Goal: Task Accomplishment & Management: Manage account settings

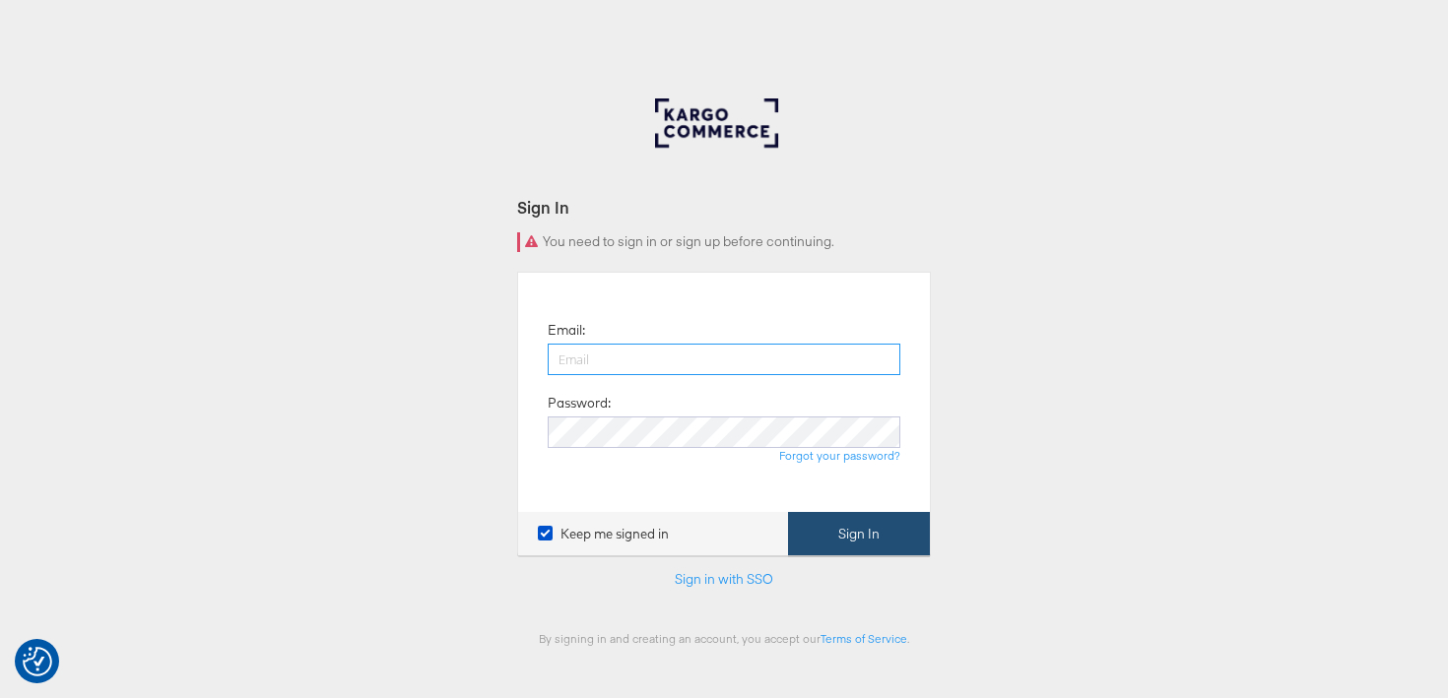
type input "[PERSON_NAME][EMAIL_ADDRESS][PERSON_NAME][DOMAIN_NAME]"
click at [816, 532] on button "Sign In" at bounding box center [859, 534] width 142 height 44
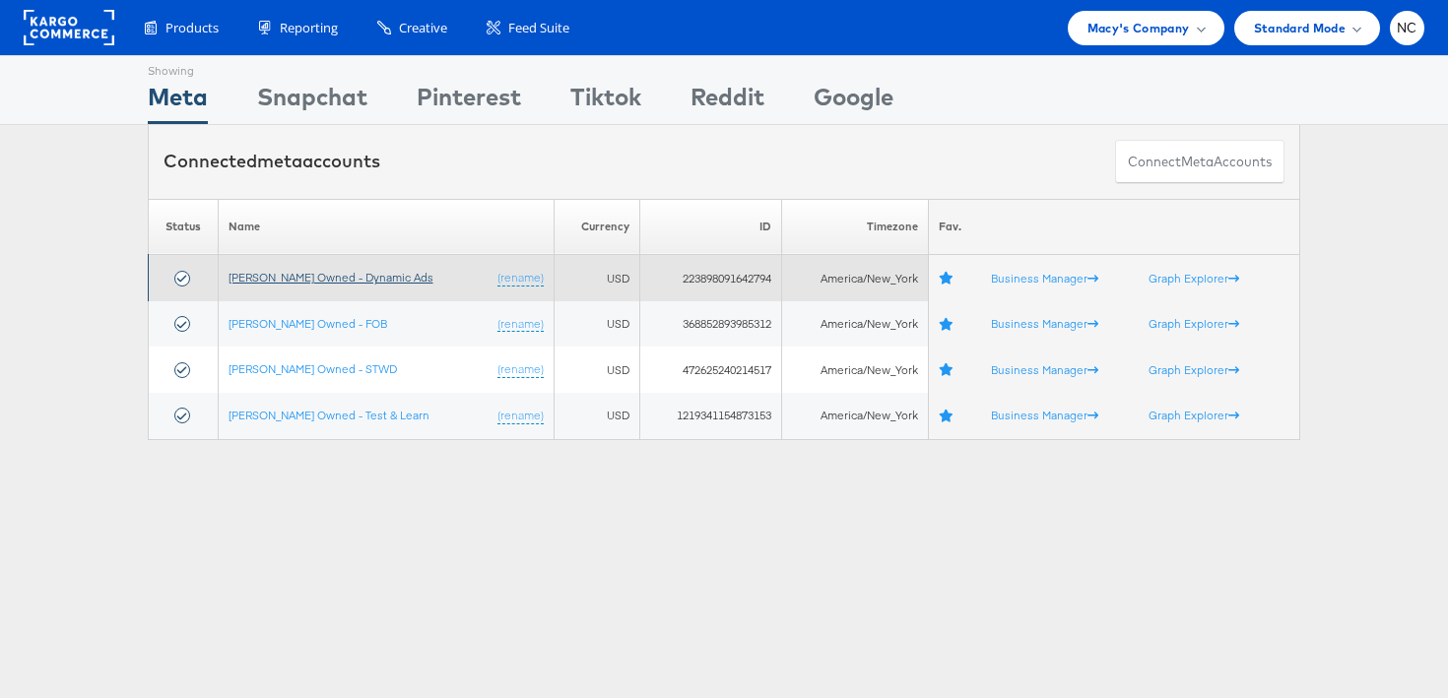
click at [379, 275] on link "Macy's Owned - Dynamic Ads" at bounding box center [331, 277] width 205 height 15
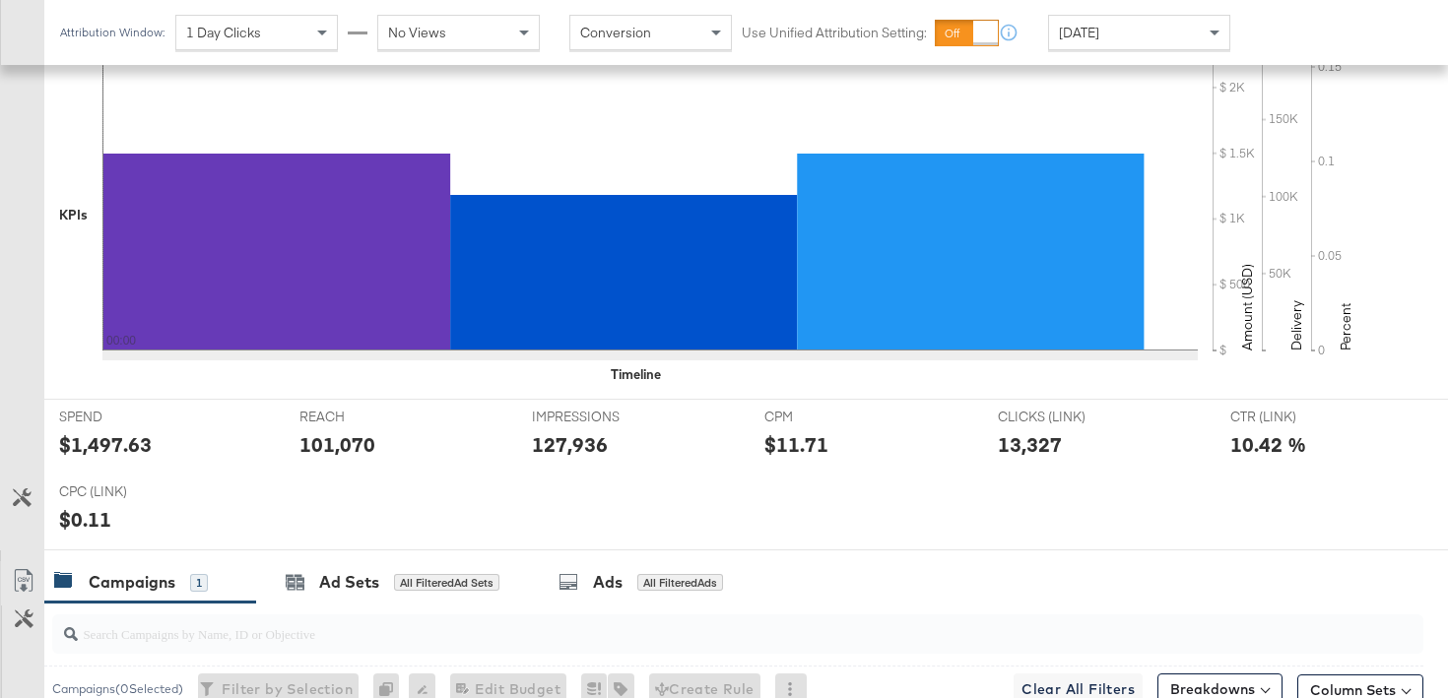
scroll to position [598, 0]
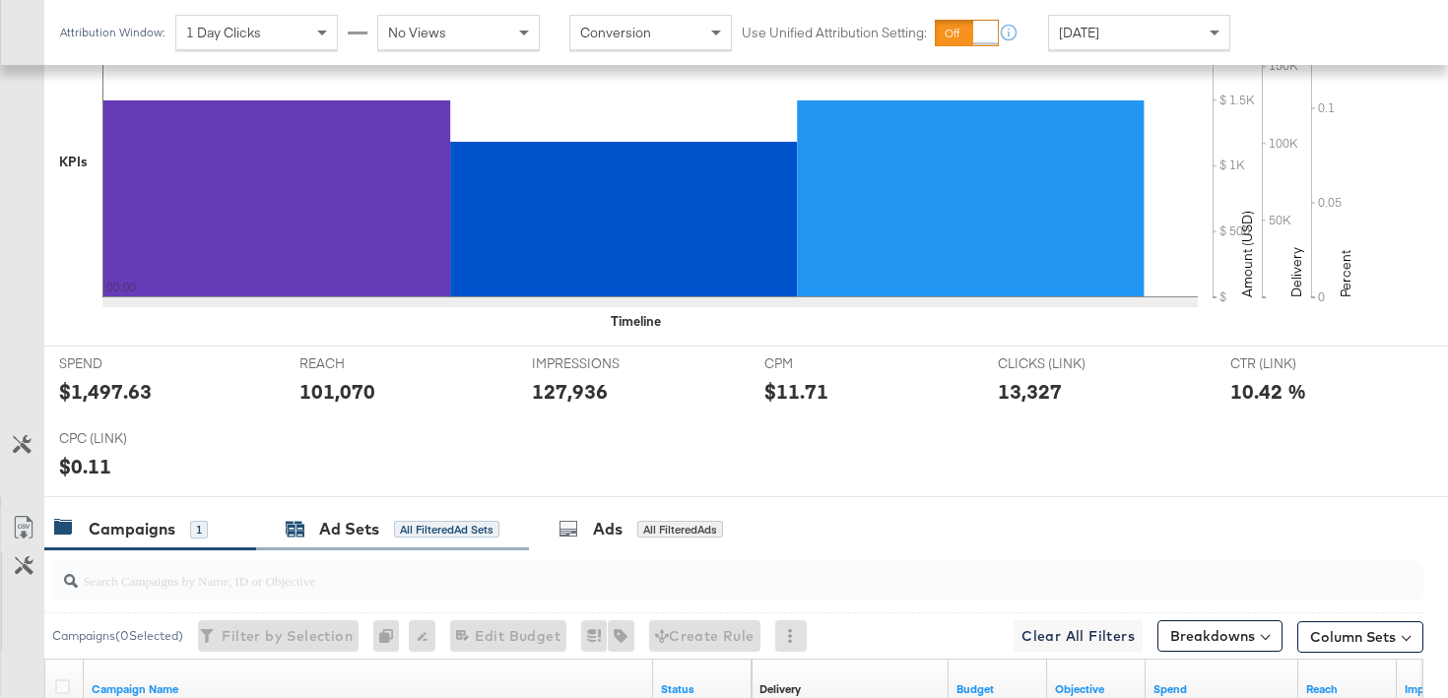
click at [315, 538] on div "Ad Sets All Filtered Ad Sets" at bounding box center [393, 529] width 214 height 23
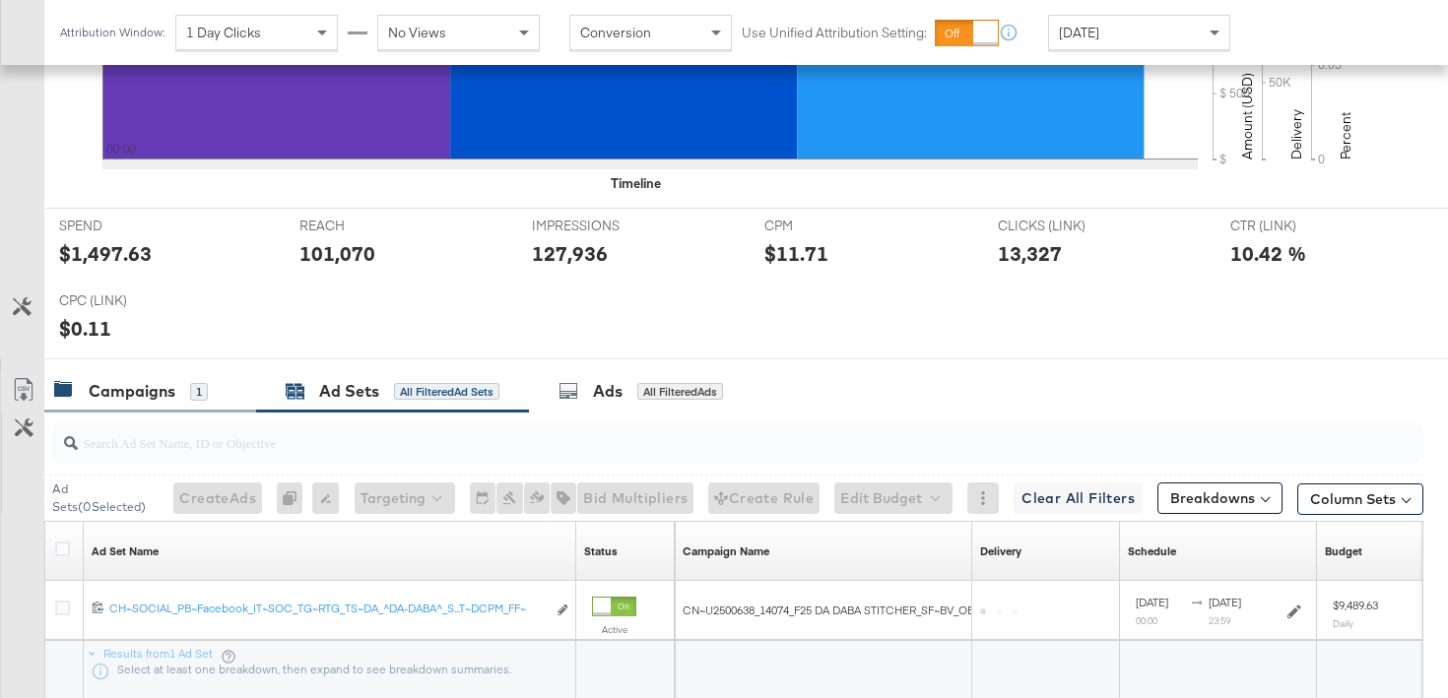
scroll to position [882, 0]
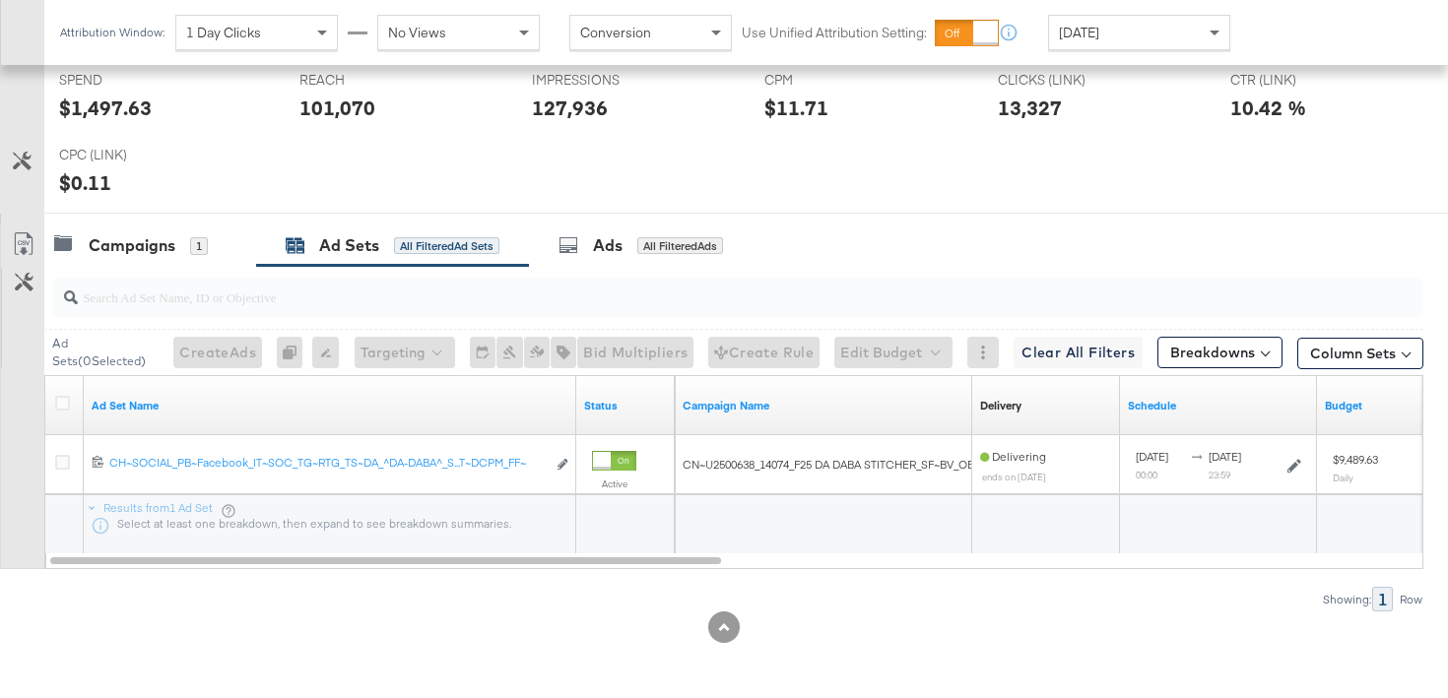
click at [115, 329] on div "Ad Sets ( 0 Selected) Create Ads At least one ad set must be selected 0 Rename …" at bounding box center [733, 352] width 1379 height 46
click at [137, 304] on input "search" at bounding box center [690, 289] width 1224 height 38
click at [141, 264] on div "Campaigns 1" at bounding box center [150, 246] width 212 height 42
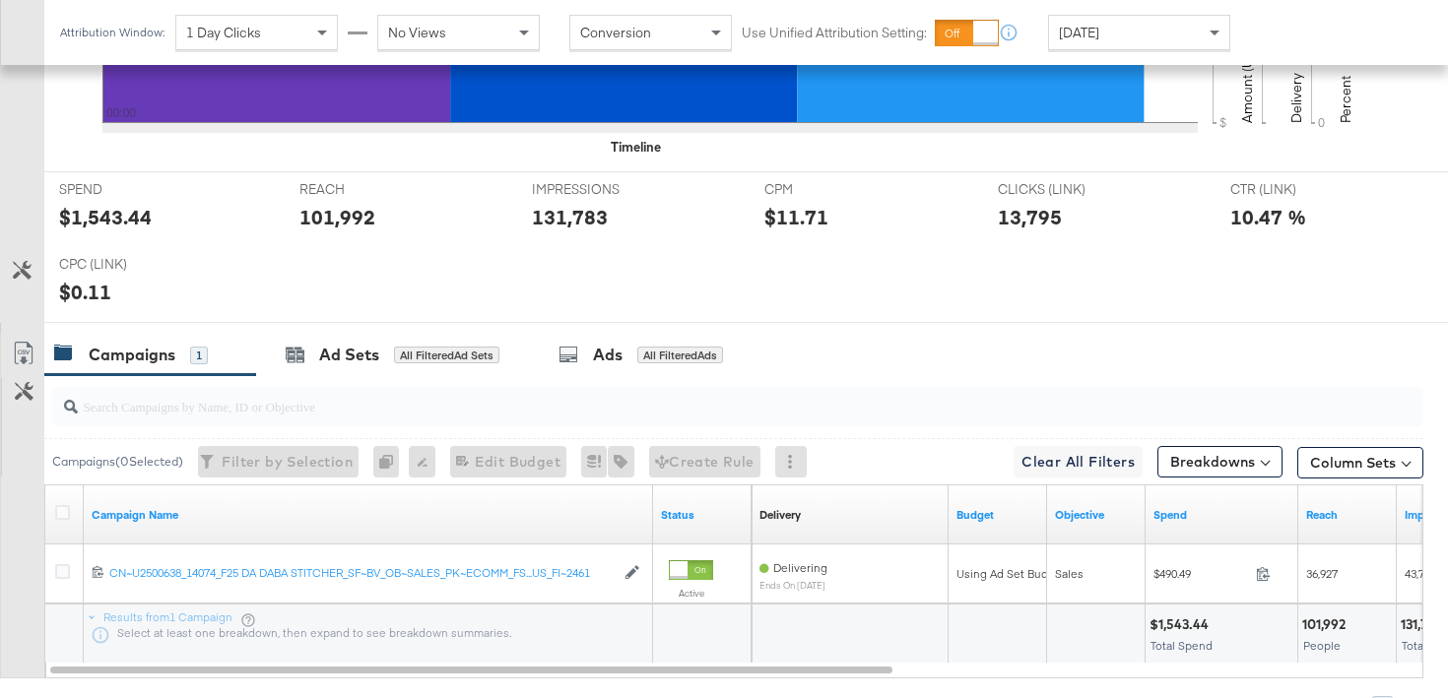
scroll to position [855, 0]
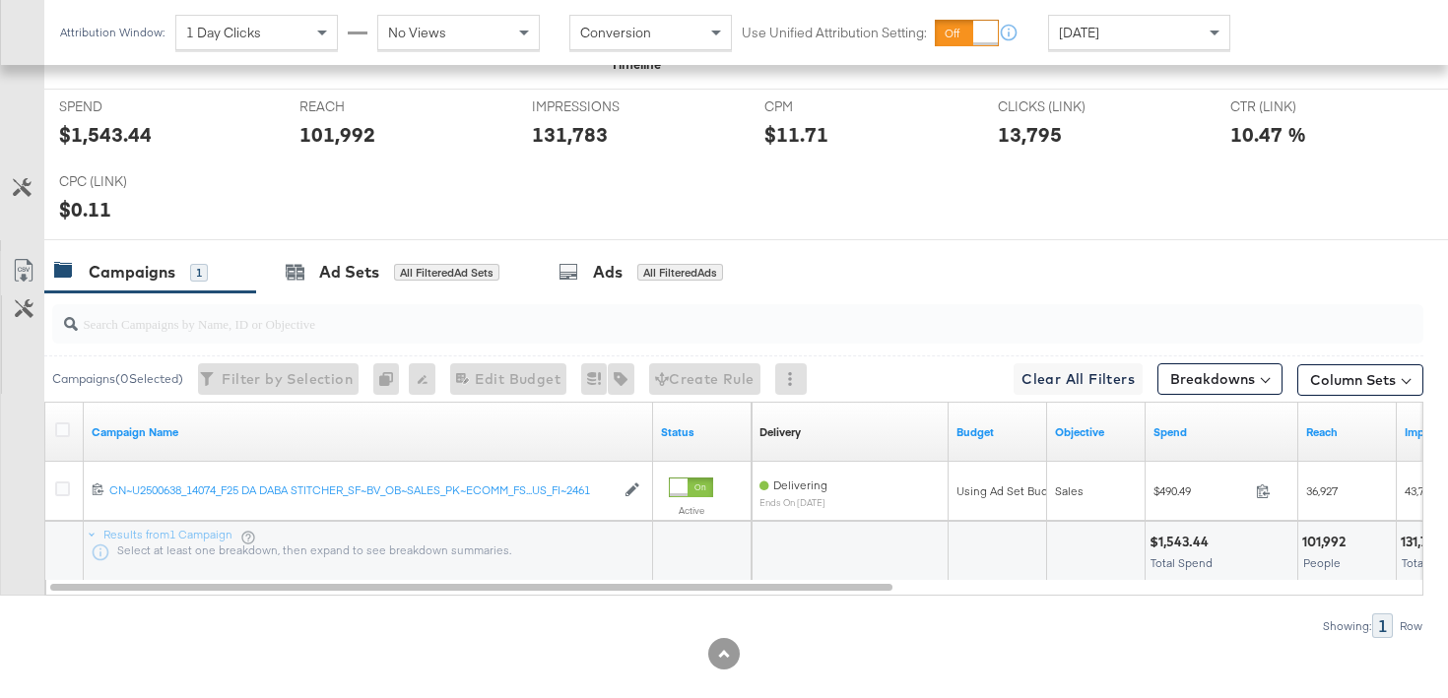
click at [159, 284] on div "Campaigns 1" at bounding box center [150, 272] width 212 height 42
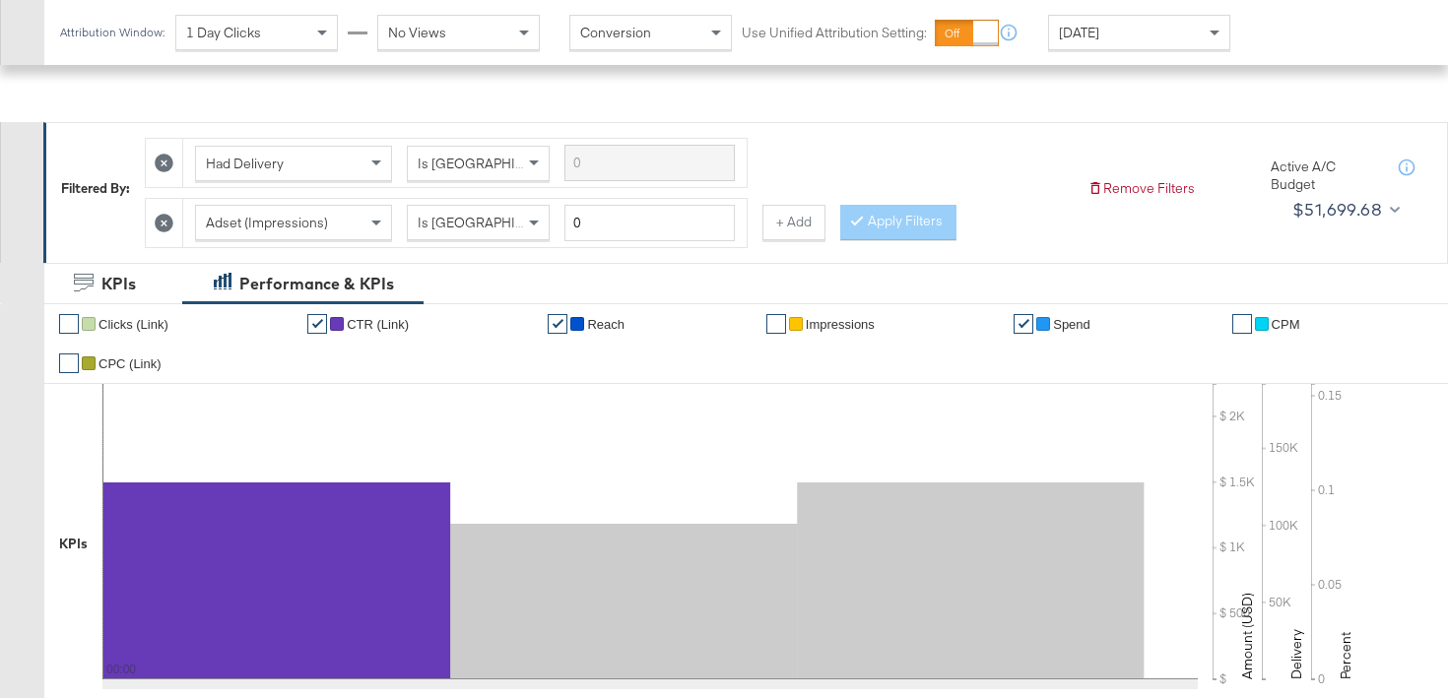
scroll to position [139, 0]
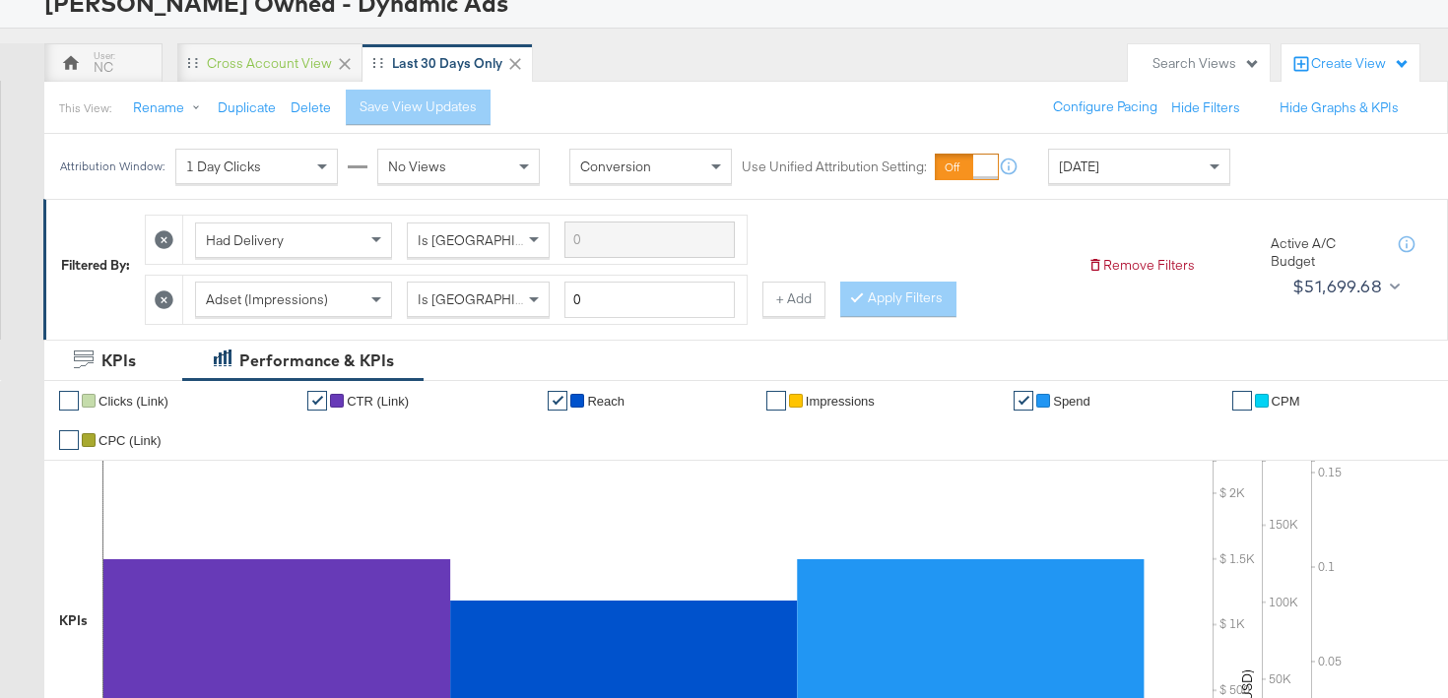
click at [162, 306] on icon at bounding box center [164, 300] width 19 height 19
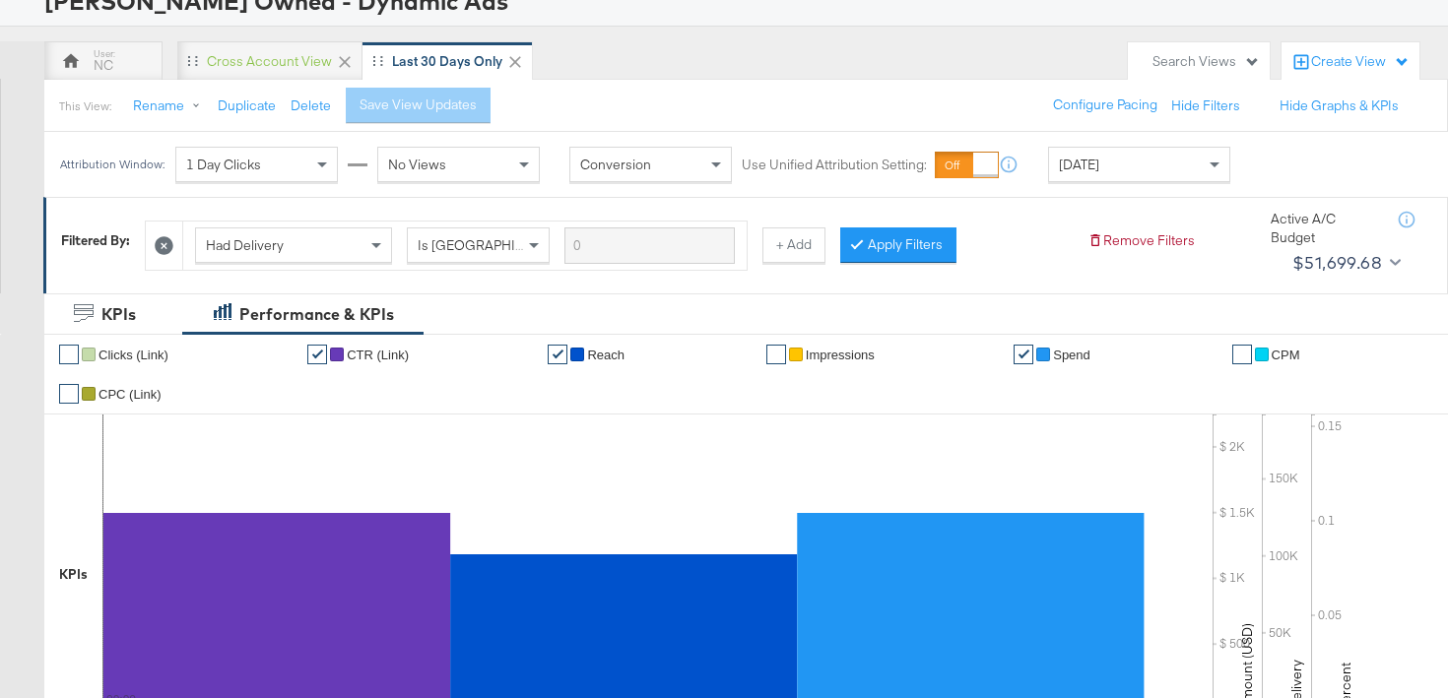
scroll to position [0, 0]
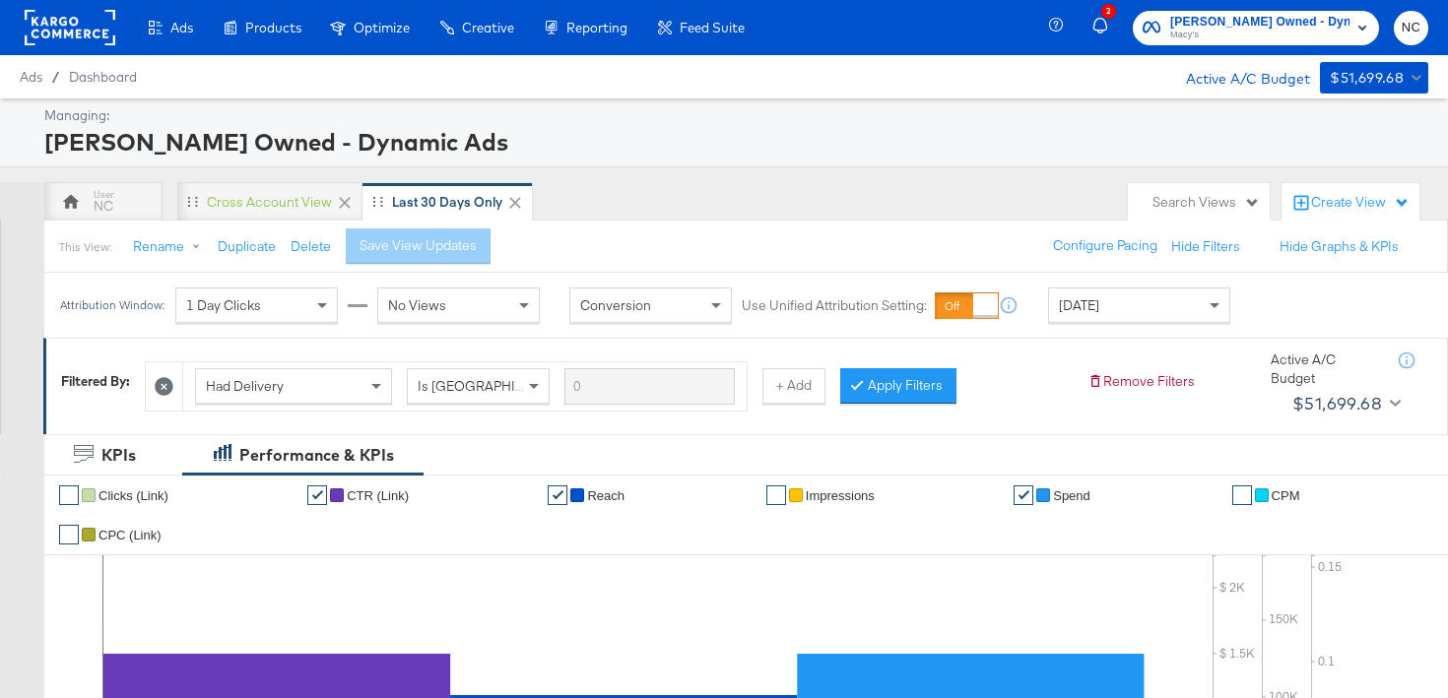
click at [164, 409] on div at bounding box center [164, 387] width 37 height 48
click at [164, 397] on div at bounding box center [164, 387] width 37 height 48
click at [164, 382] on icon at bounding box center [164, 386] width 19 height 19
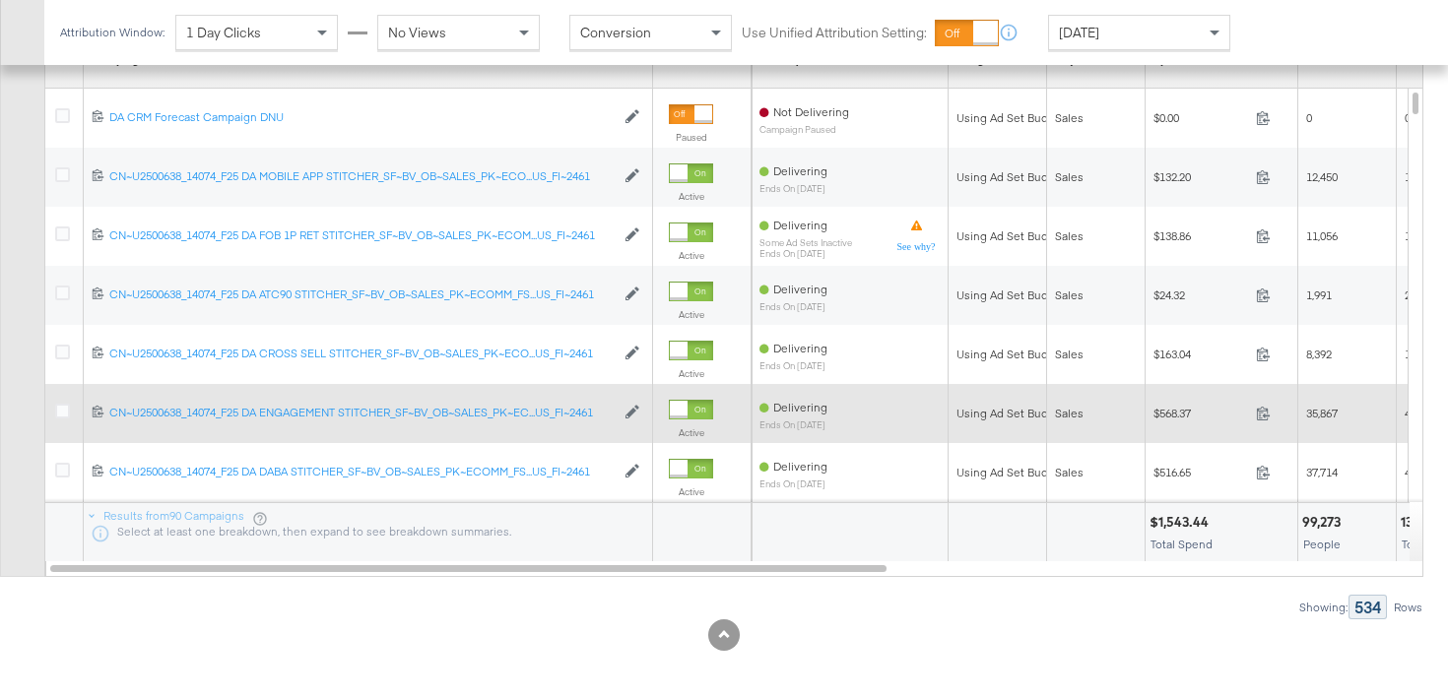
scroll to position [1126, 0]
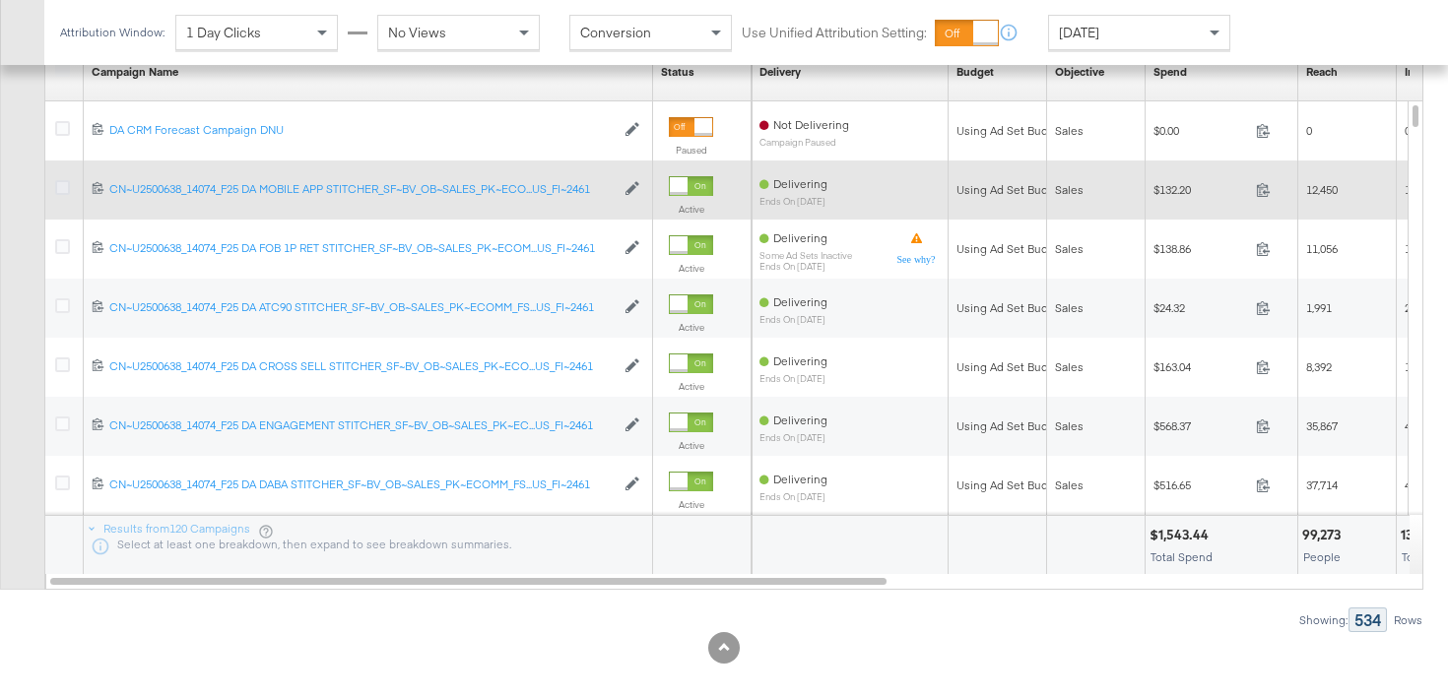
click at [67, 189] on icon at bounding box center [62, 187] width 15 height 15
click at [0, 0] on input "checkbox" at bounding box center [0, 0] width 0 height 0
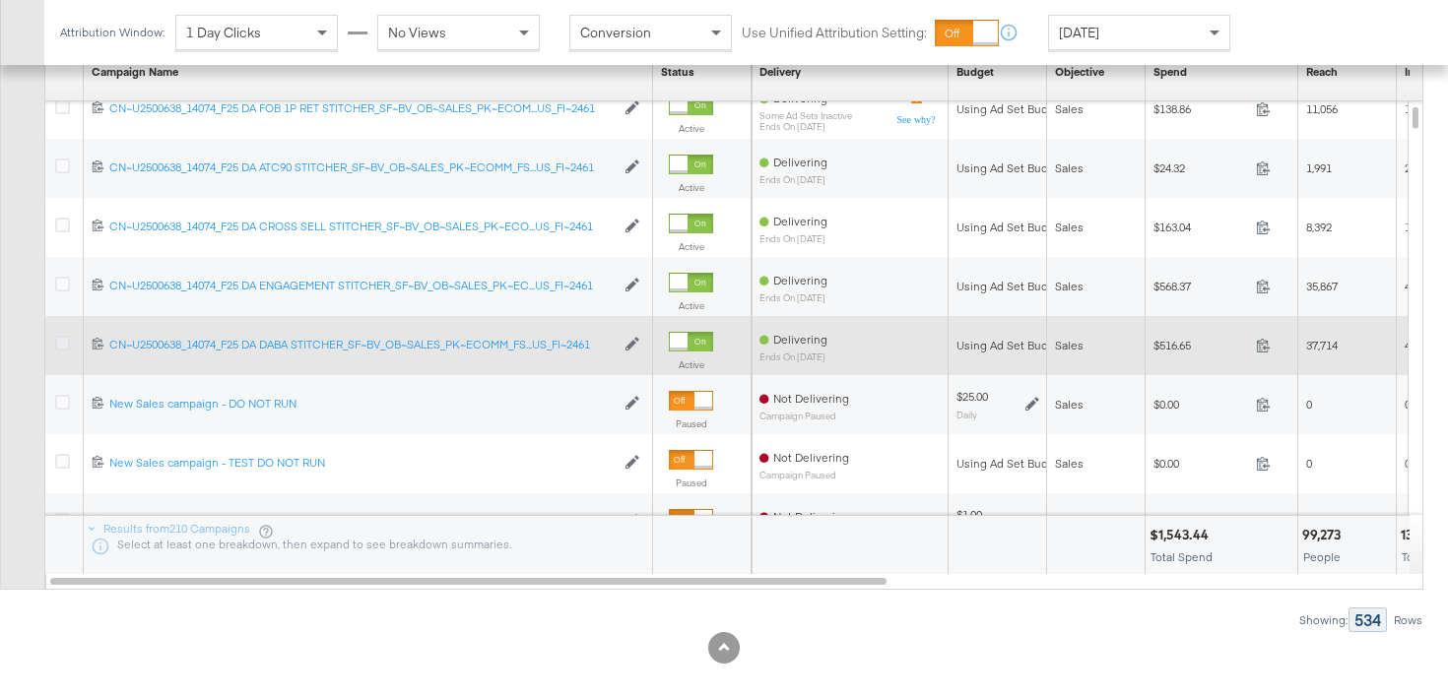
click at [59, 346] on icon at bounding box center [62, 343] width 15 height 15
click at [0, 0] on input "checkbox" at bounding box center [0, 0] width 0 height 0
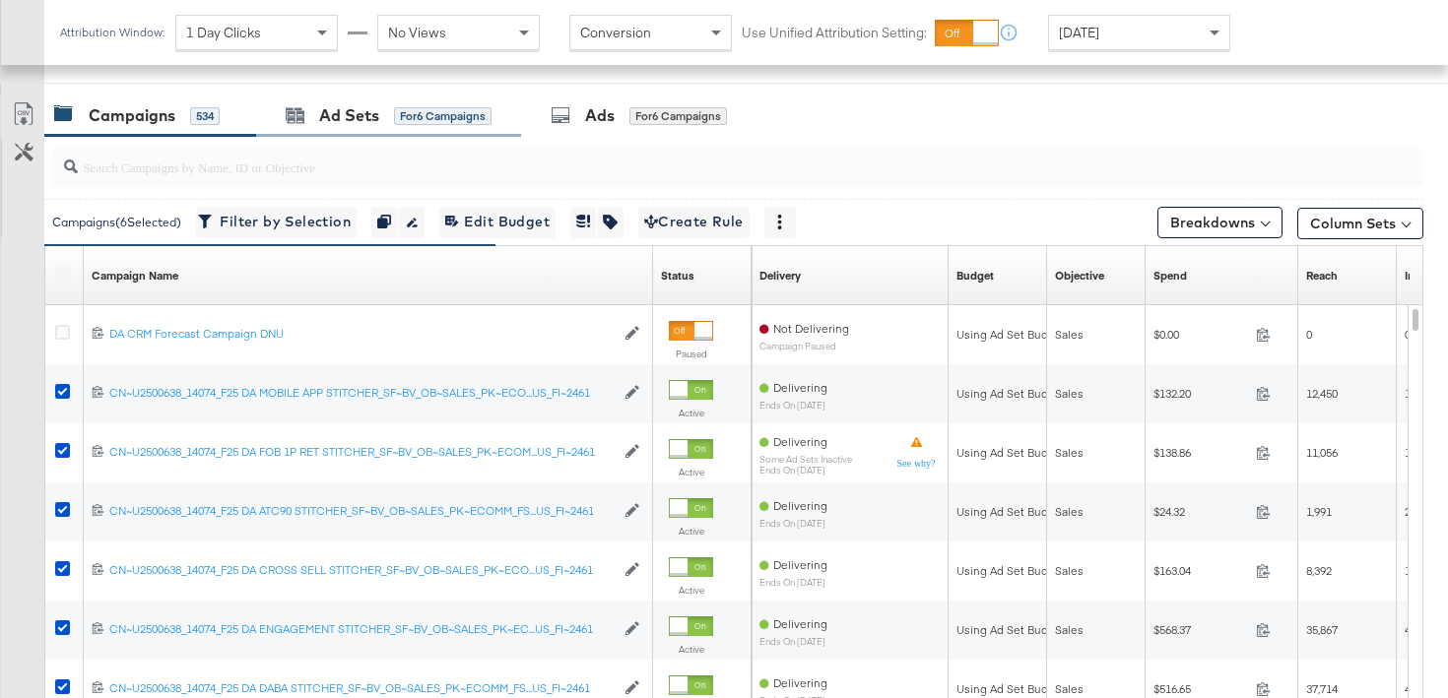
click at [428, 131] on div "Ad Sets for 6 Campaigns" at bounding box center [388, 116] width 265 height 42
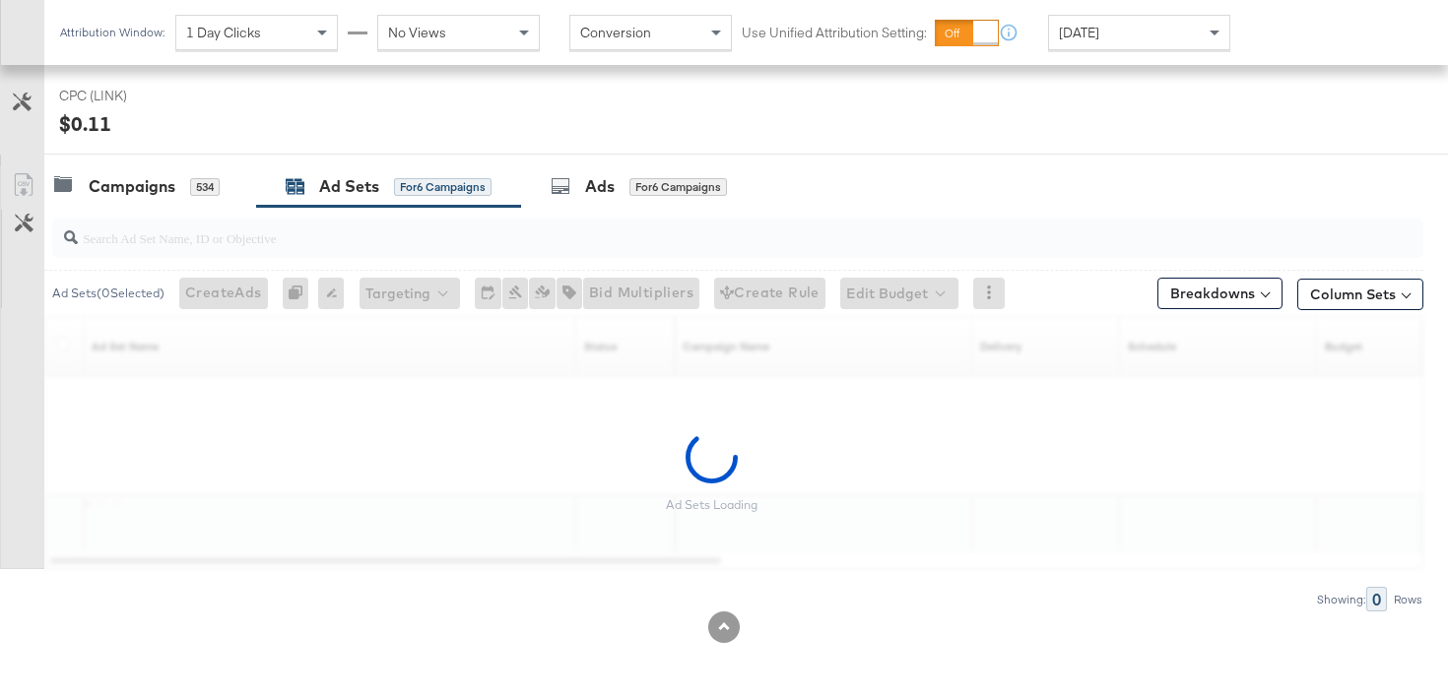
scroll to position [922, 0]
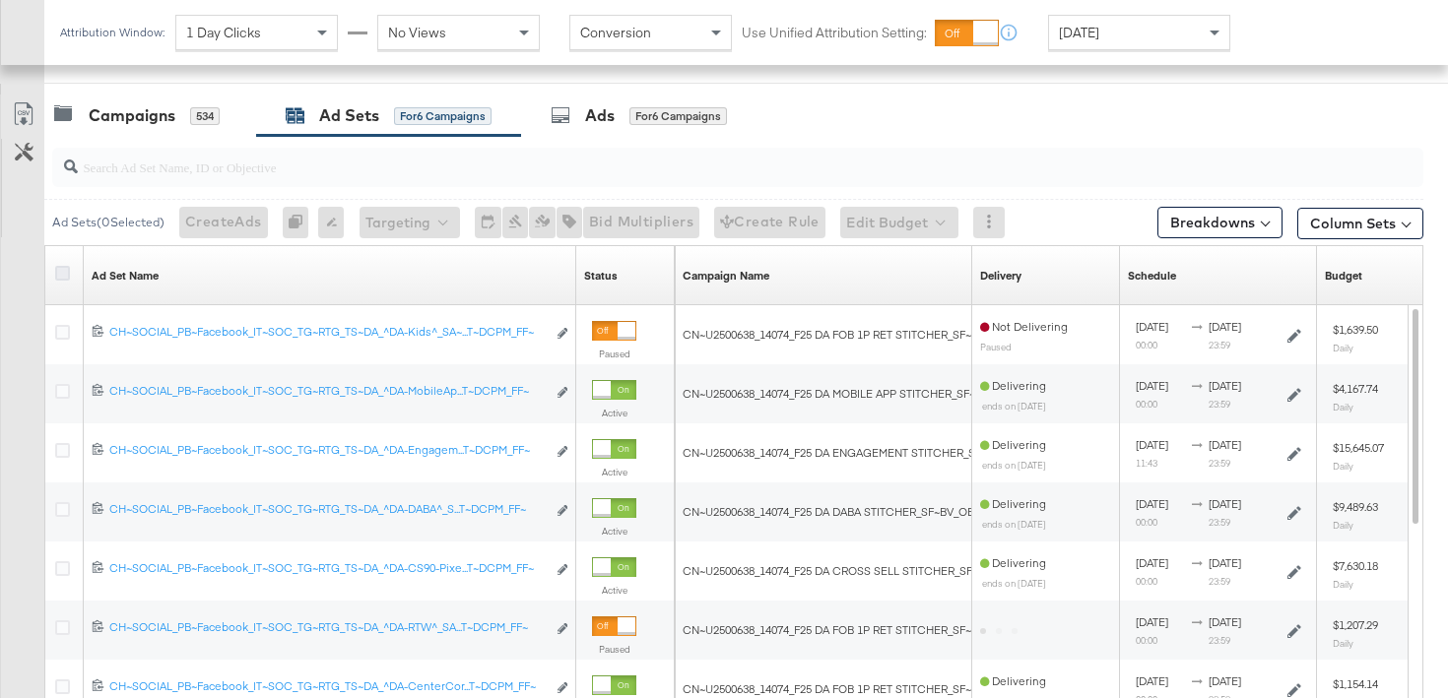
click at [55, 269] on icon at bounding box center [62, 273] width 15 height 15
click at [0, 0] on input "checkbox" at bounding box center [0, 0] width 0 height 0
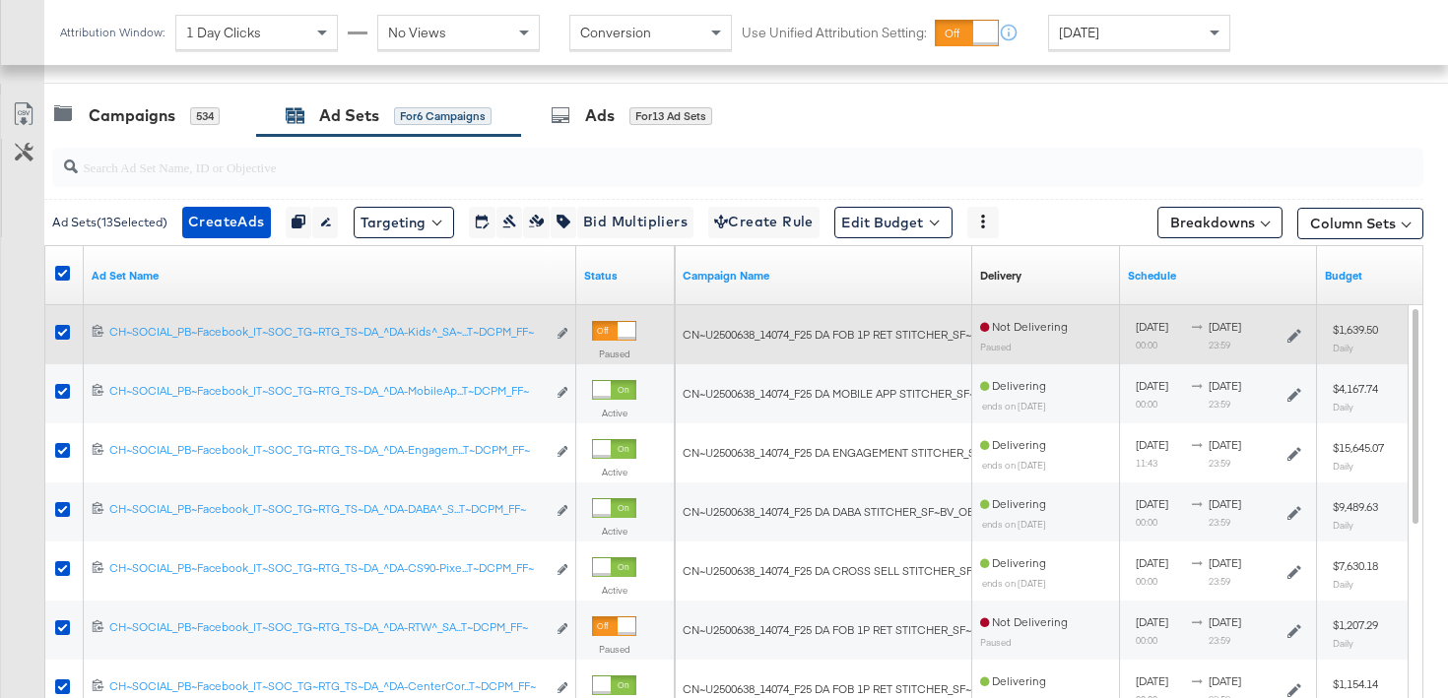
click at [58, 342] on div at bounding box center [65, 335] width 21 height 20
click at [57, 327] on icon at bounding box center [62, 332] width 15 height 15
click at [0, 0] on input "checkbox" at bounding box center [0, 0] width 0 height 0
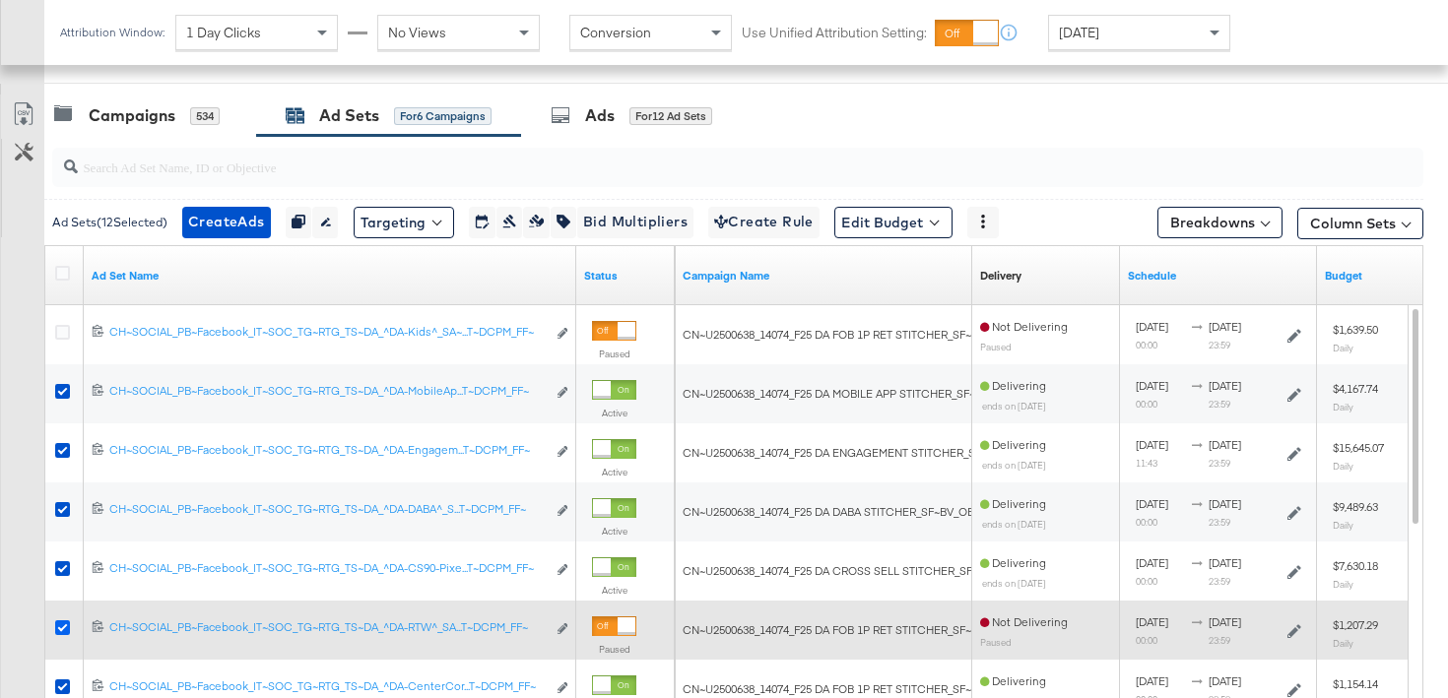
click at [64, 623] on icon at bounding box center [62, 628] width 15 height 15
click at [0, 0] on input "checkbox" at bounding box center [0, 0] width 0 height 0
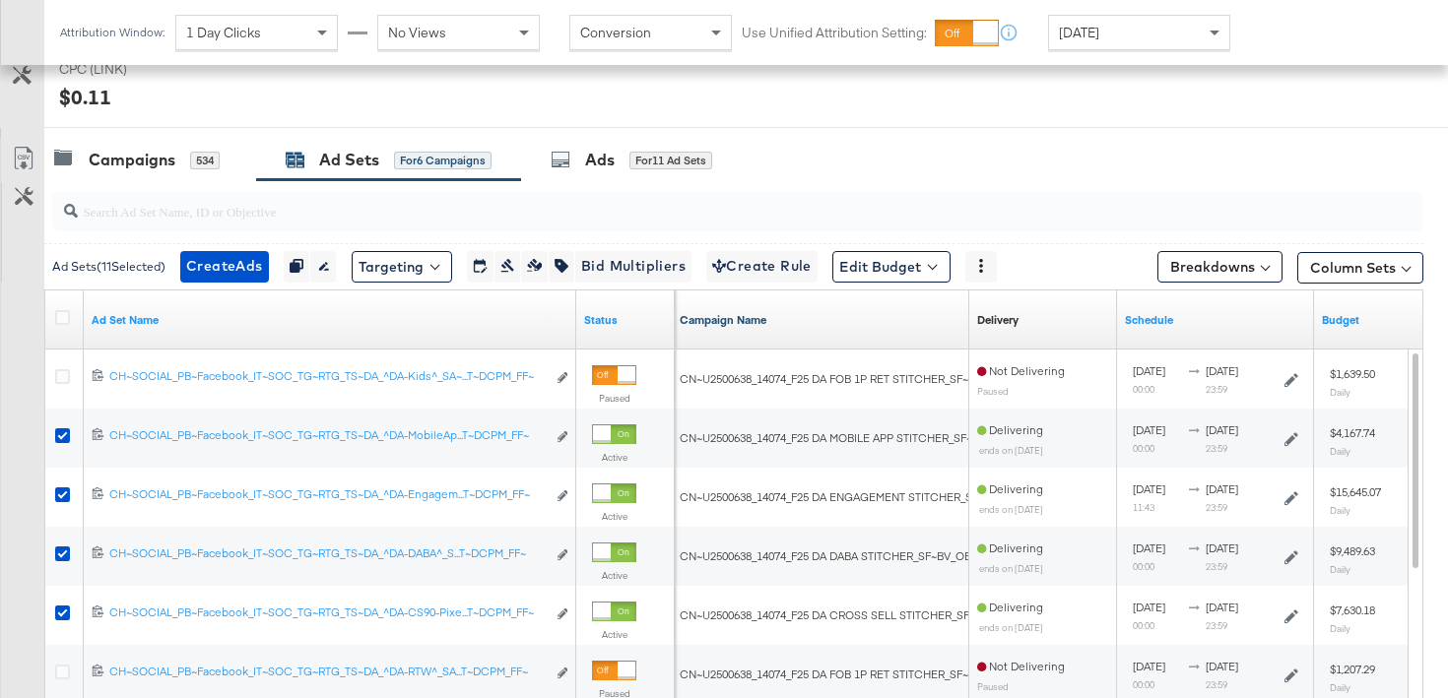
scroll to position [873, 0]
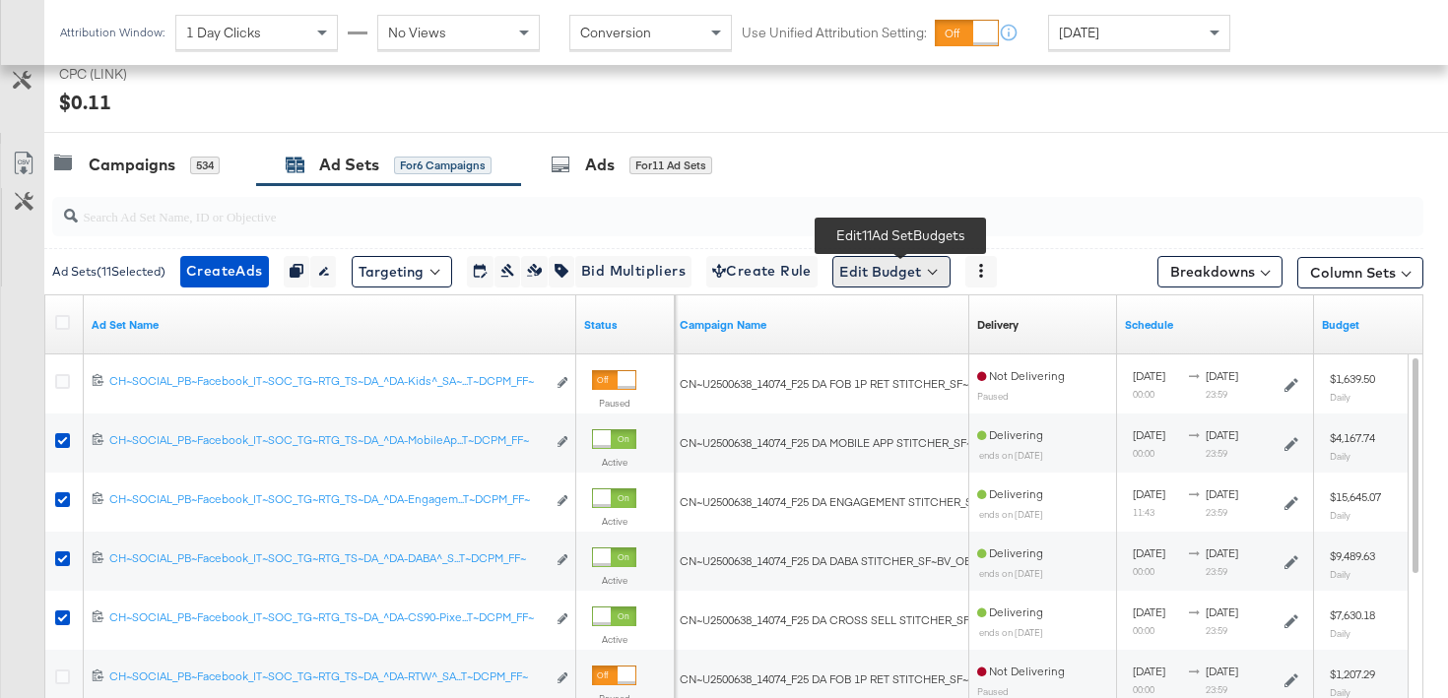
click at [886, 267] on button "Edit Budget" at bounding box center [891, 272] width 118 height 32
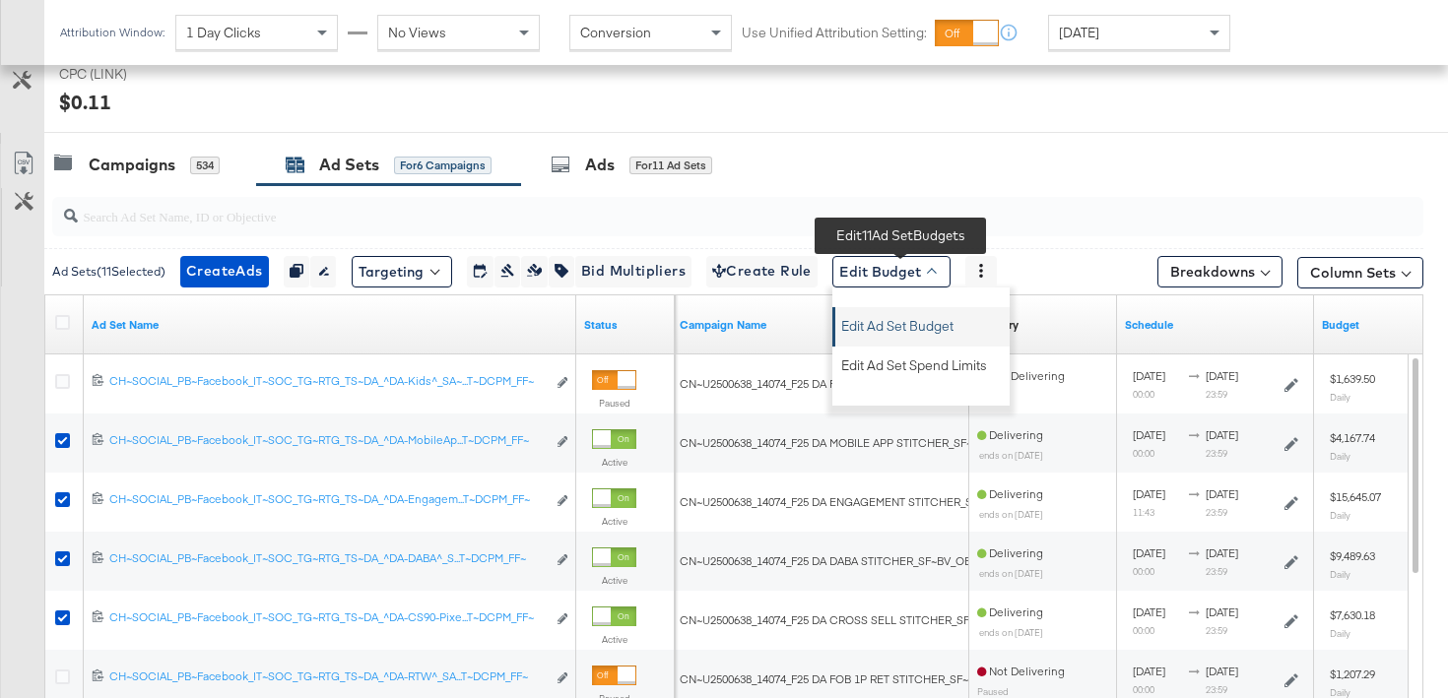
click at [894, 322] on span "Edit Ad Set Budget" at bounding box center [897, 323] width 112 height 26
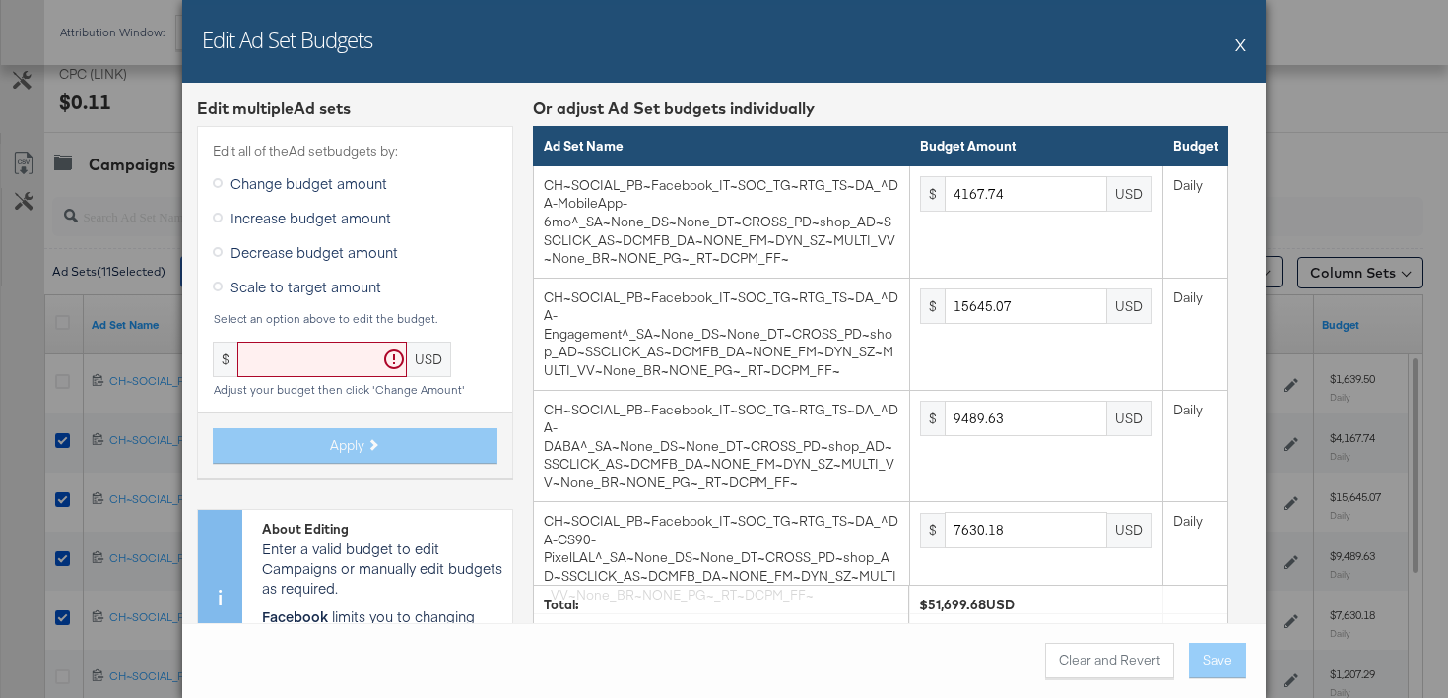
click at [288, 306] on div "Edit all of the Ad set budgets by: Change budget amount Increase budget amount …" at bounding box center [355, 302] width 316 height 353
click at [285, 288] on span "Scale to target amount" at bounding box center [306, 287] width 151 height 20
click at [0, 0] on input "Scale to target amount" at bounding box center [0, 0] width 0 height 0
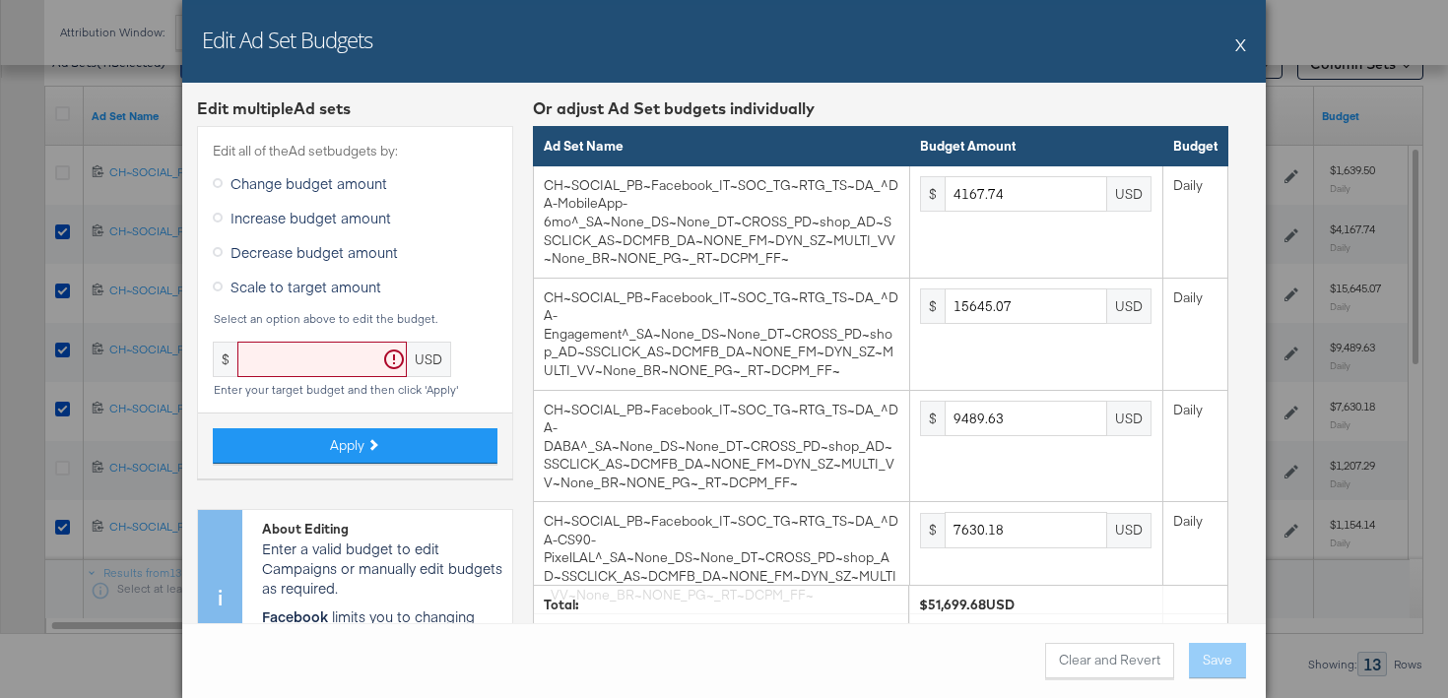
scroll to position [1147, 0]
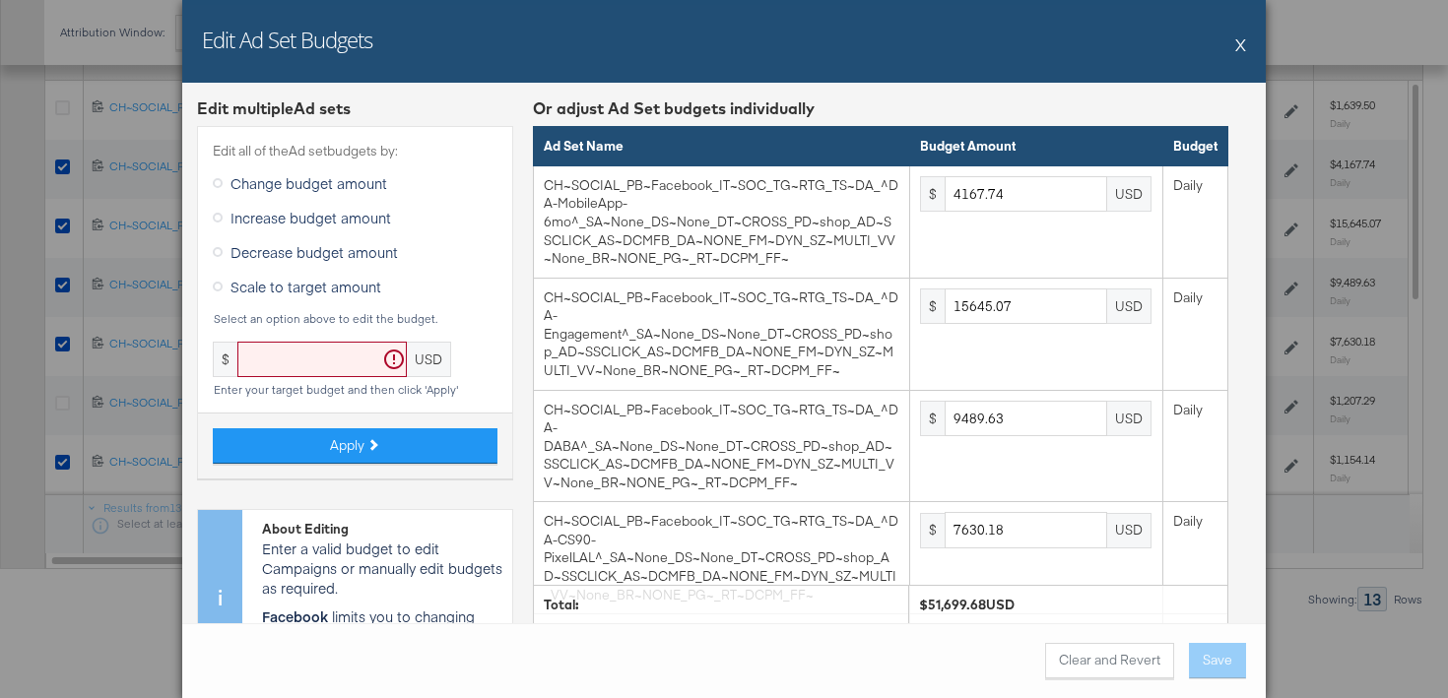
click at [1234, 49] on div "Edit Ad Set Budgets X" at bounding box center [724, 41] width 1084 height 83
click at [1235, 48] on button "X" at bounding box center [1240, 44] width 11 height 39
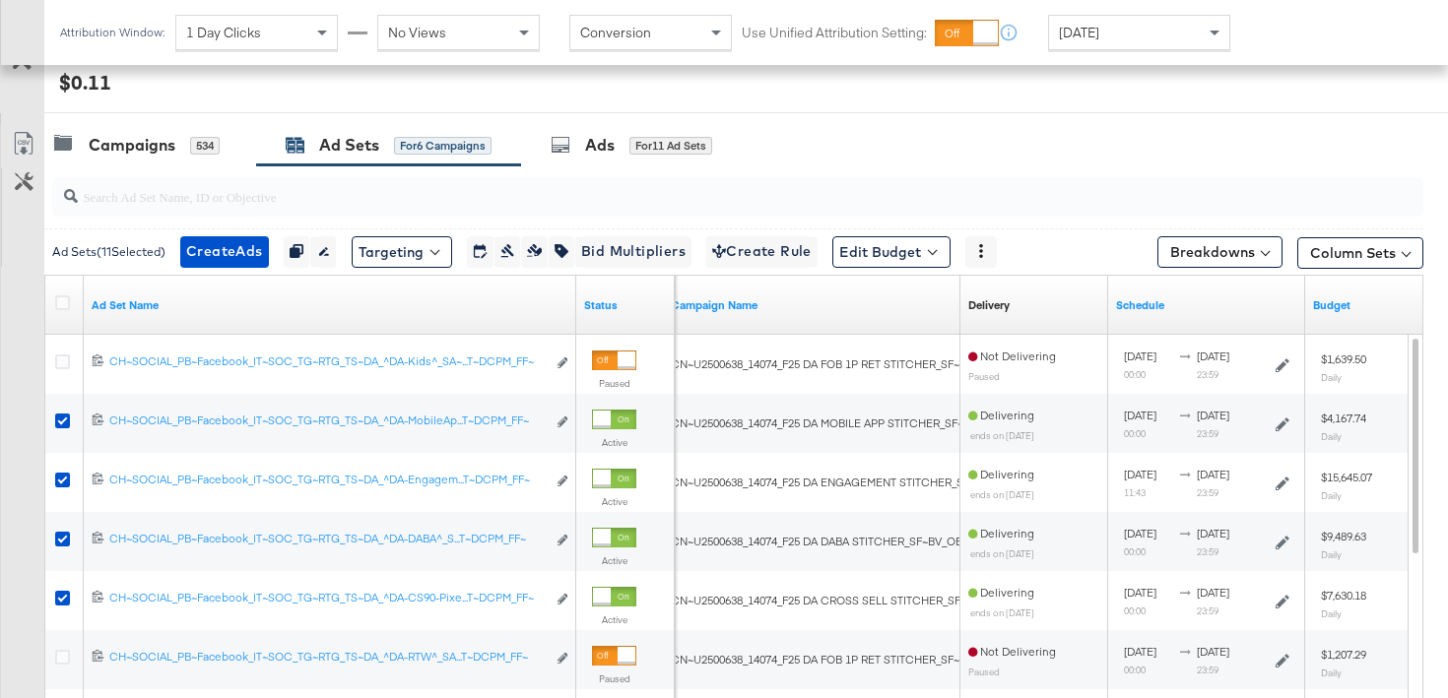
scroll to position [886, 0]
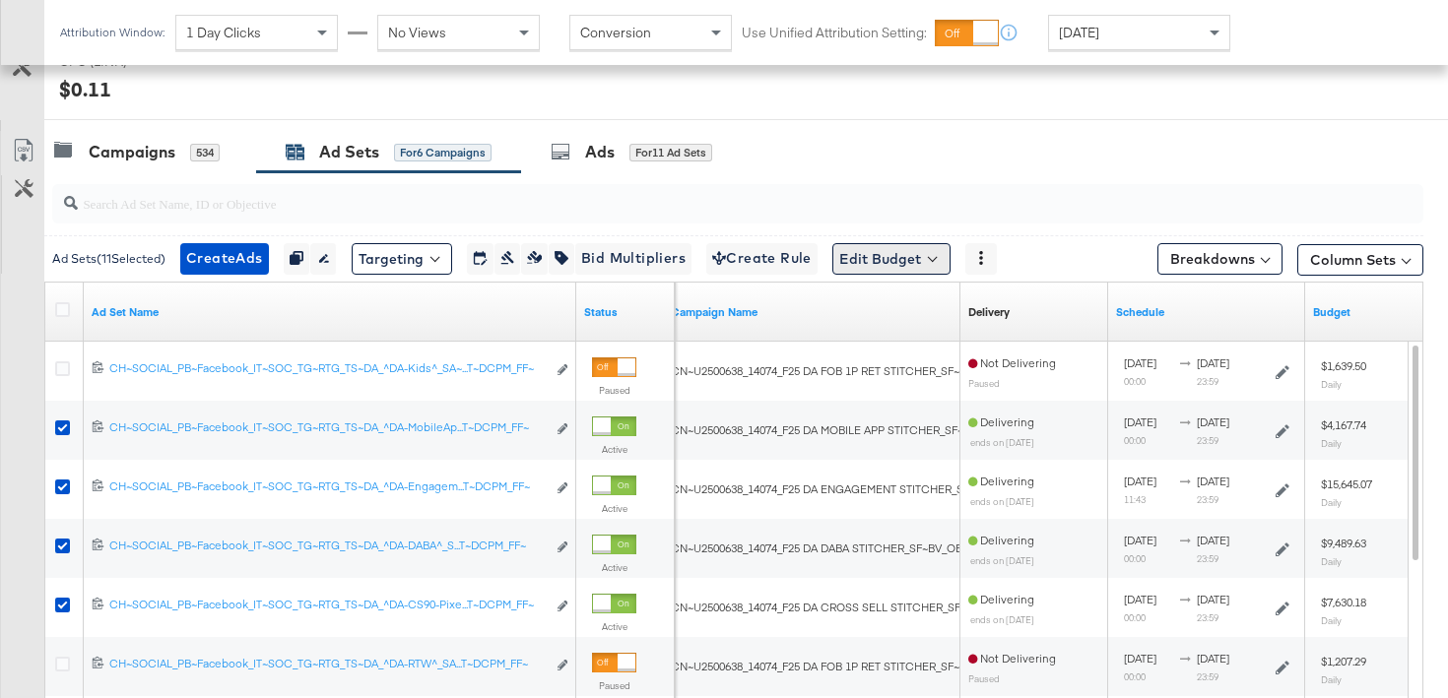
click at [891, 260] on button "Edit Budget" at bounding box center [891, 259] width 118 height 32
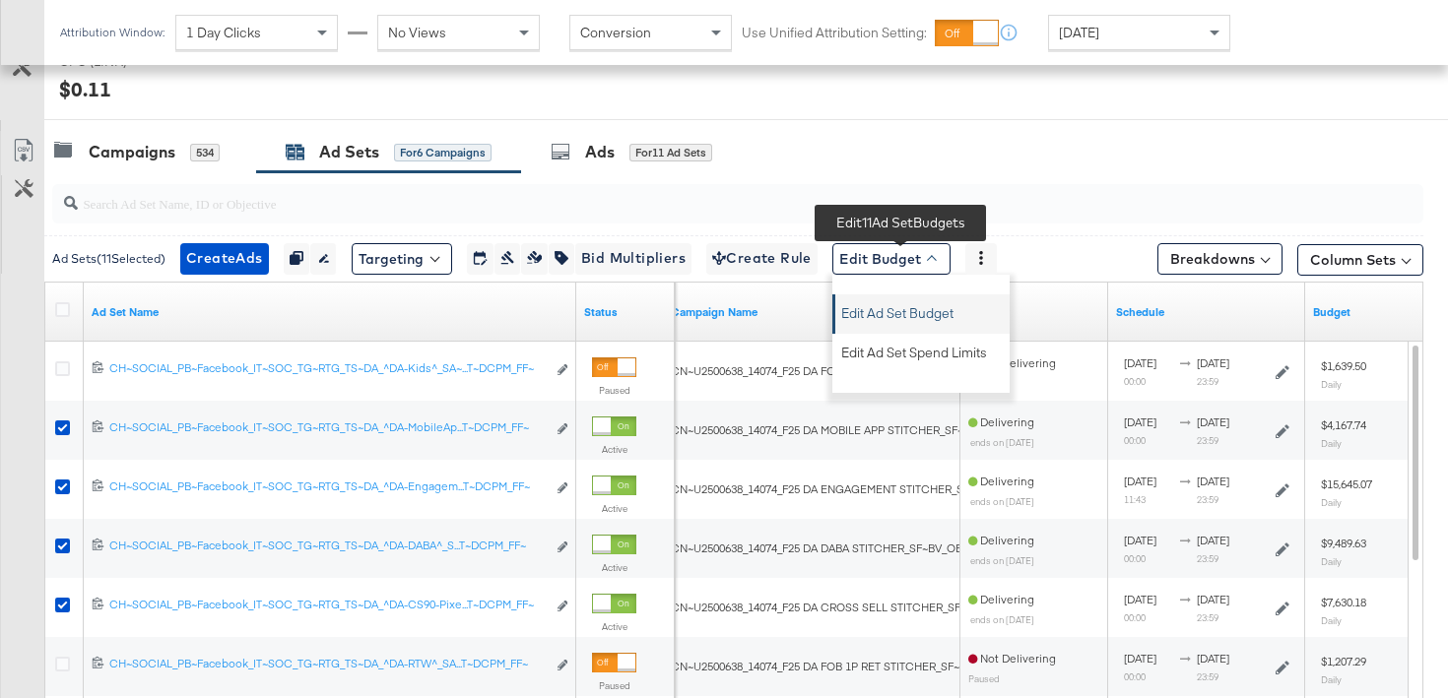
click at [874, 314] on span "Edit Ad Set Budget" at bounding box center [897, 311] width 112 height 26
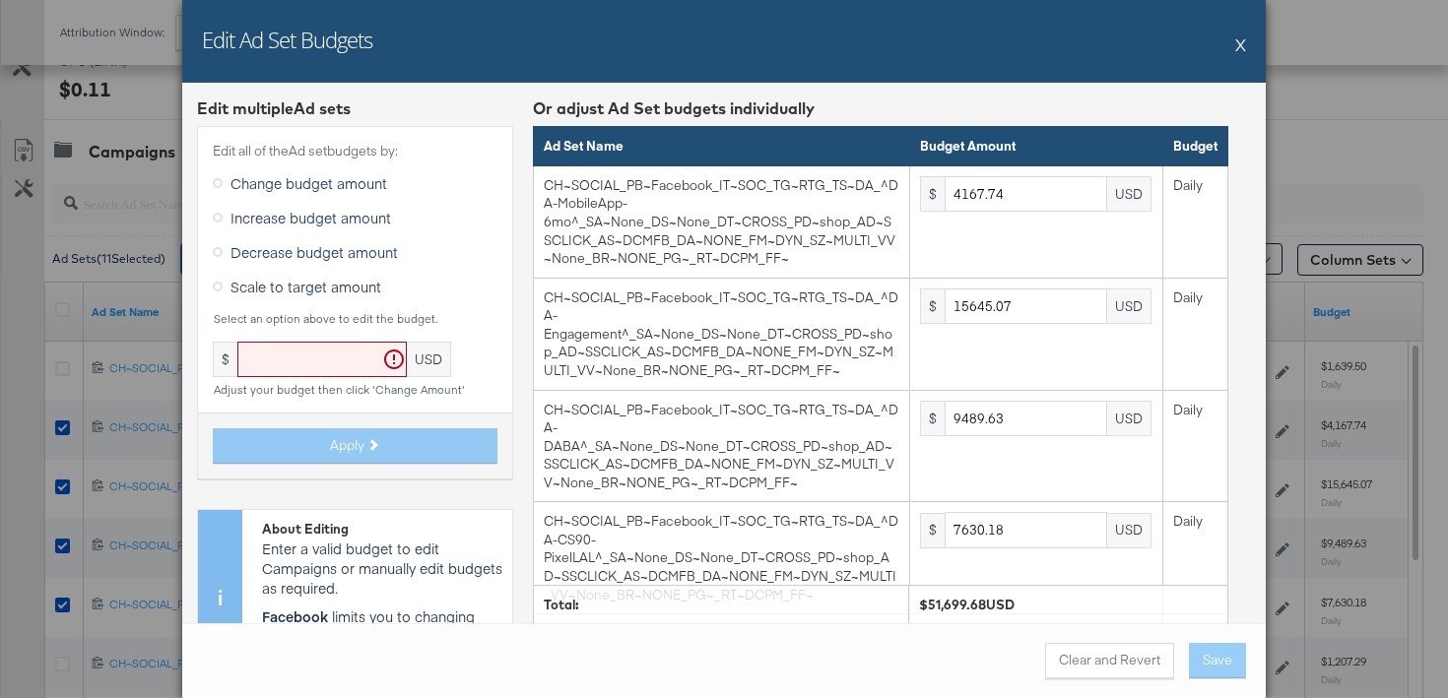
click at [307, 259] on span "Decrease budget amount" at bounding box center [314, 252] width 167 height 20
click at [0, 0] on input "Decrease budget amount" at bounding box center [0, 0] width 0 height 0
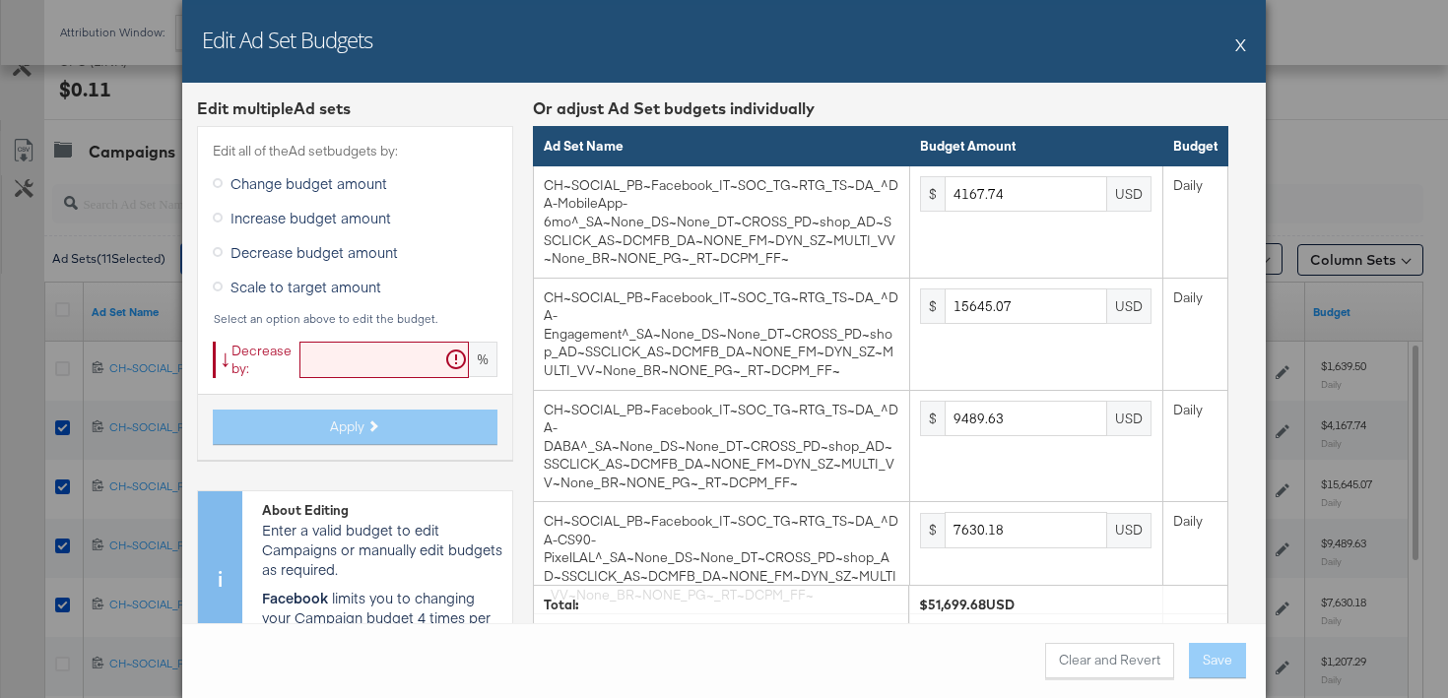
click at [320, 287] on span "Scale to target amount" at bounding box center [306, 287] width 151 height 20
click at [0, 0] on input "Scale to target amount" at bounding box center [0, 0] width 0 height 0
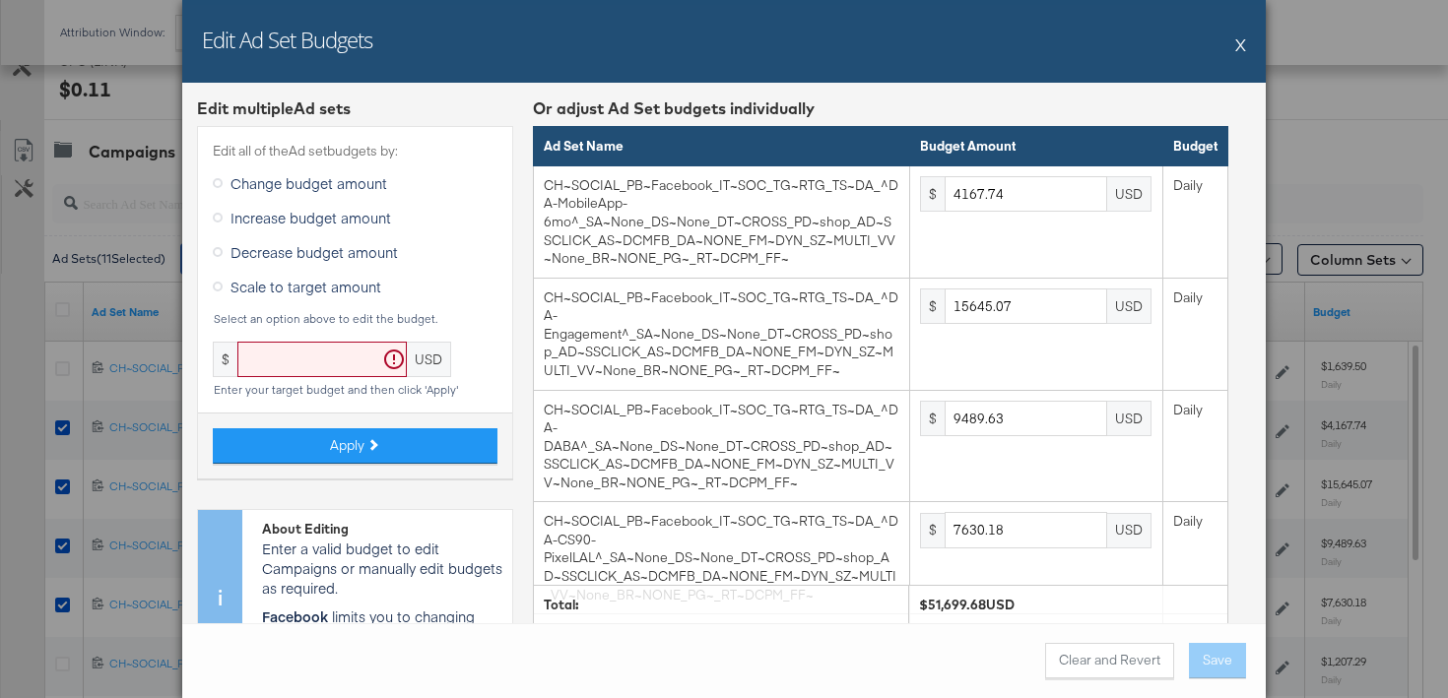
click at [346, 339] on div "Edit all of the Ad set budgets by: Change budget amount Increase budget amount …" at bounding box center [355, 302] width 316 height 353
click at [344, 353] on input "text" at bounding box center [321, 360] width 169 height 36
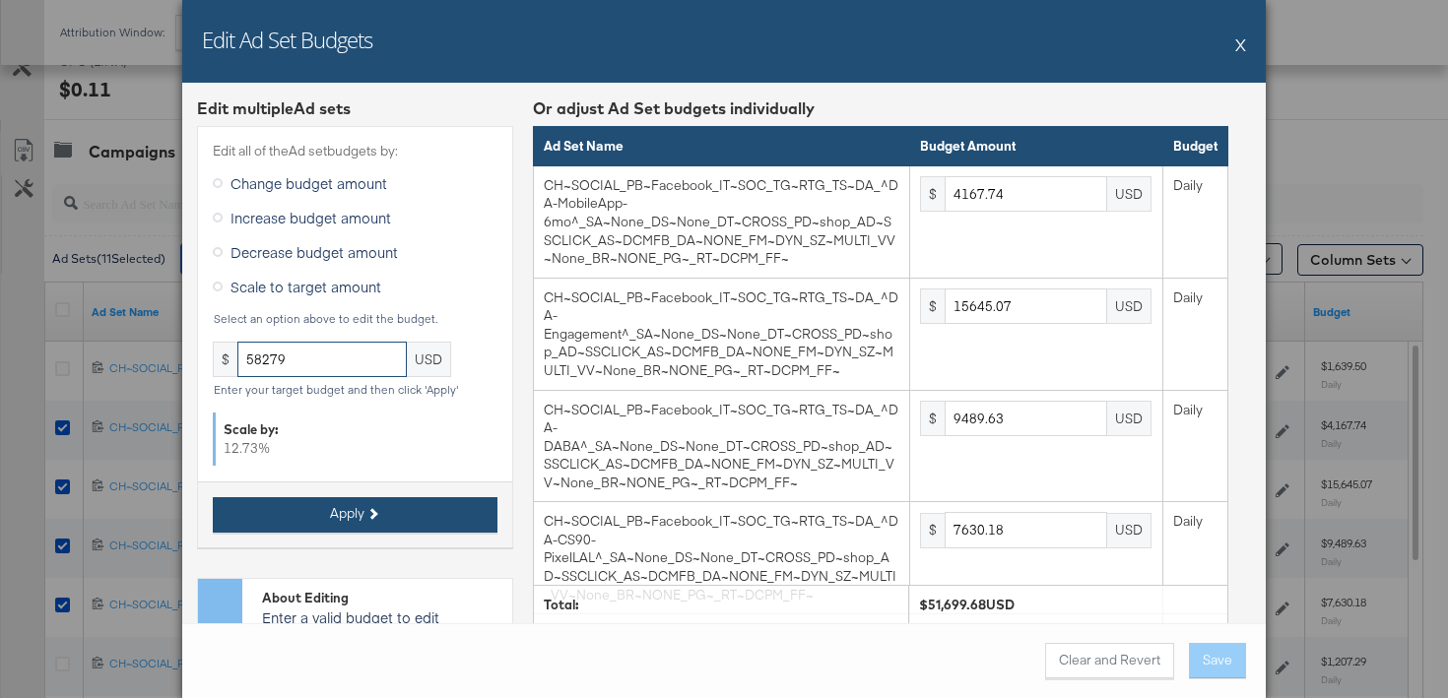
type input "58279"
click at [408, 525] on button "Apply" at bounding box center [355, 514] width 285 height 35
type input "4698.12"
type input "17636.06"
type input "10697.28"
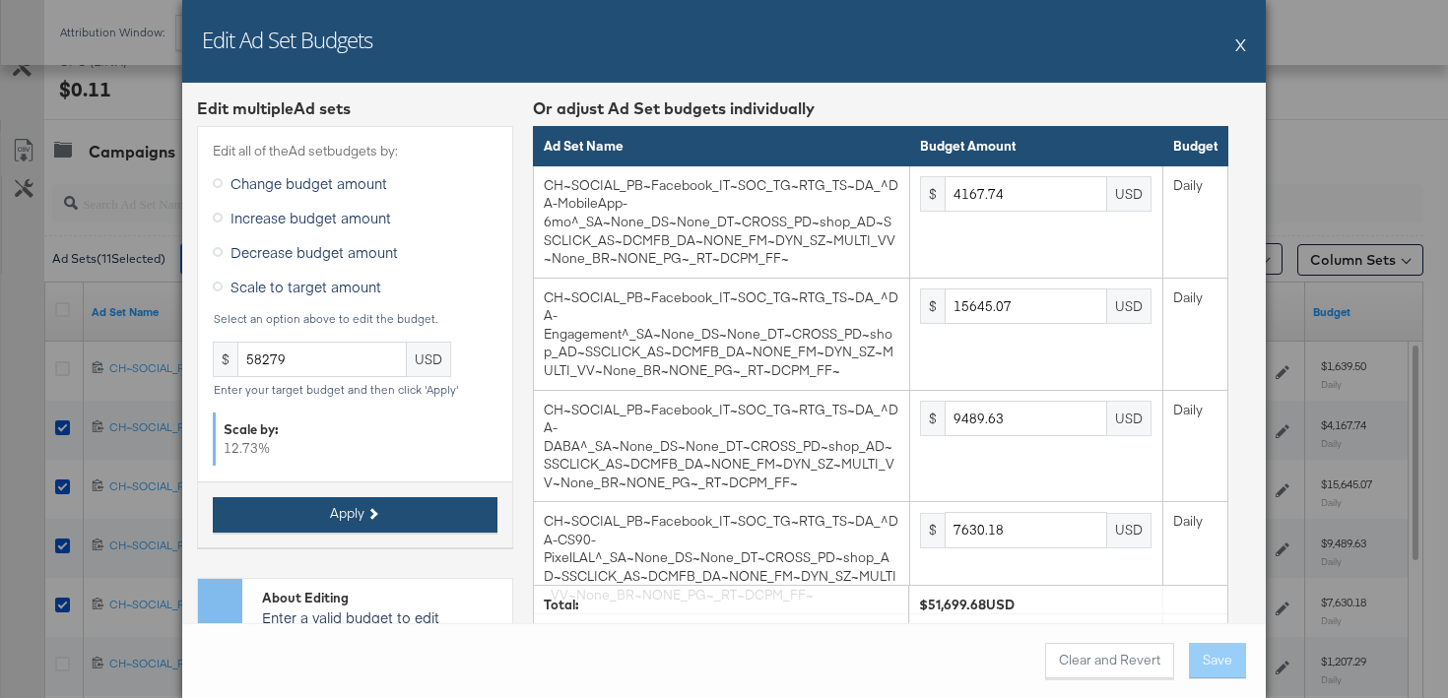
type input "8601.19"
type input "1301.01"
type input "505.94"
type input "3613.95"
type input "1034.08"
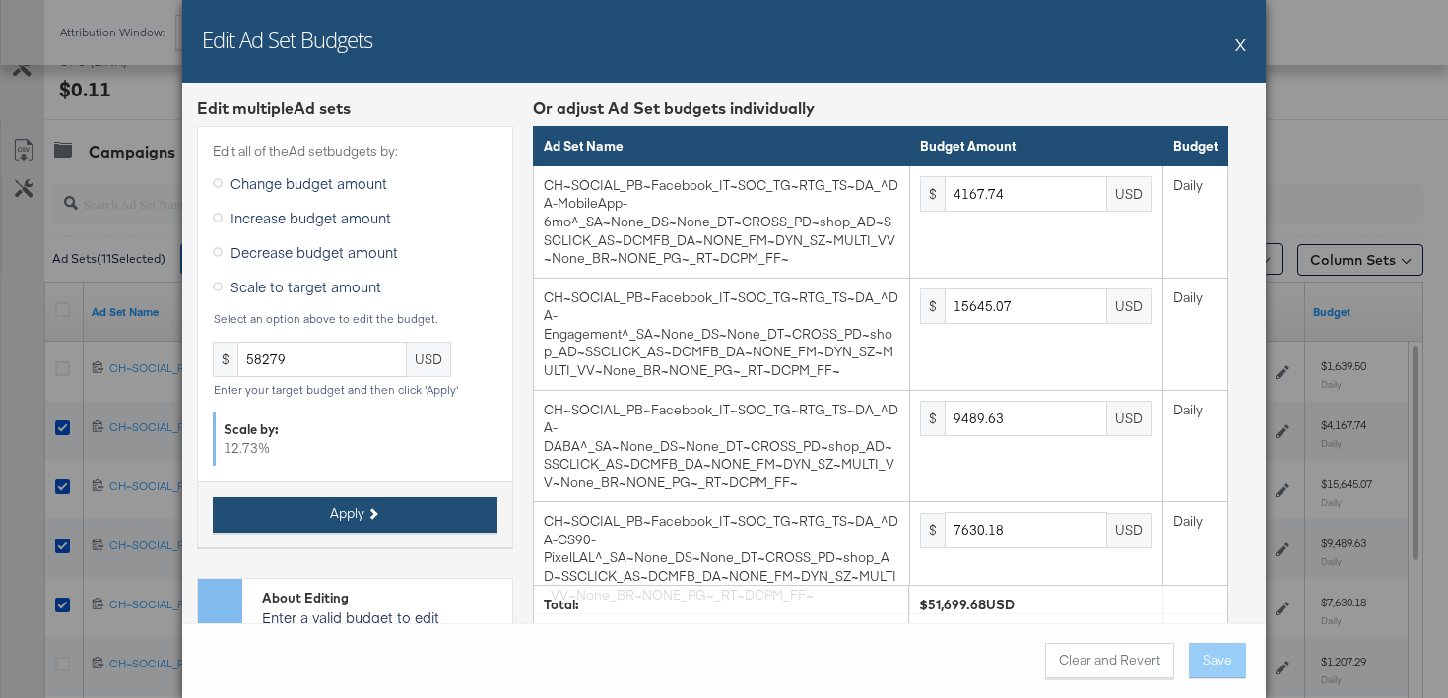
type input "939.62"
type input "578.22"
type input "8673.46"
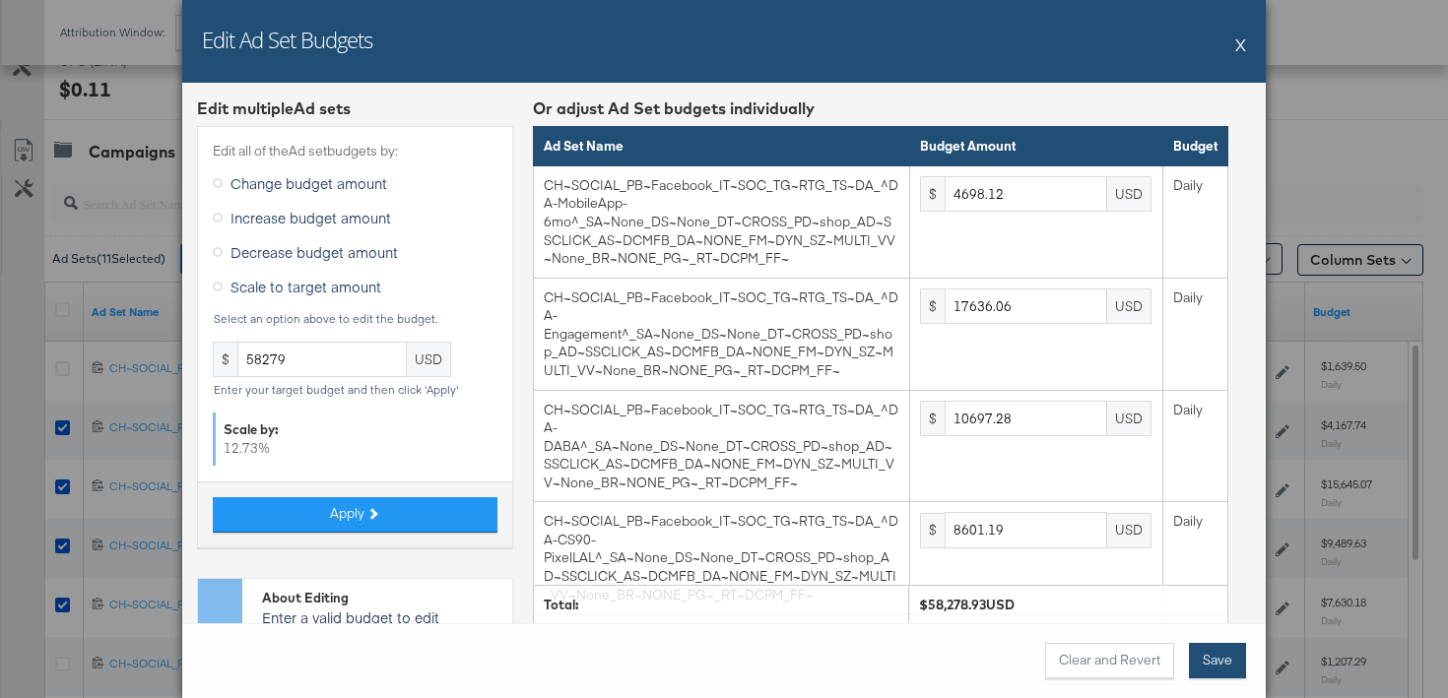
click at [1224, 665] on button "Save" at bounding box center [1217, 660] width 57 height 35
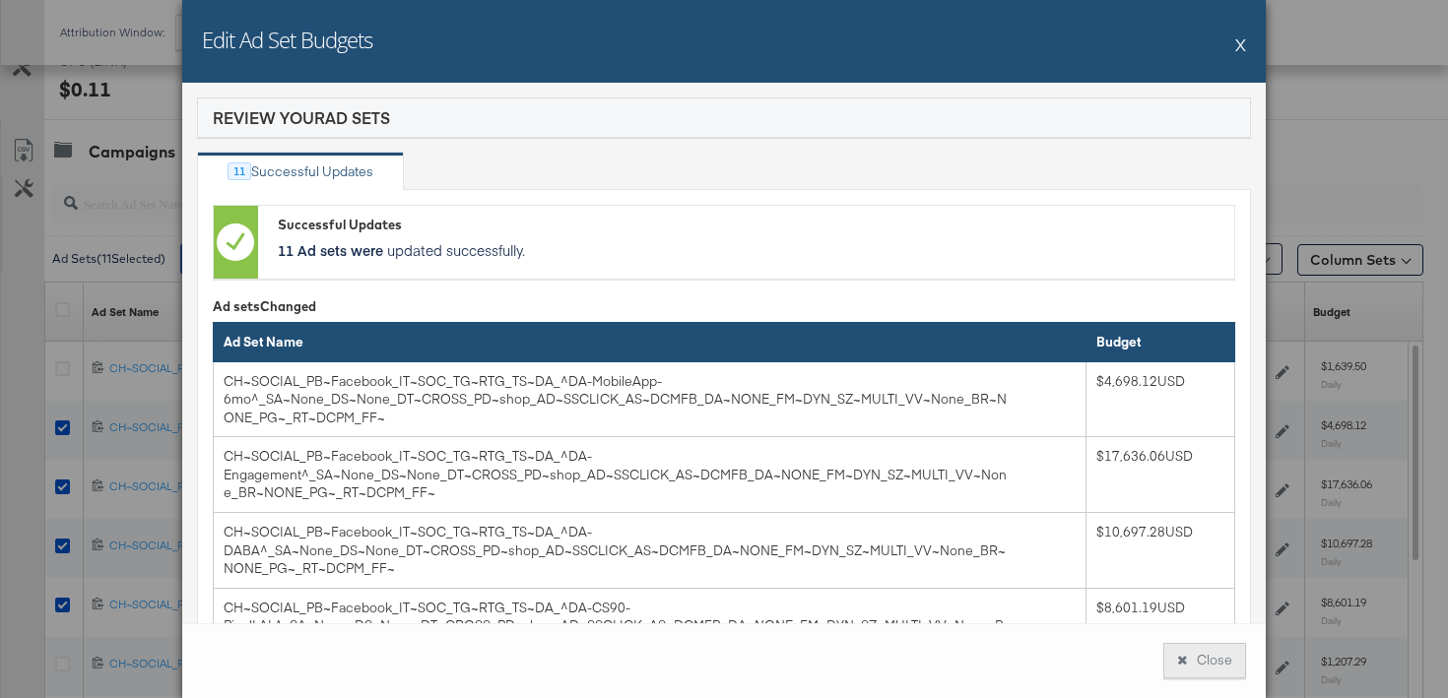
click at [1210, 665] on button "Close" at bounding box center [1204, 660] width 83 height 35
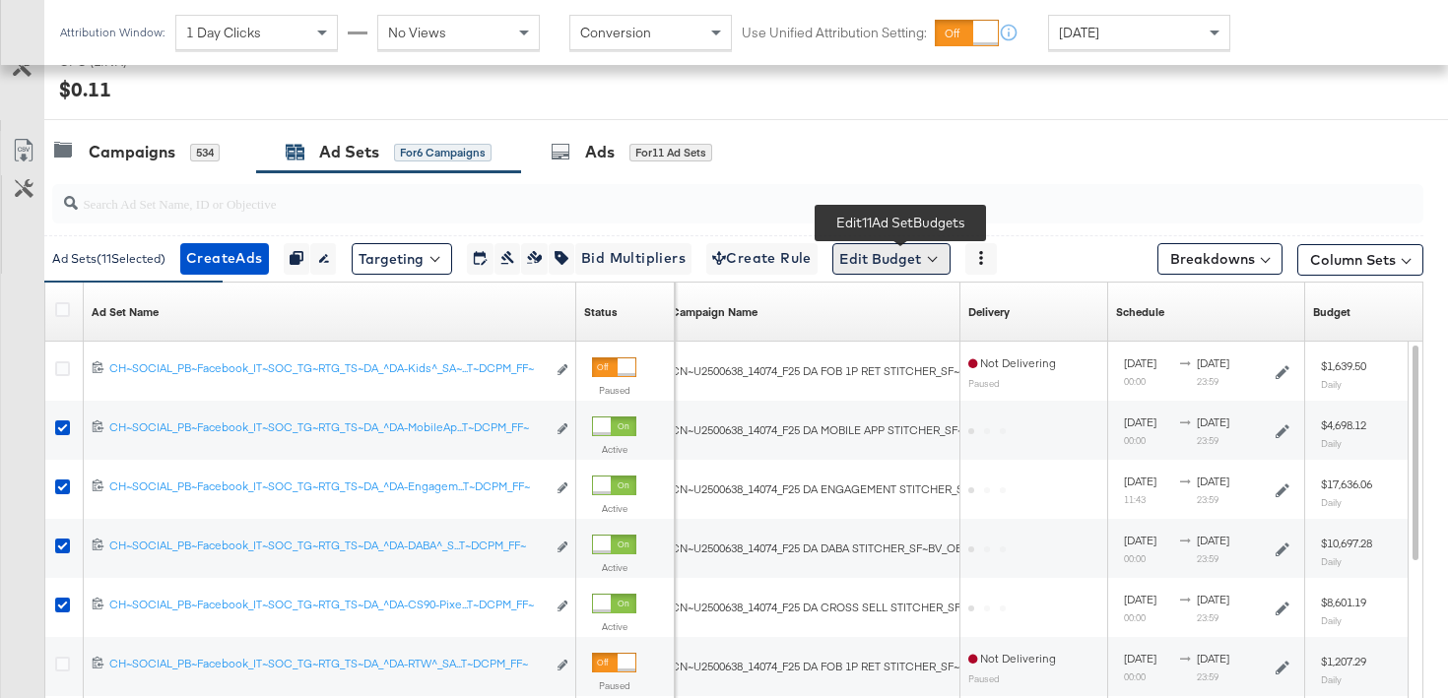
click at [891, 272] on button "Edit Budget" at bounding box center [891, 259] width 118 height 32
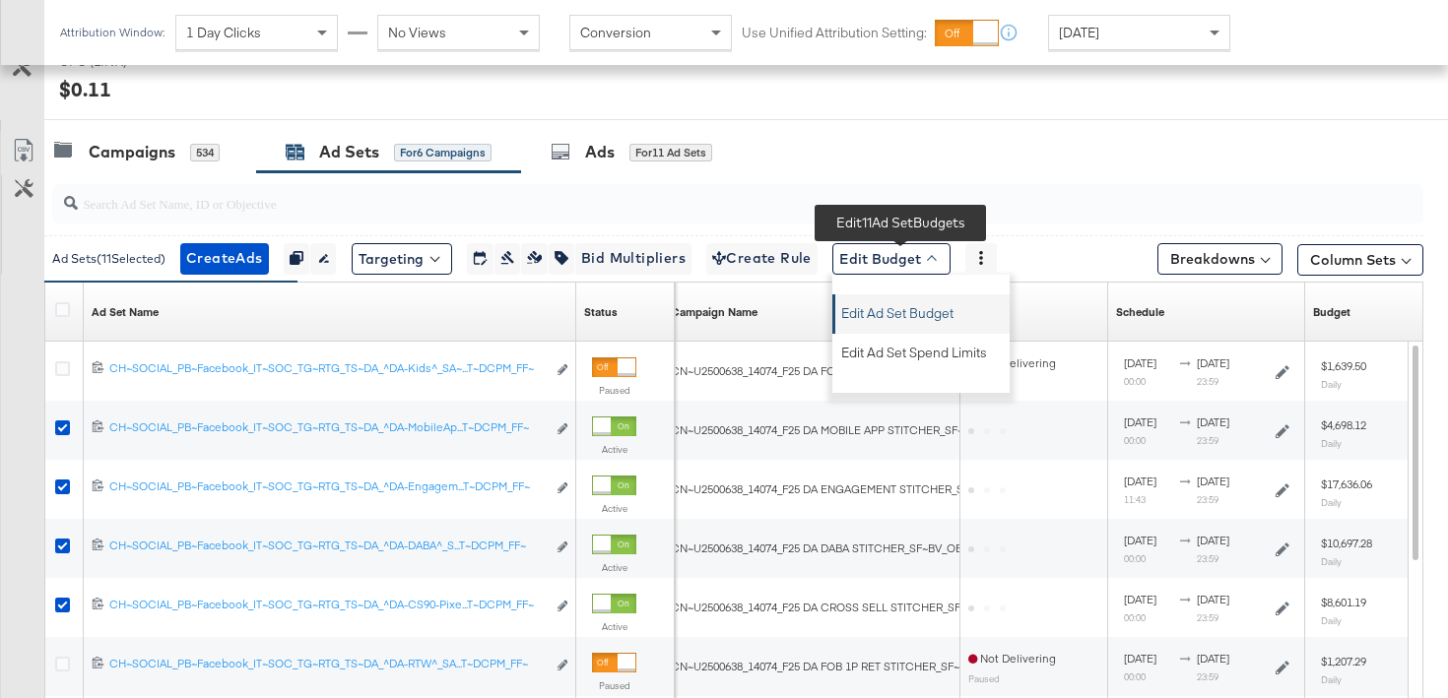
click at [892, 316] on span "Edit Ad Set Budget" at bounding box center [897, 311] width 112 height 26
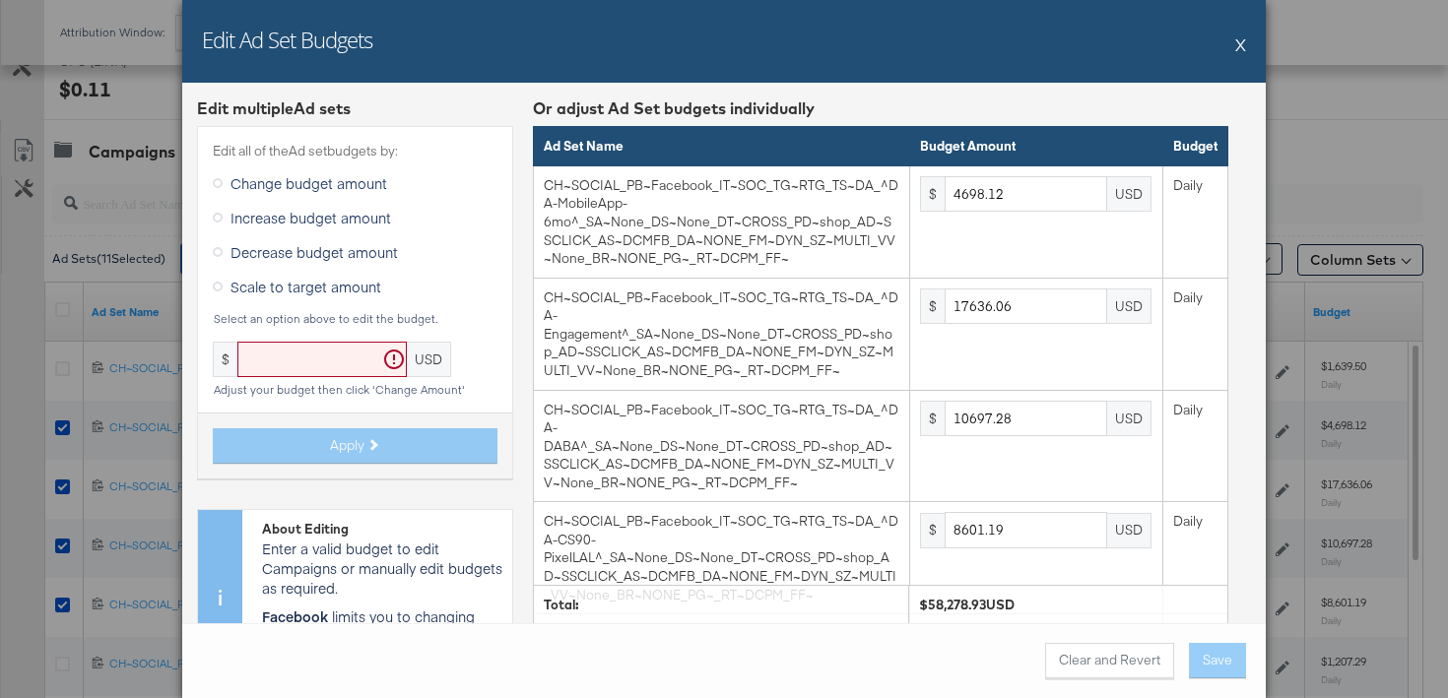
click at [257, 284] on span "Scale to target amount" at bounding box center [306, 287] width 151 height 20
click at [0, 0] on input "Scale to target amount" at bounding box center [0, 0] width 0 height 0
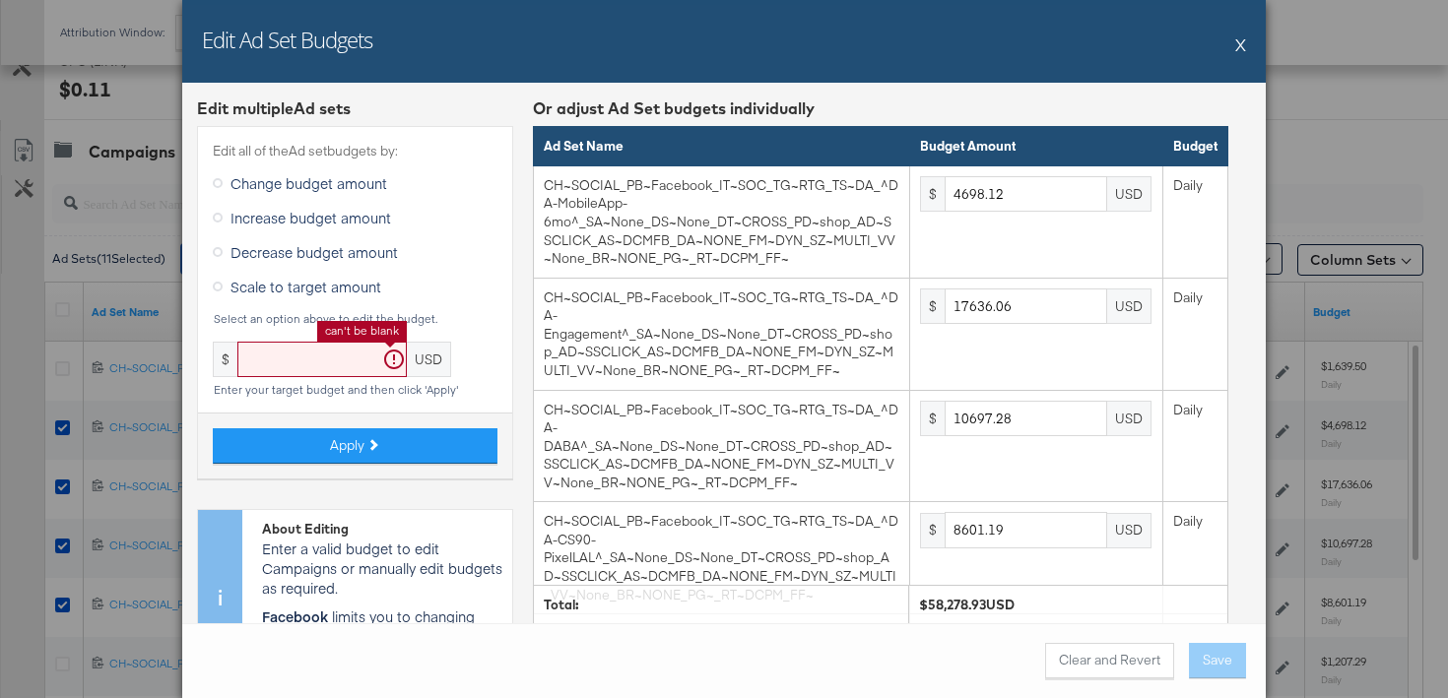
click at [303, 368] on input "text" at bounding box center [321, 360] width 169 height 36
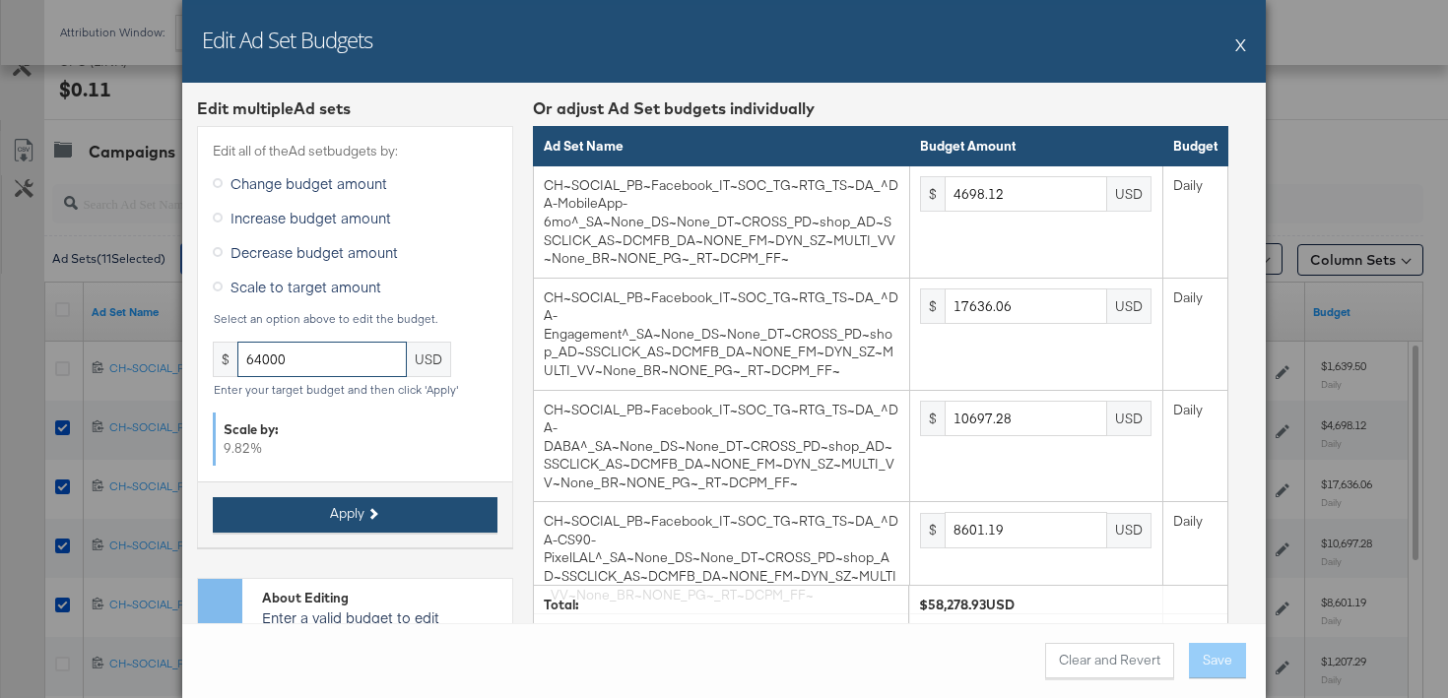
type input "64000"
click at [371, 519] on button "Apply" at bounding box center [355, 514] width 285 height 35
type input "5159.32"
type input "19367.33"
type input "11747.4"
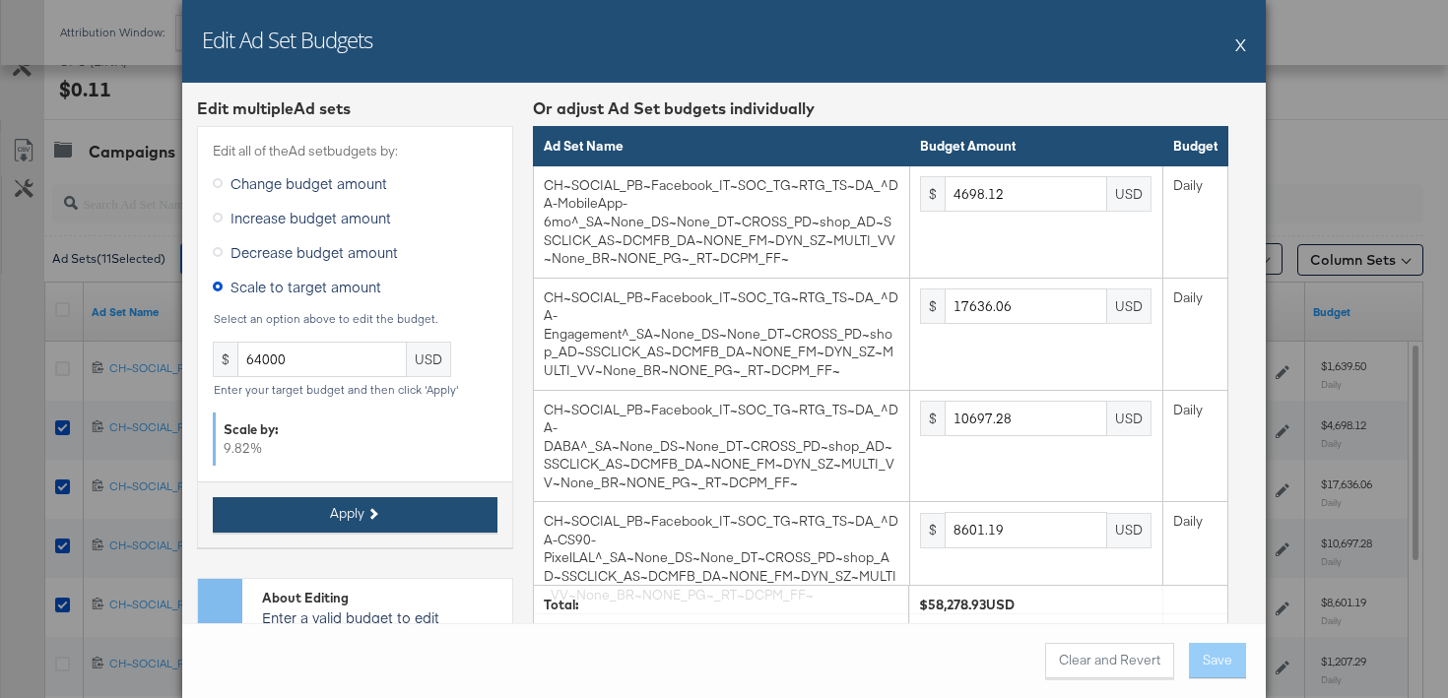
type input "9445.54"
type input "1428.72"
type input "555.6"
type input "3968.72"
type input "1135.59"
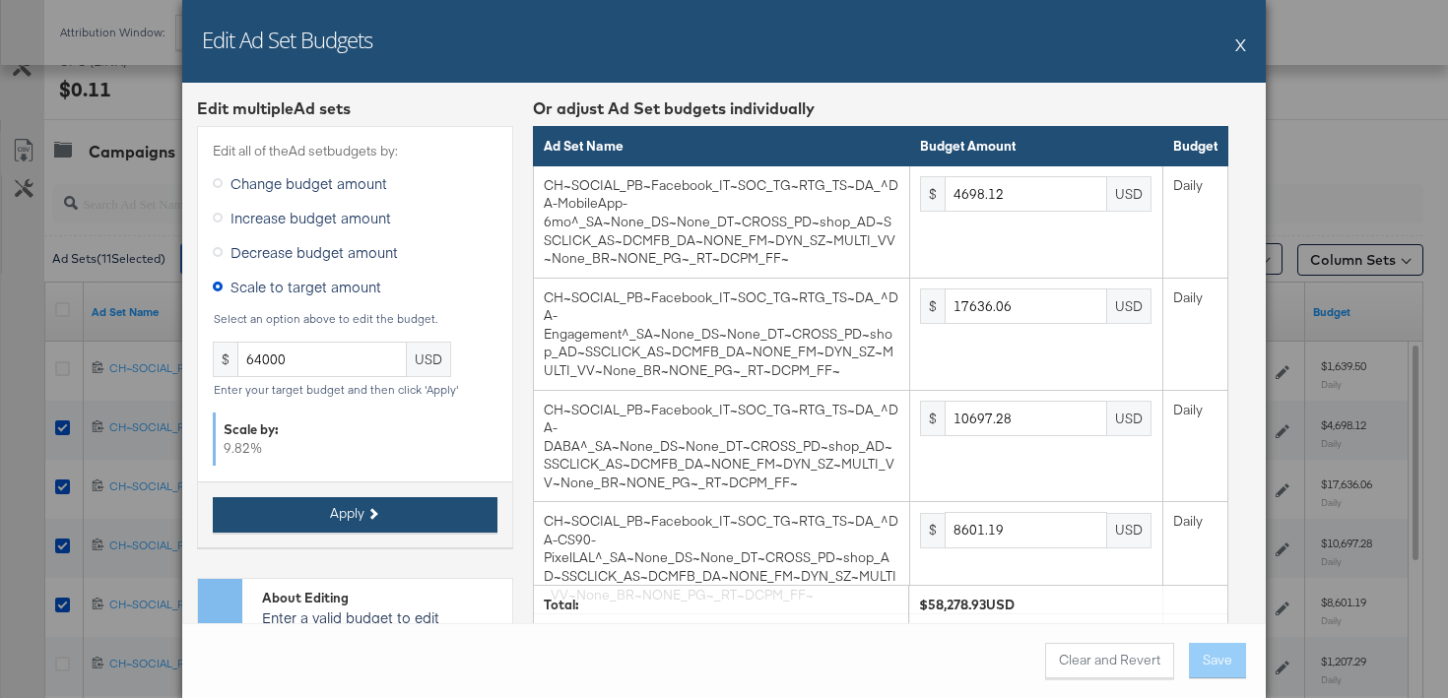
type input "1031.85"
type input "634.98"
type input "9524.9"
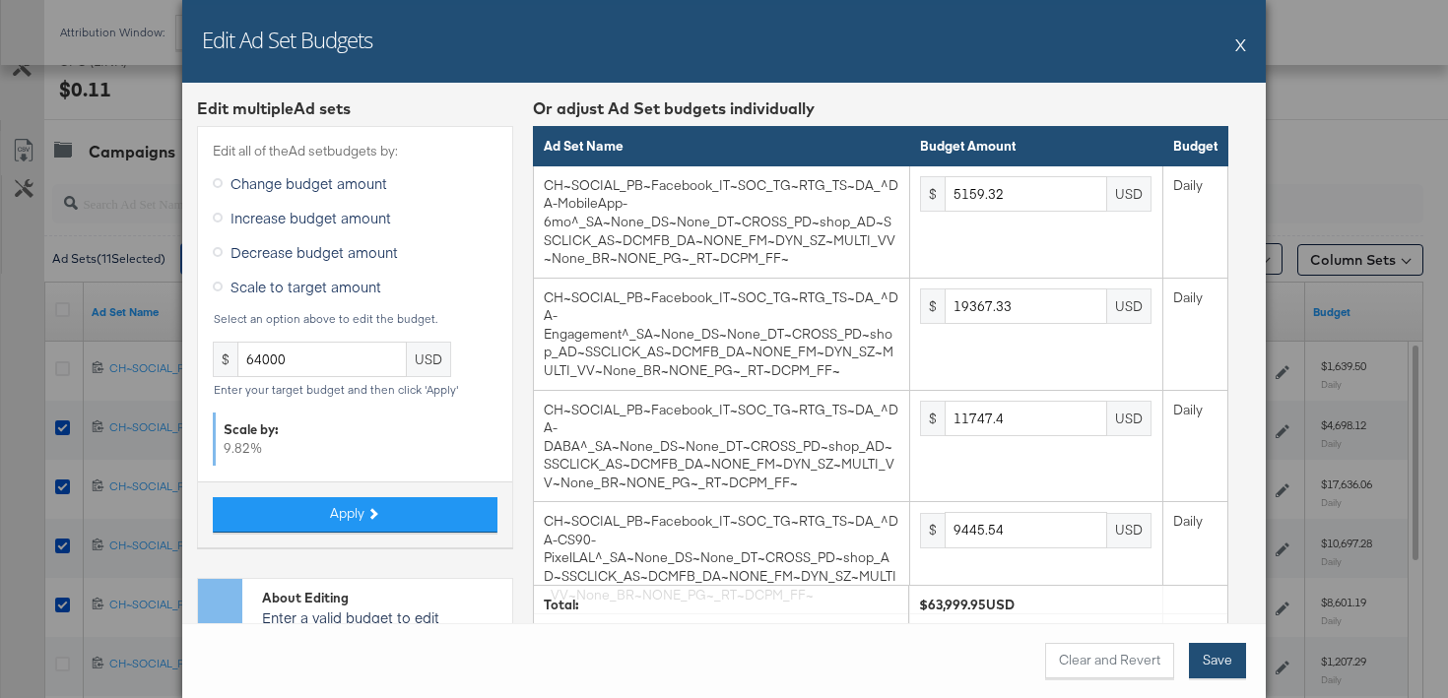
click at [1199, 666] on button "Save" at bounding box center [1217, 660] width 57 height 35
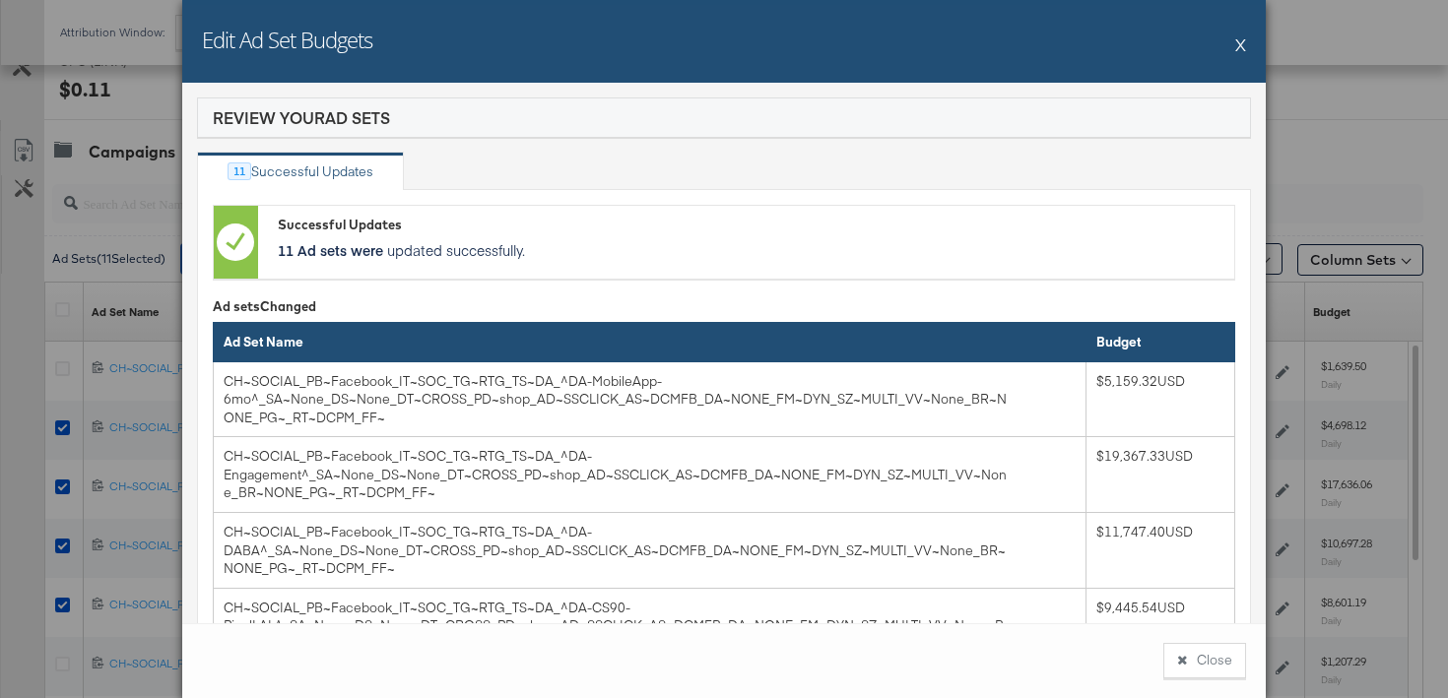
click at [1208, 665] on button "Close" at bounding box center [1204, 660] width 83 height 35
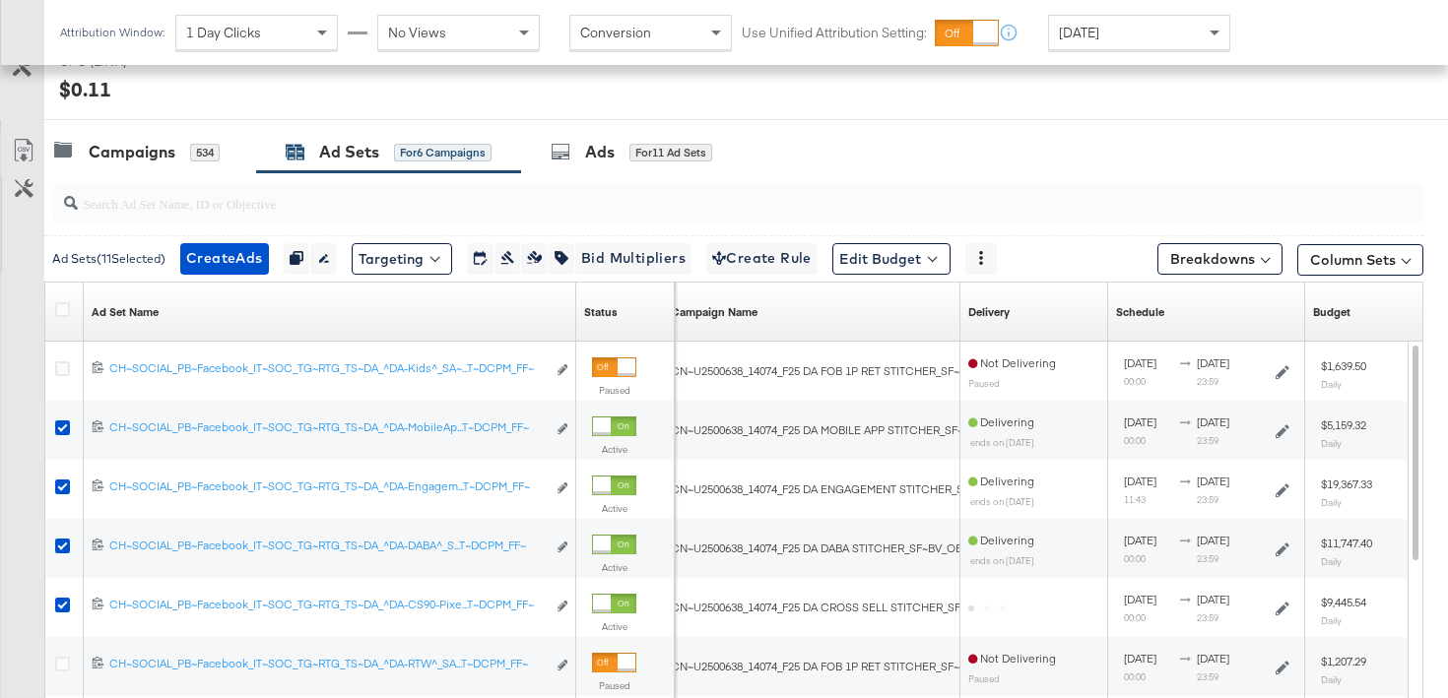
scroll to position [0, 0]
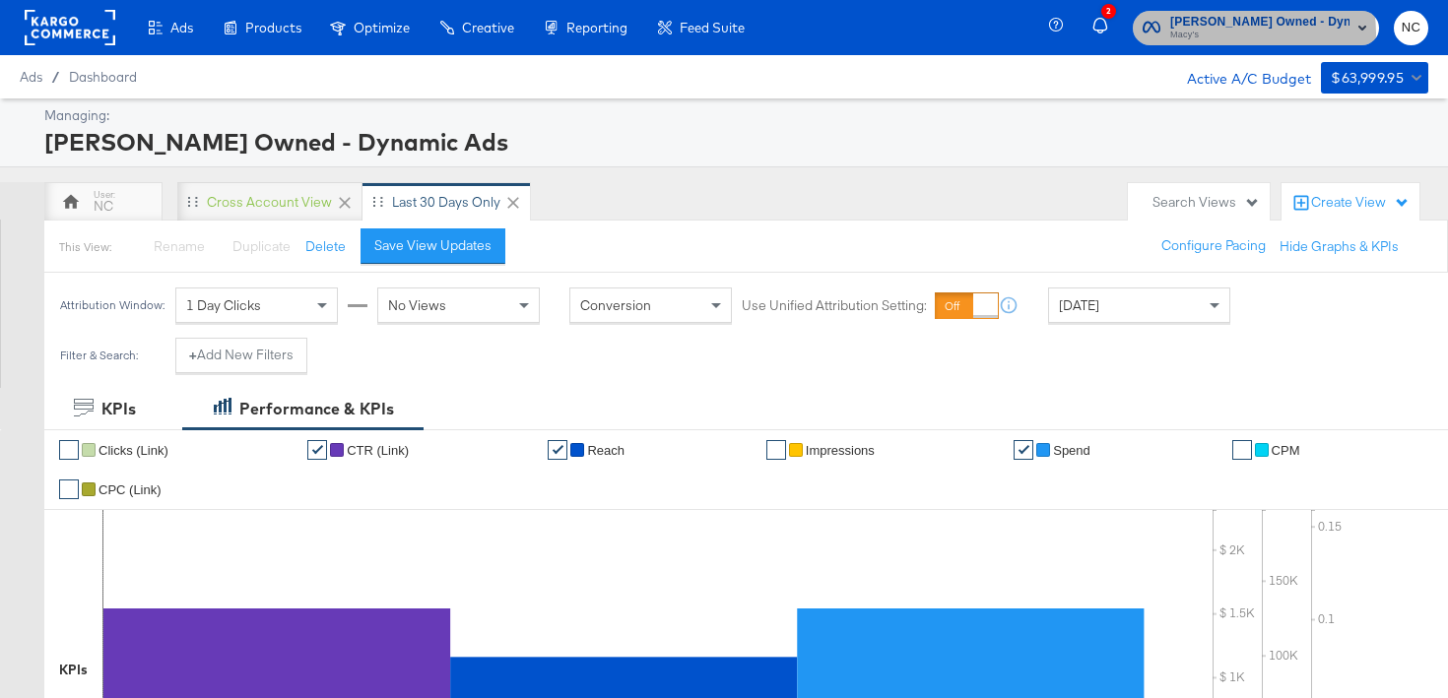
click at [1258, 33] on span "Macy's" at bounding box center [1259, 36] width 179 height 16
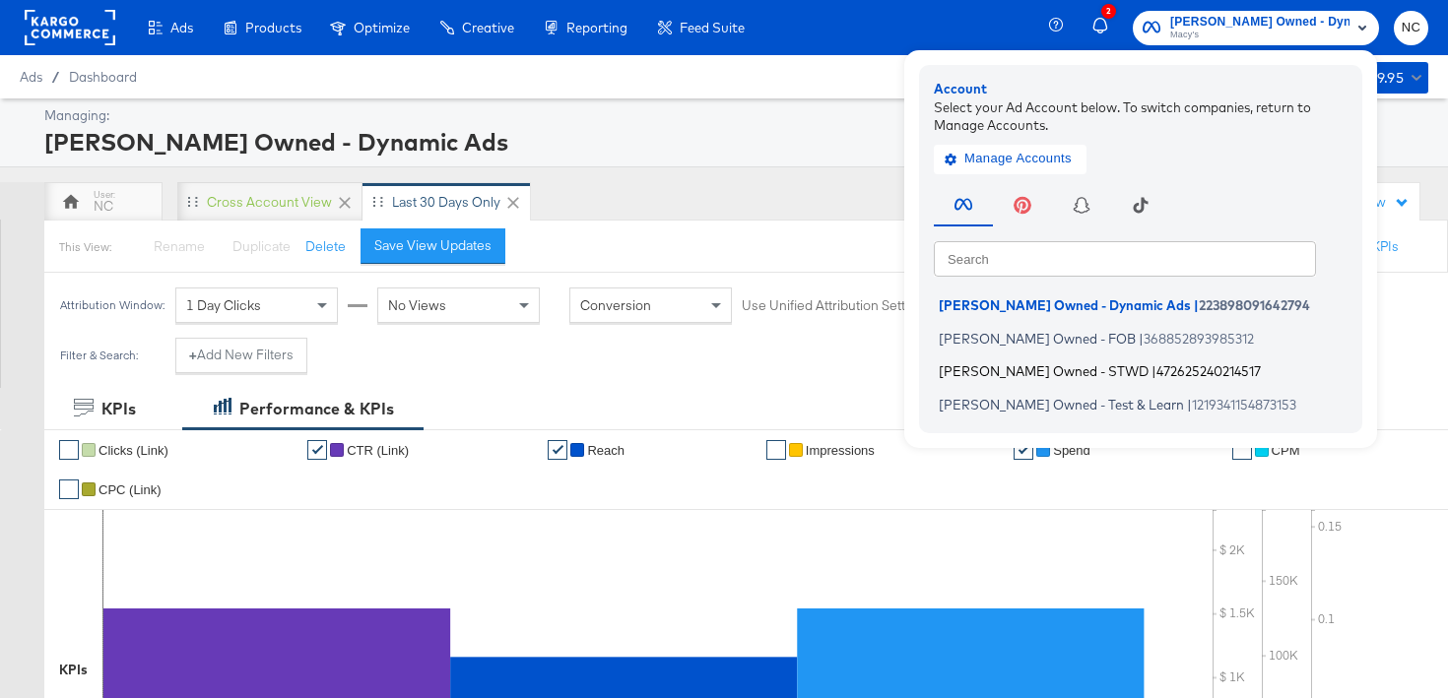
click at [1157, 364] on span "472625240214517" at bounding box center [1209, 372] width 104 height 16
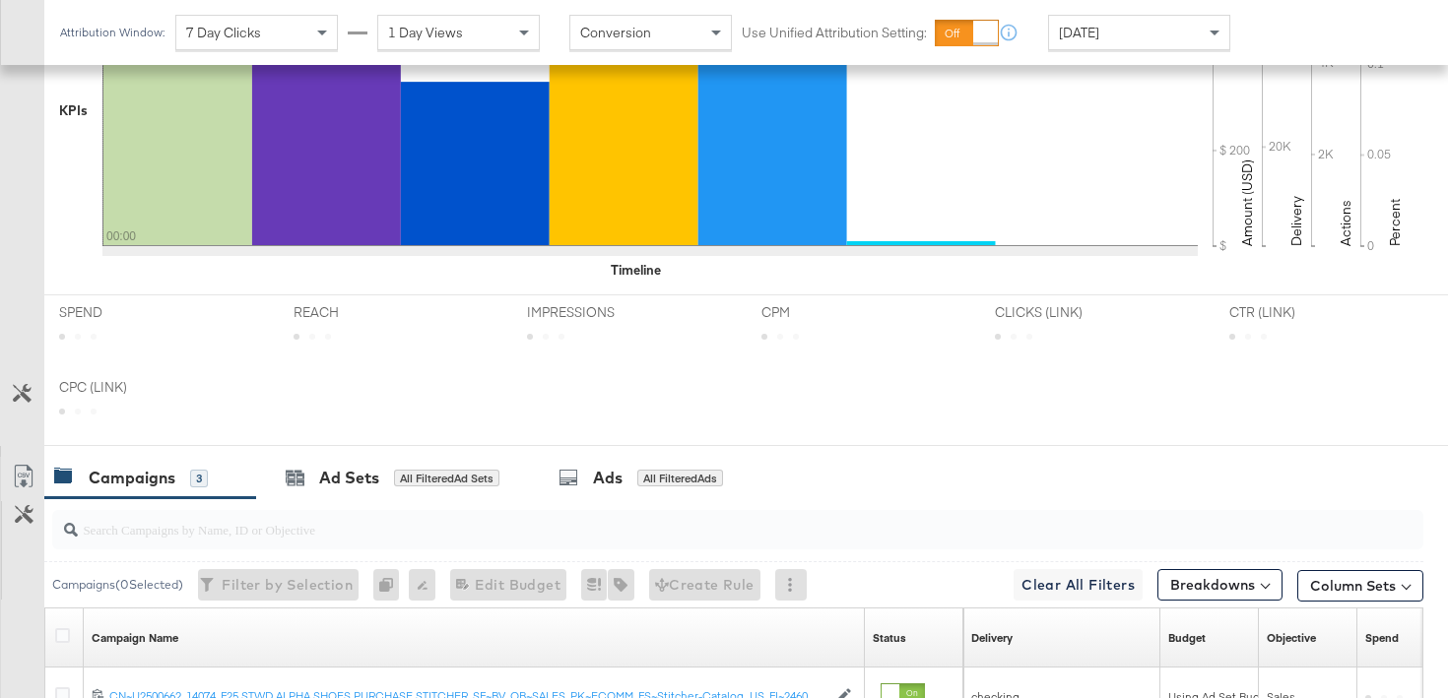
scroll to position [900, 0]
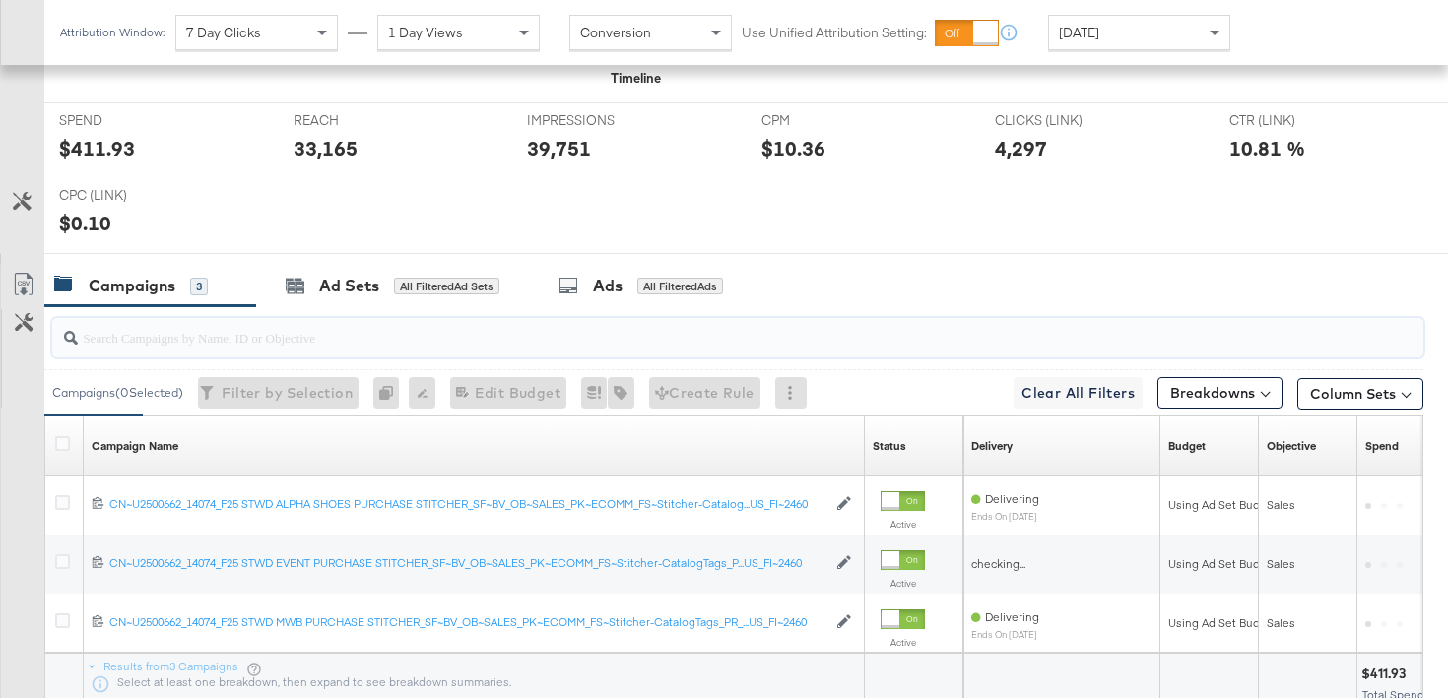
click at [304, 316] on input "search" at bounding box center [690, 329] width 1224 height 38
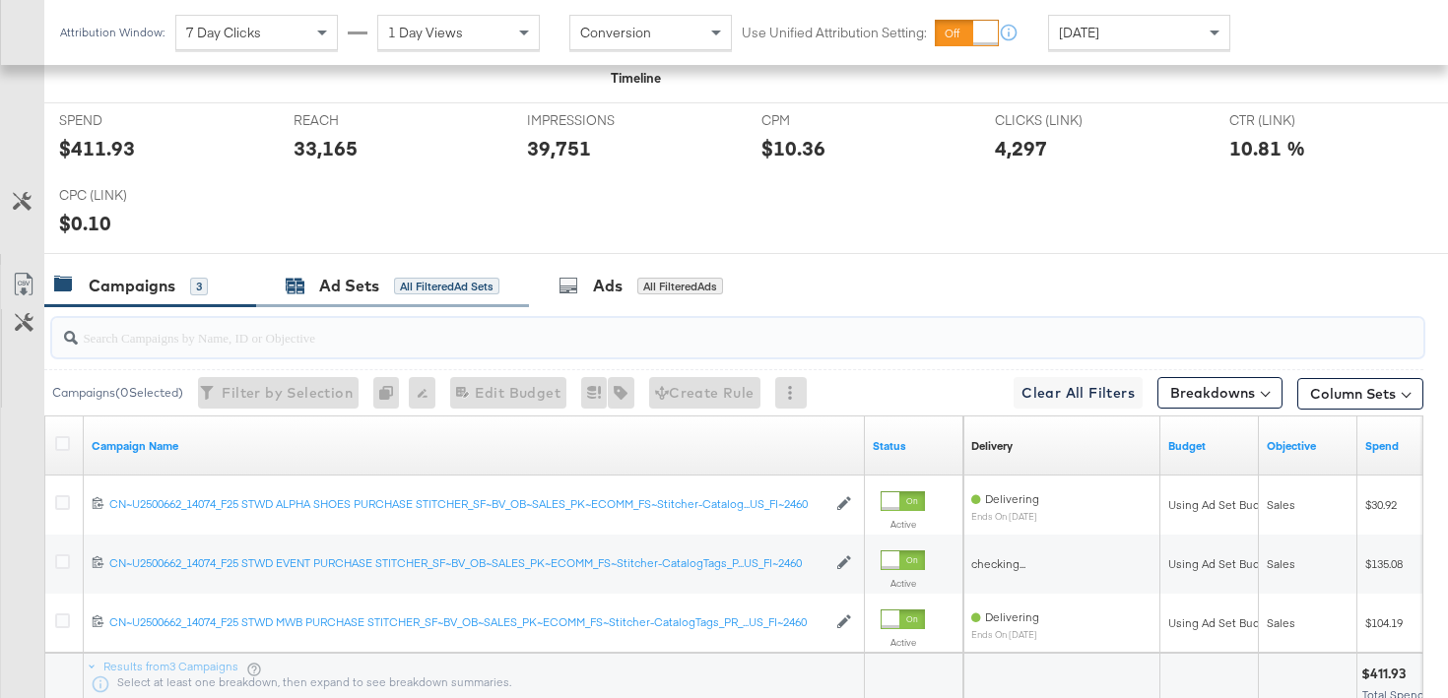
click at [304, 292] on div "Ad Sets All Filtered Ad Sets" at bounding box center [393, 286] width 214 height 23
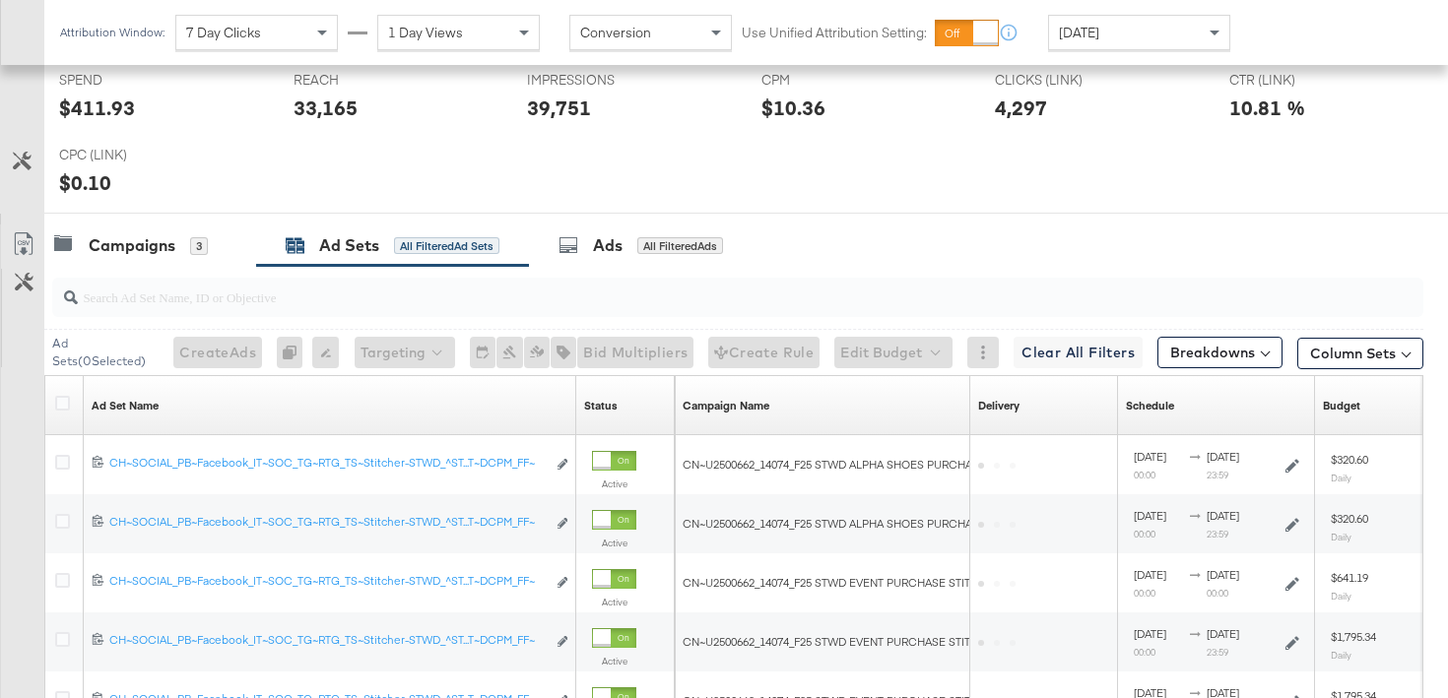
scroll to position [1008, 0]
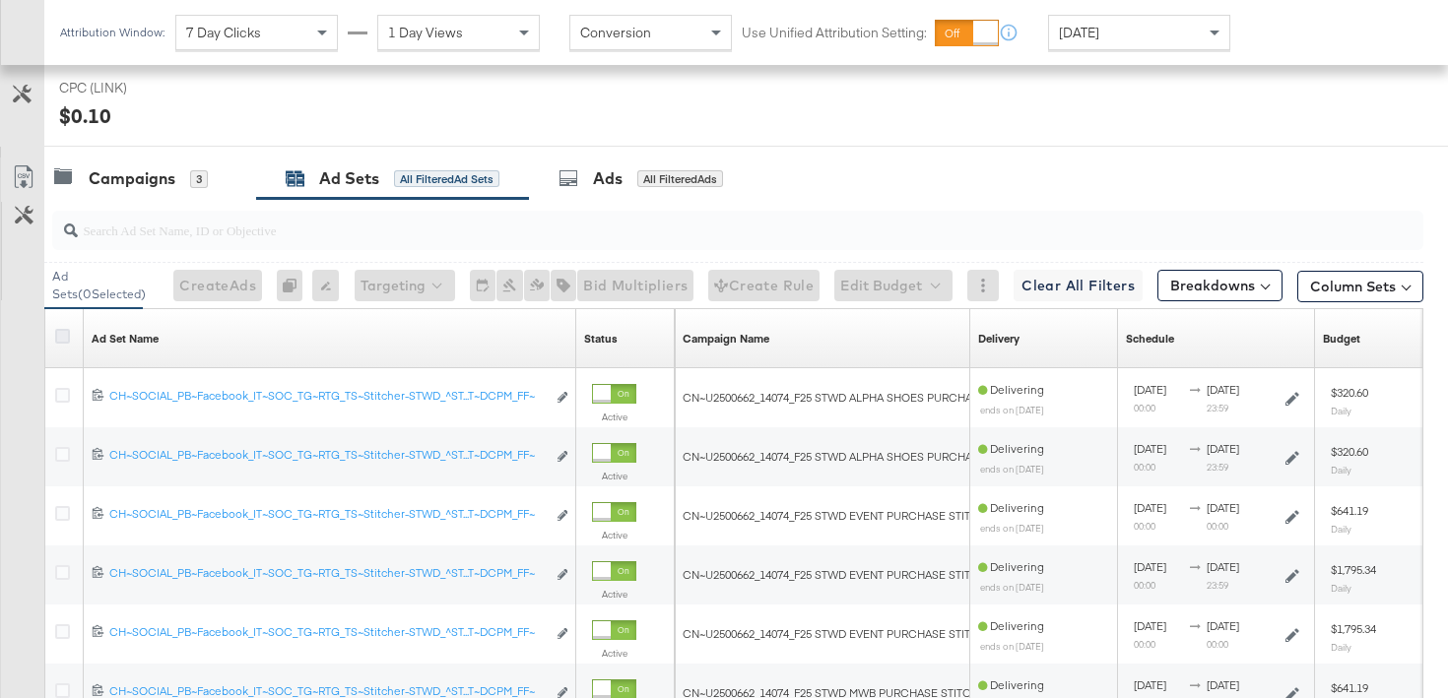
click at [64, 330] on icon at bounding box center [62, 336] width 15 height 15
click at [0, 0] on input "checkbox" at bounding box center [0, 0] width 0 height 0
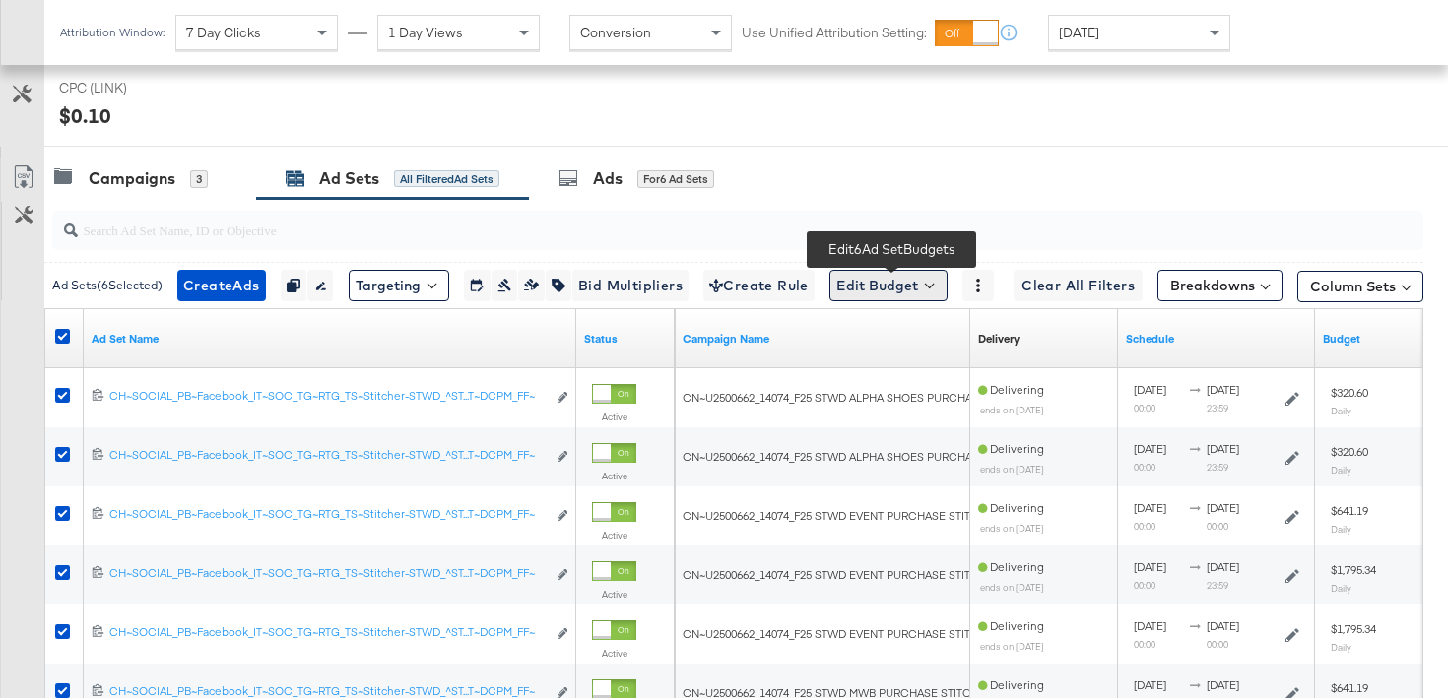
click at [875, 289] on button "Edit Budget" at bounding box center [888, 286] width 118 height 32
click at [865, 349] on span "Edit Ad Set Budget" at bounding box center [894, 337] width 112 height 26
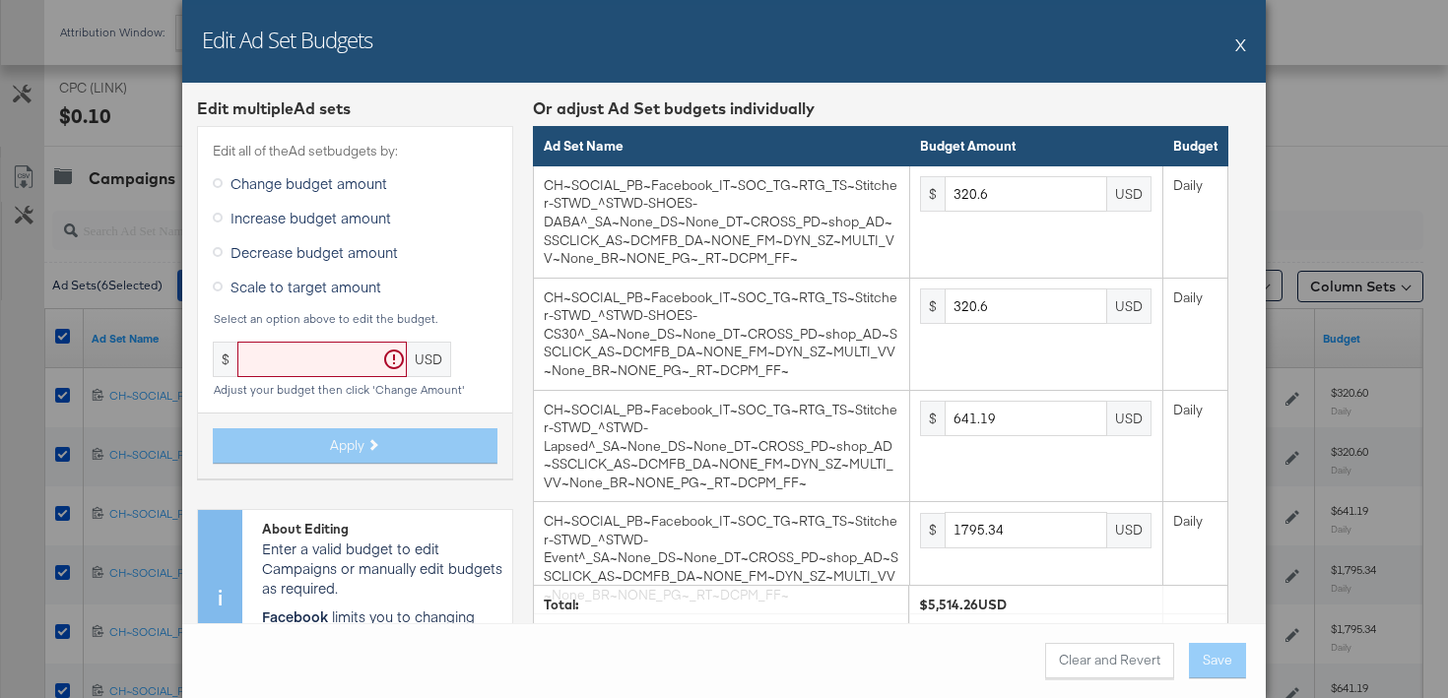
click at [321, 284] on span "Scale to target amount" at bounding box center [306, 287] width 151 height 20
click at [0, 0] on input "Scale to target amount" at bounding box center [0, 0] width 0 height 0
click at [1237, 50] on button "X" at bounding box center [1240, 44] width 11 height 39
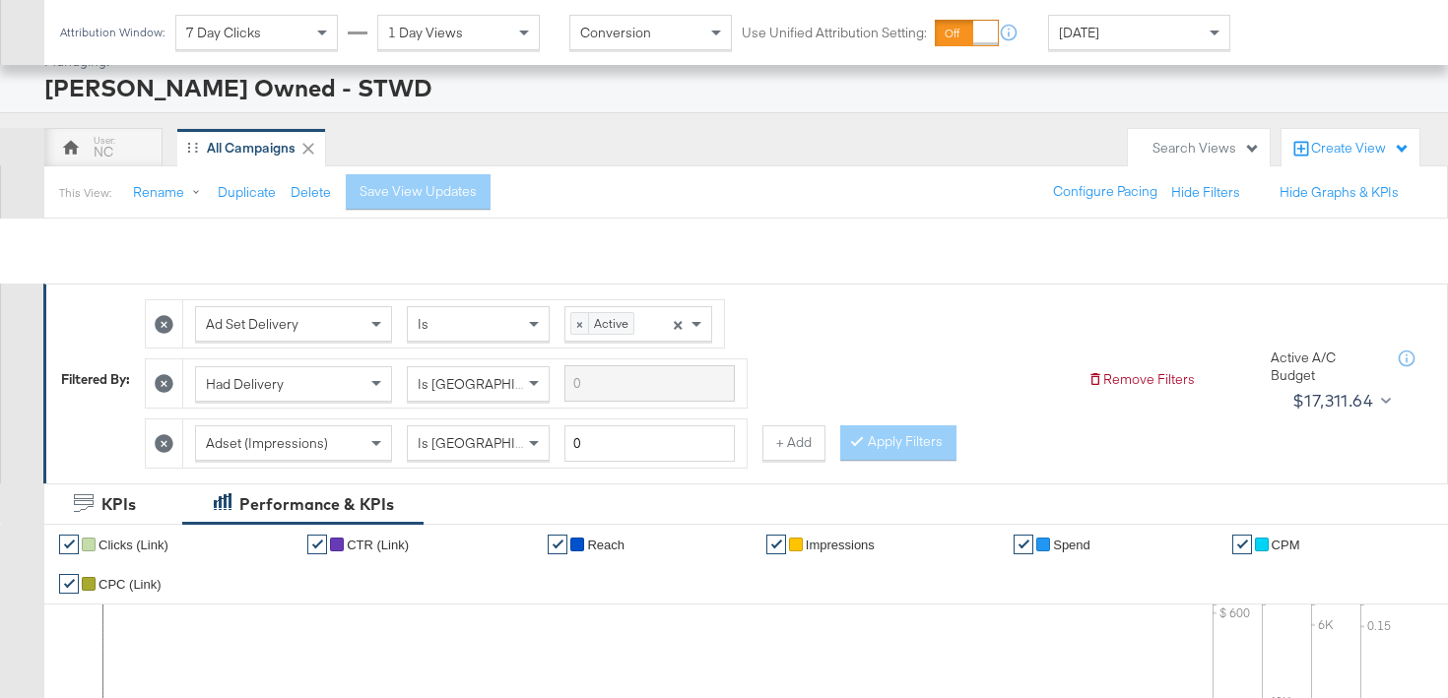
scroll to position [0, 0]
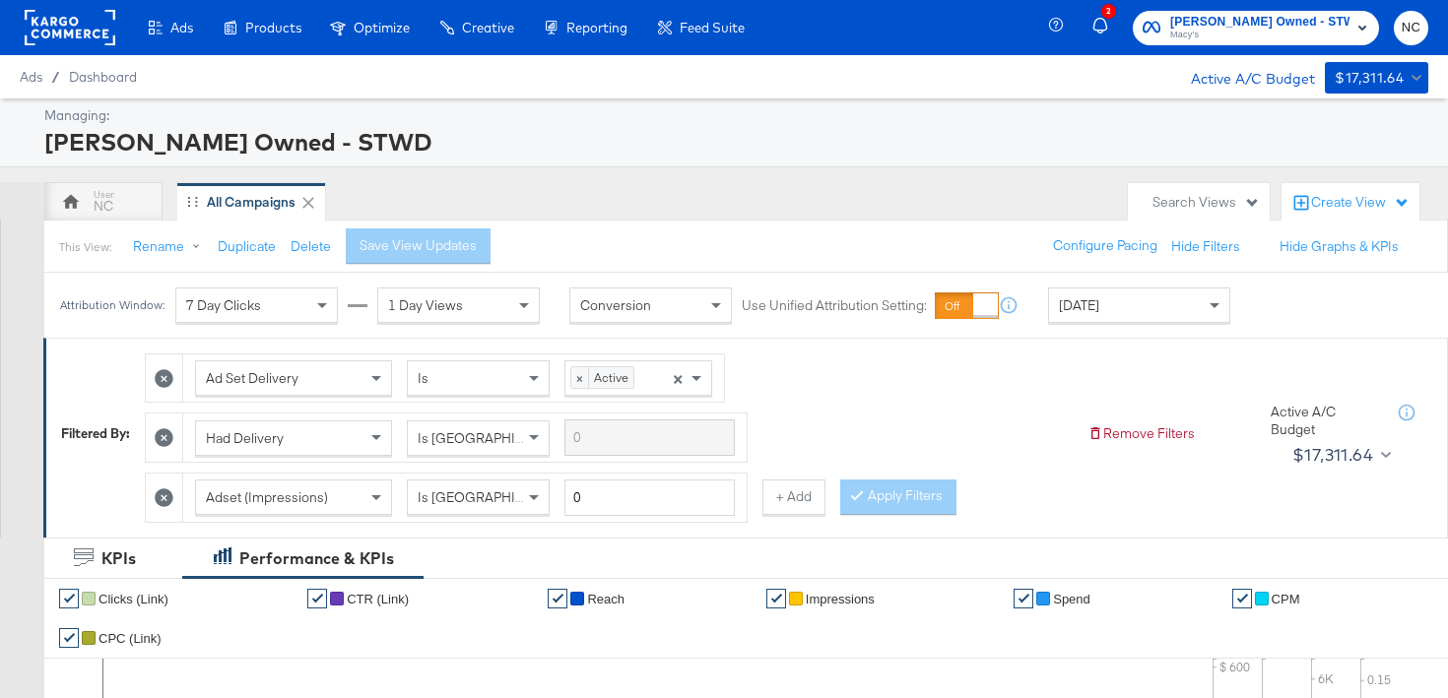
click at [177, 431] on div at bounding box center [164, 438] width 37 height 48
click at [166, 434] on icon at bounding box center [164, 438] width 19 height 19
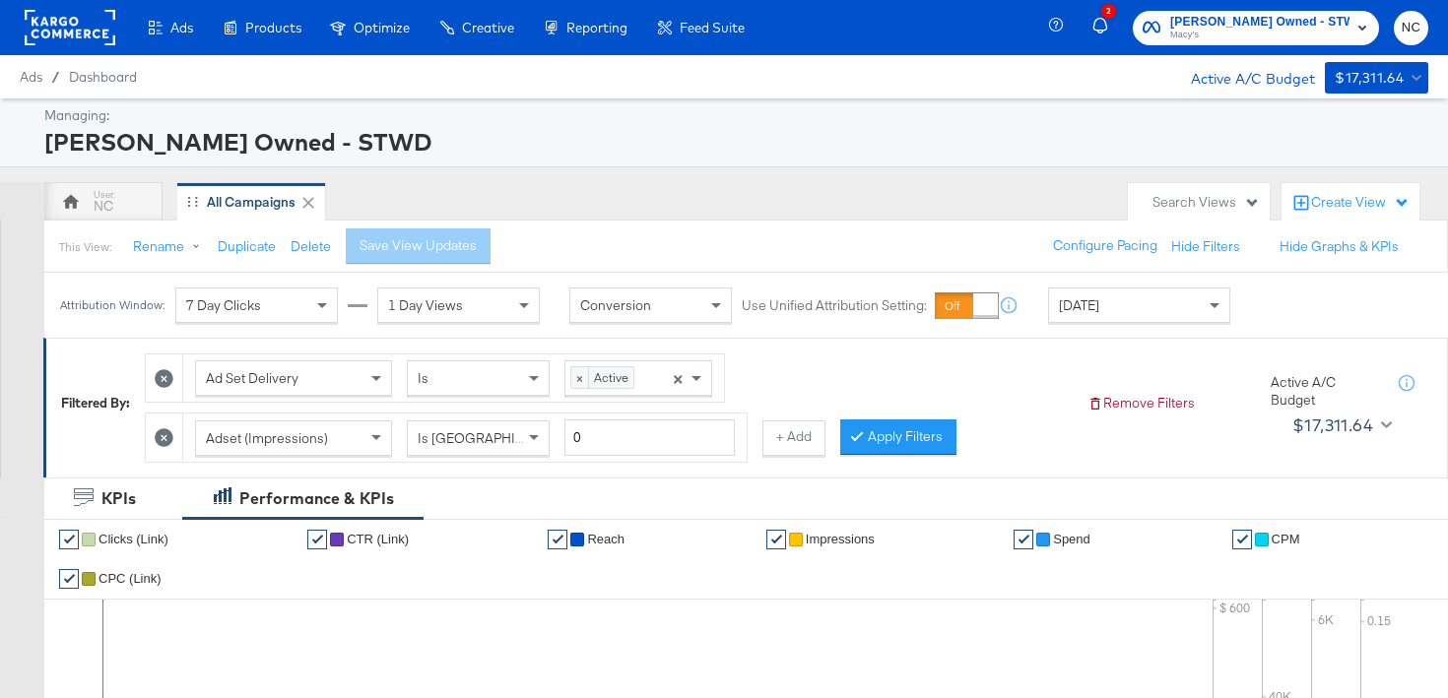
click at [166, 437] on icon at bounding box center [164, 438] width 19 height 19
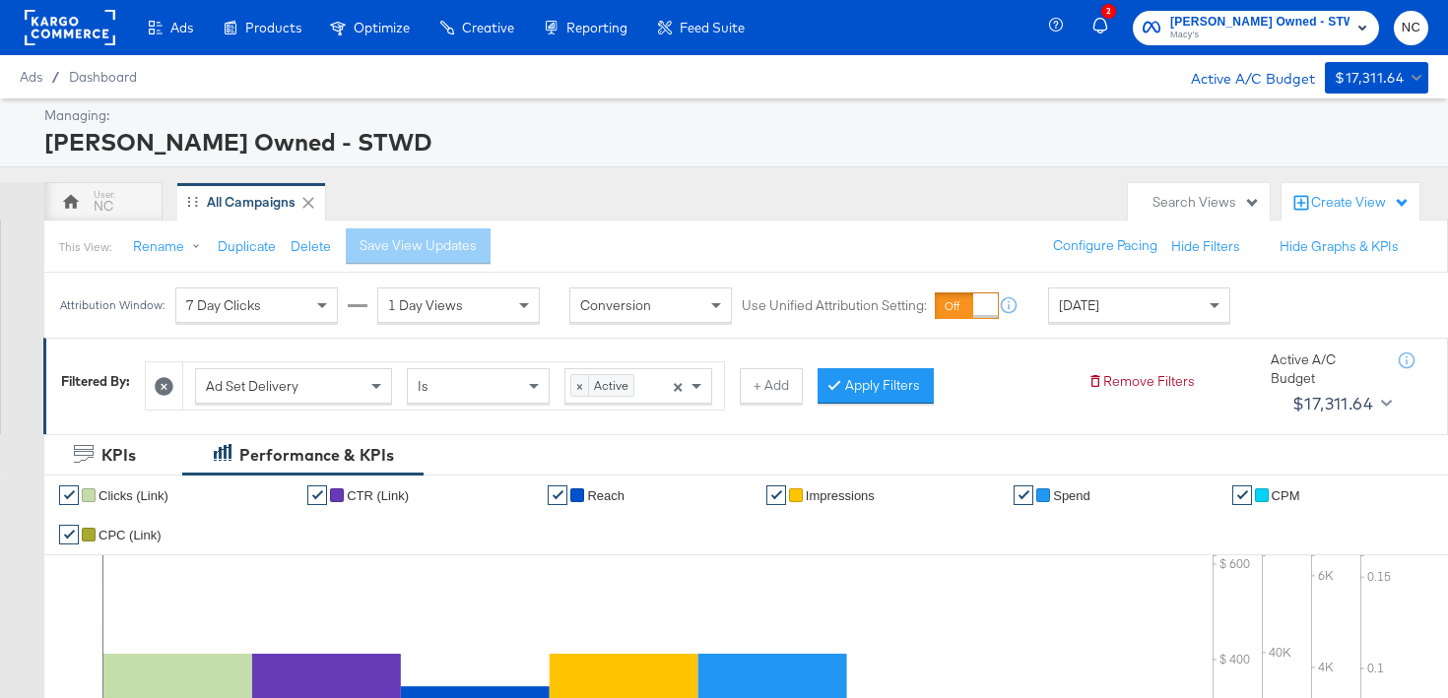
click at [166, 378] on icon at bounding box center [164, 386] width 19 height 19
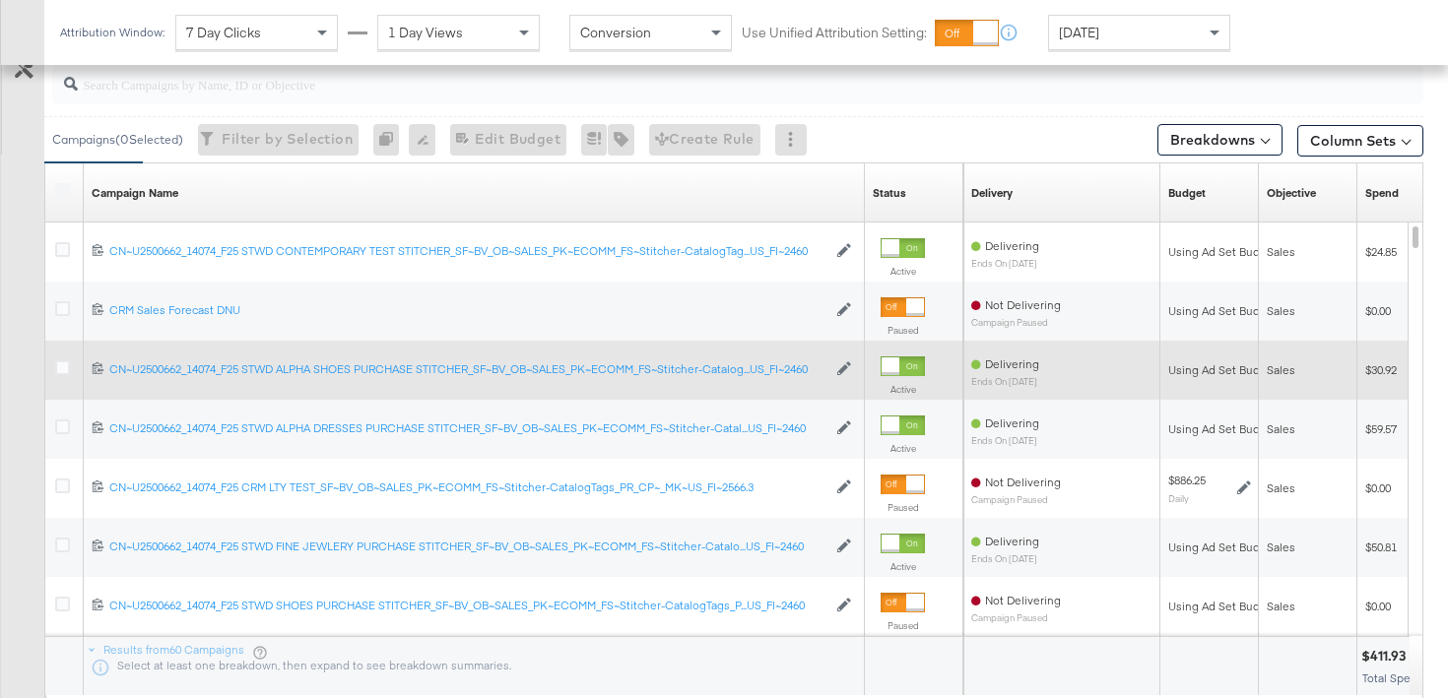
scroll to position [957, 0]
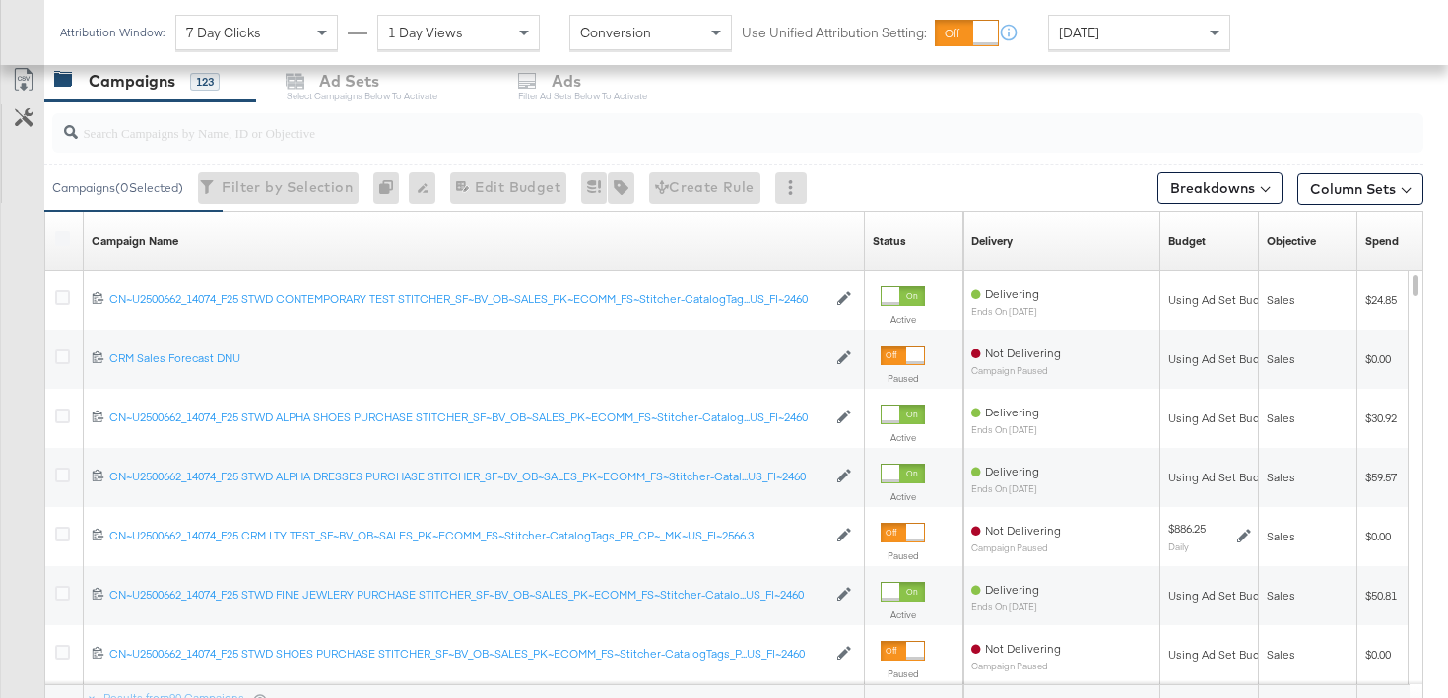
click at [67, 183] on div "Campaigns ( 0 Selected)" at bounding box center [117, 188] width 131 height 18
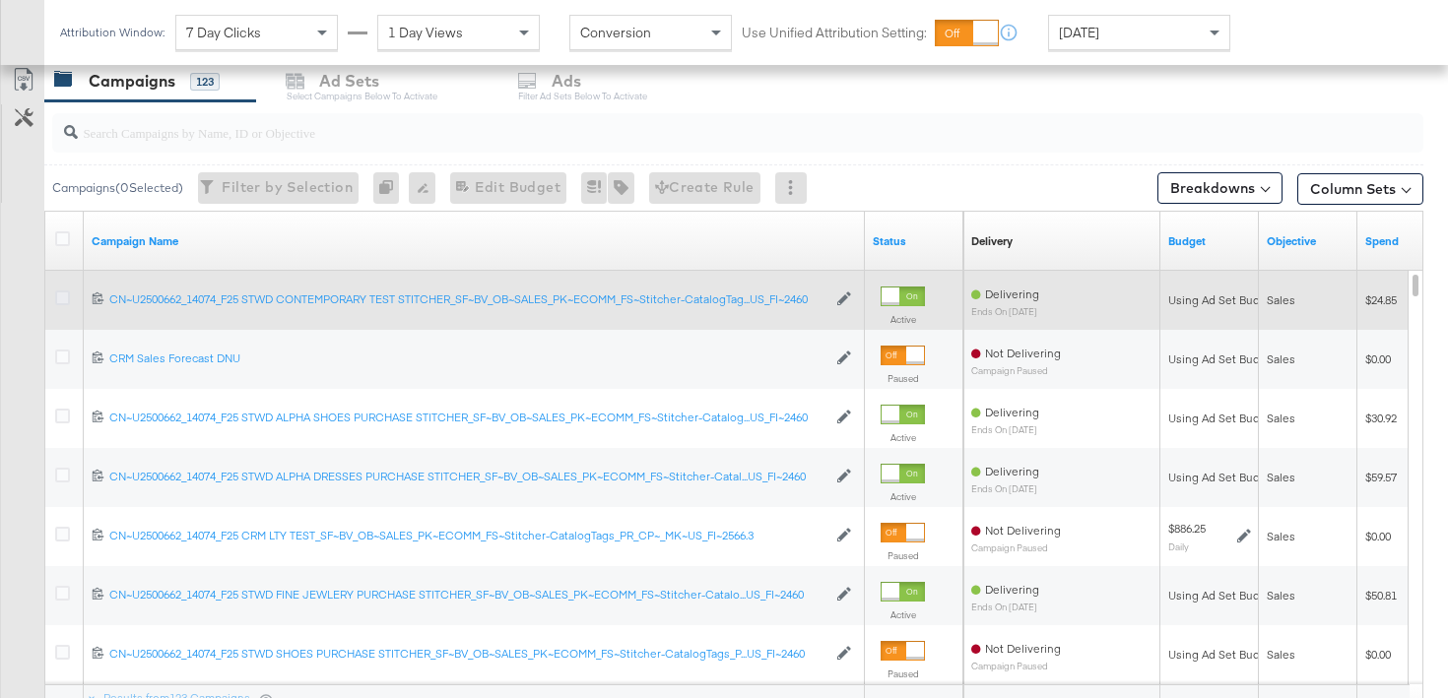
click at [67, 304] on icon at bounding box center [62, 298] width 15 height 15
click at [0, 0] on input "checkbox" at bounding box center [0, 0] width 0 height 0
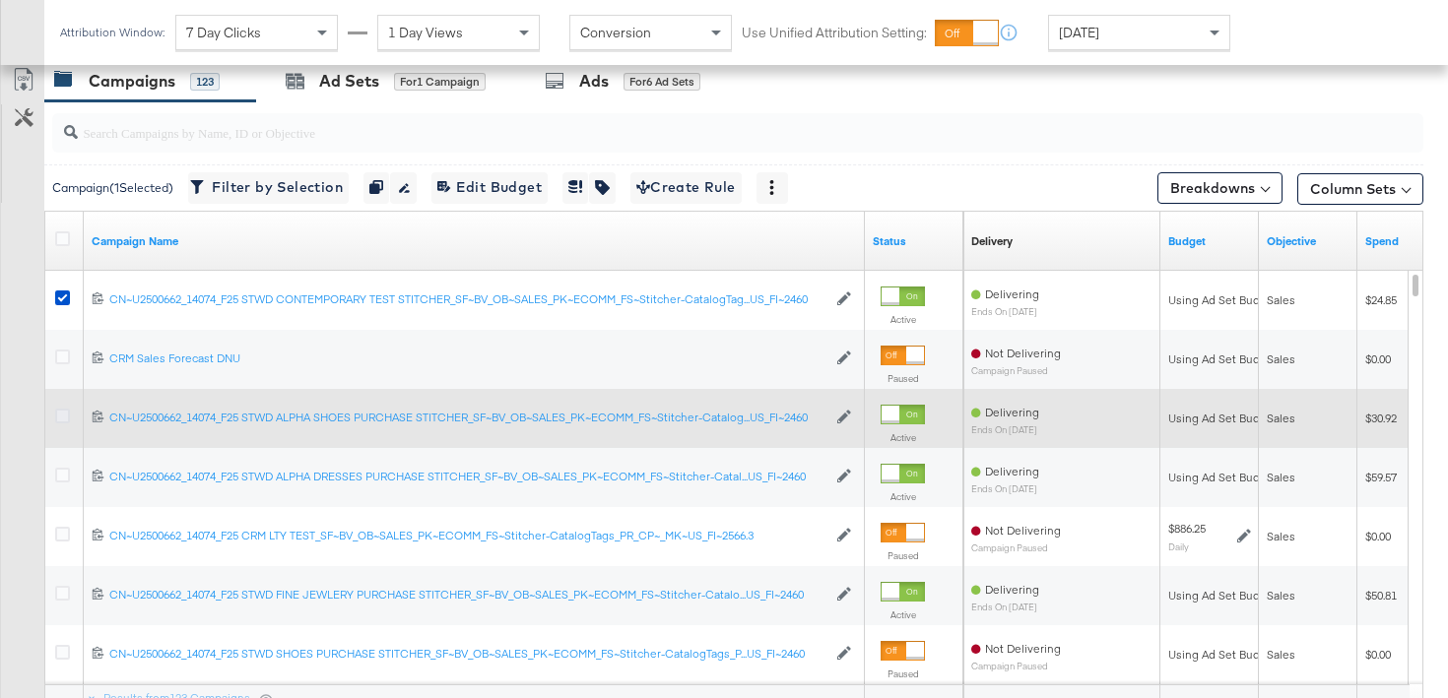
click at [65, 417] on icon at bounding box center [62, 416] width 15 height 15
click at [0, 0] on input "checkbox" at bounding box center [0, 0] width 0 height 0
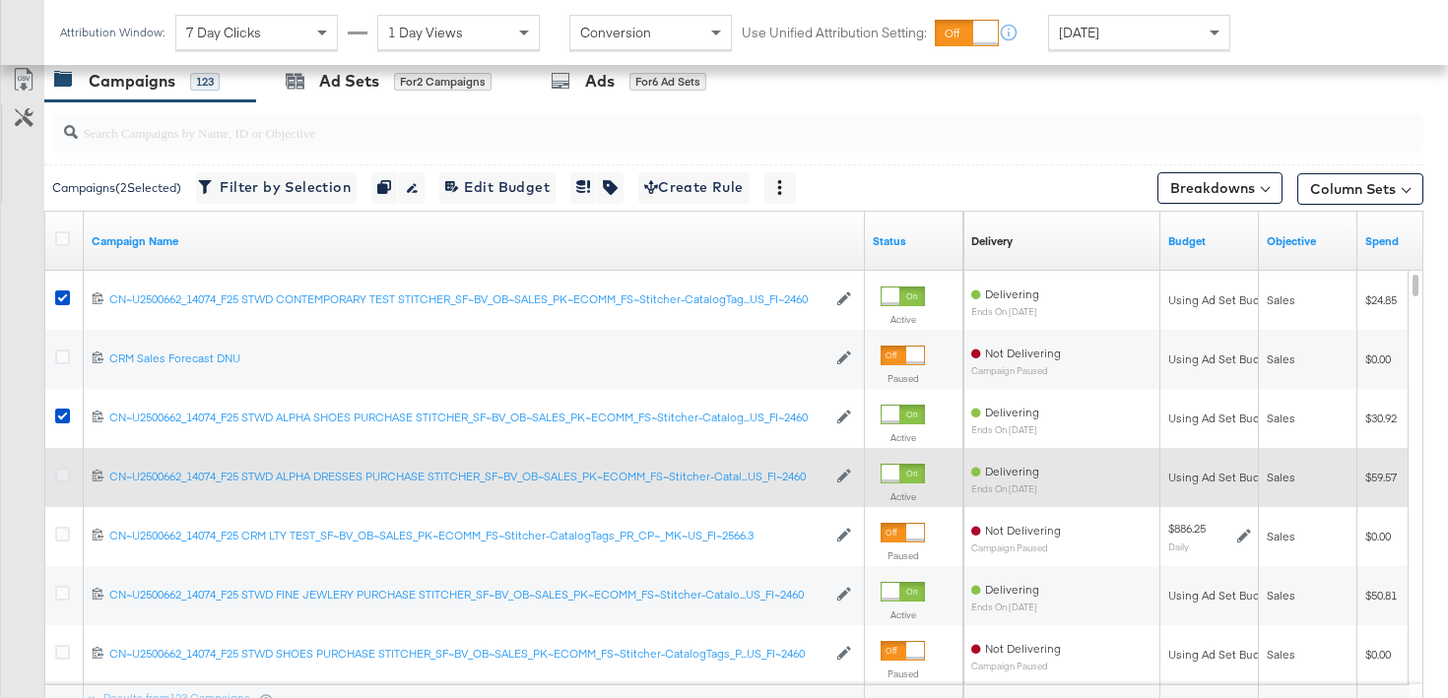
click at [59, 472] on icon at bounding box center [62, 475] width 15 height 15
click at [0, 0] on input "checkbox" at bounding box center [0, 0] width 0 height 0
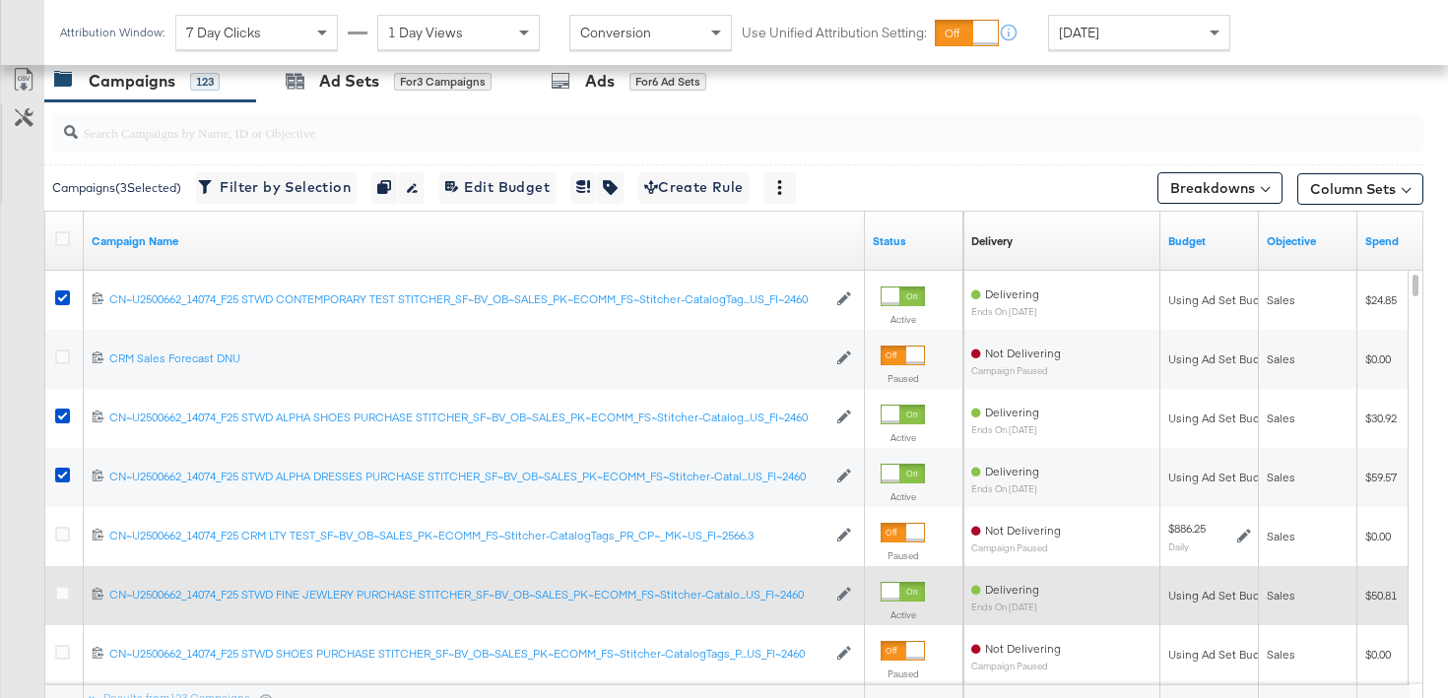
click at [59, 583] on div at bounding box center [65, 595] width 36 height 35
click at [59, 603] on div at bounding box center [65, 596] width 21 height 20
click at [59, 601] on div at bounding box center [65, 596] width 21 height 20
click at [59, 598] on icon at bounding box center [62, 593] width 15 height 15
click at [0, 0] on input "checkbox" at bounding box center [0, 0] width 0 height 0
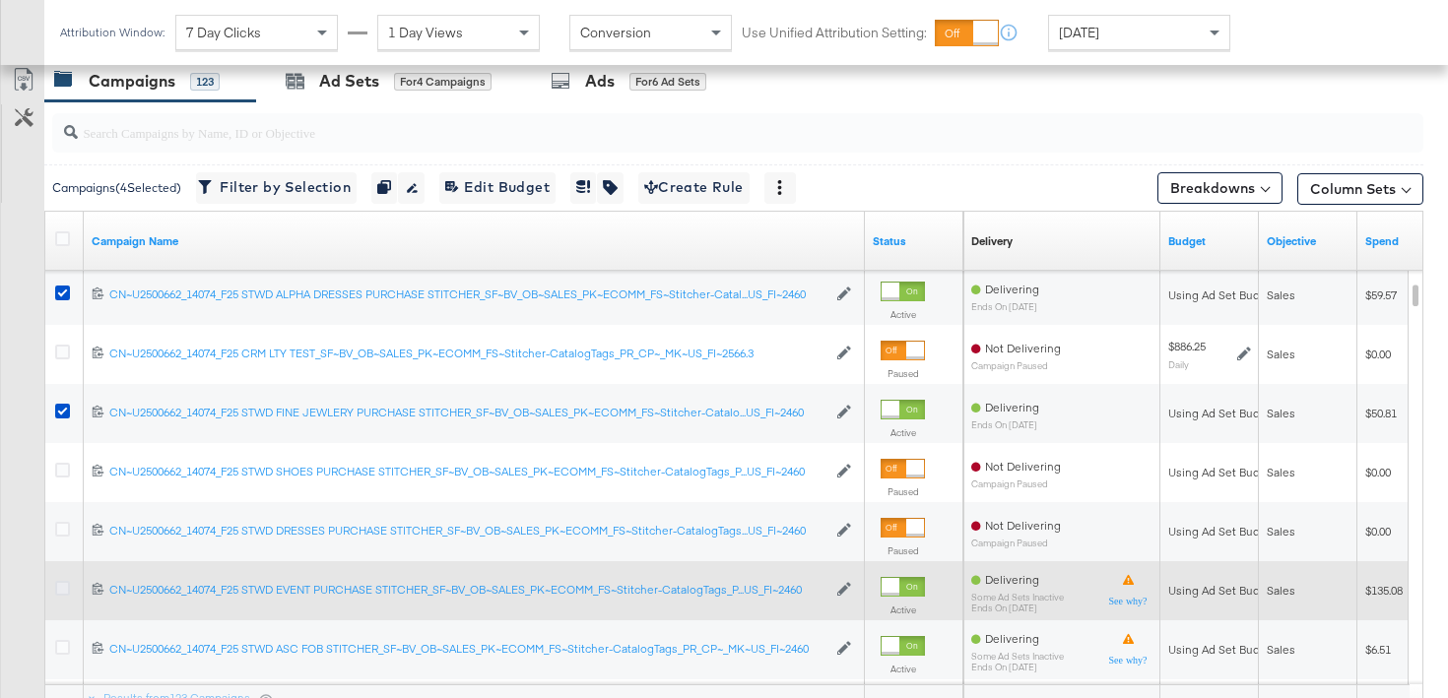
click at [59, 585] on icon at bounding box center [62, 588] width 15 height 15
click at [0, 0] on input "checkbox" at bounding box center [0, 0] width 0 height 0
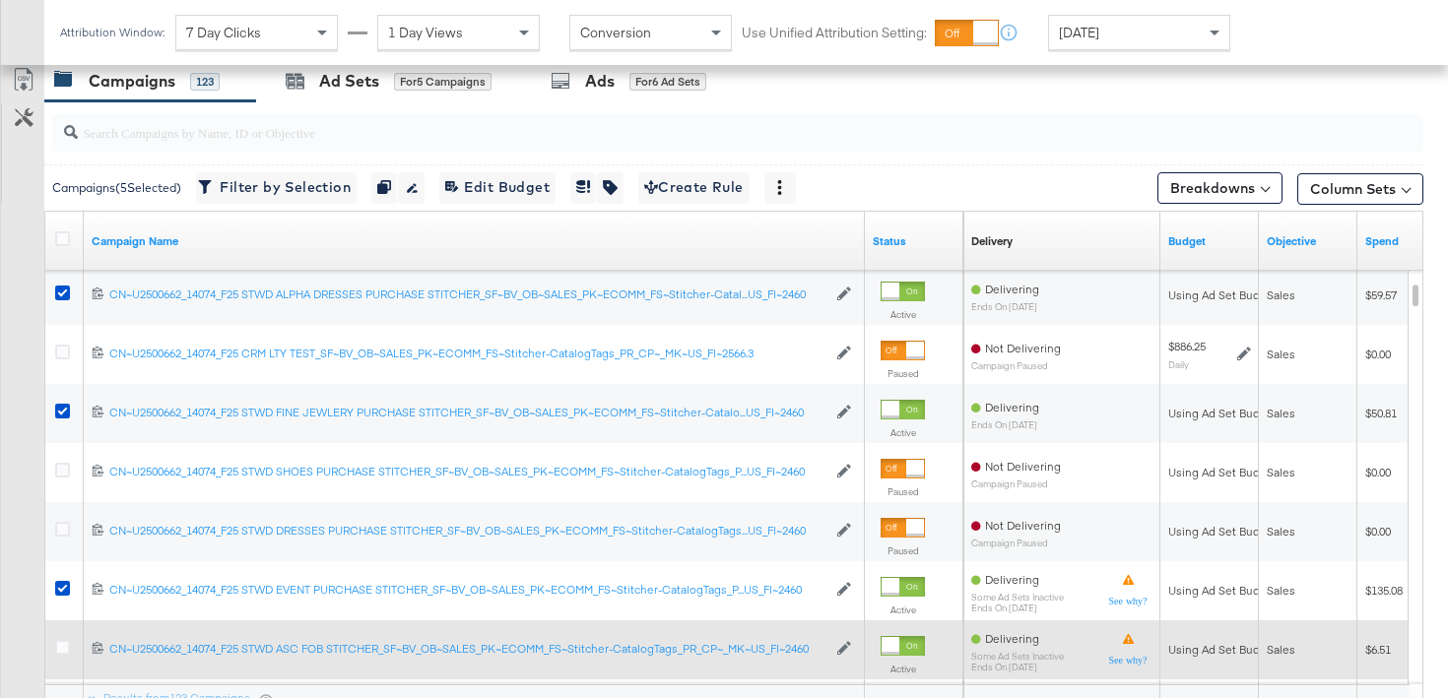
click at [62, 629] on div at bounding box center [65, 650] width 36 height 59
click at [62, 651] on icon at bounding box center [62, 647] width 15 height 15
click at [0, 0] on input "checkbox" at bounding box center [0, 0] width 0 height 0
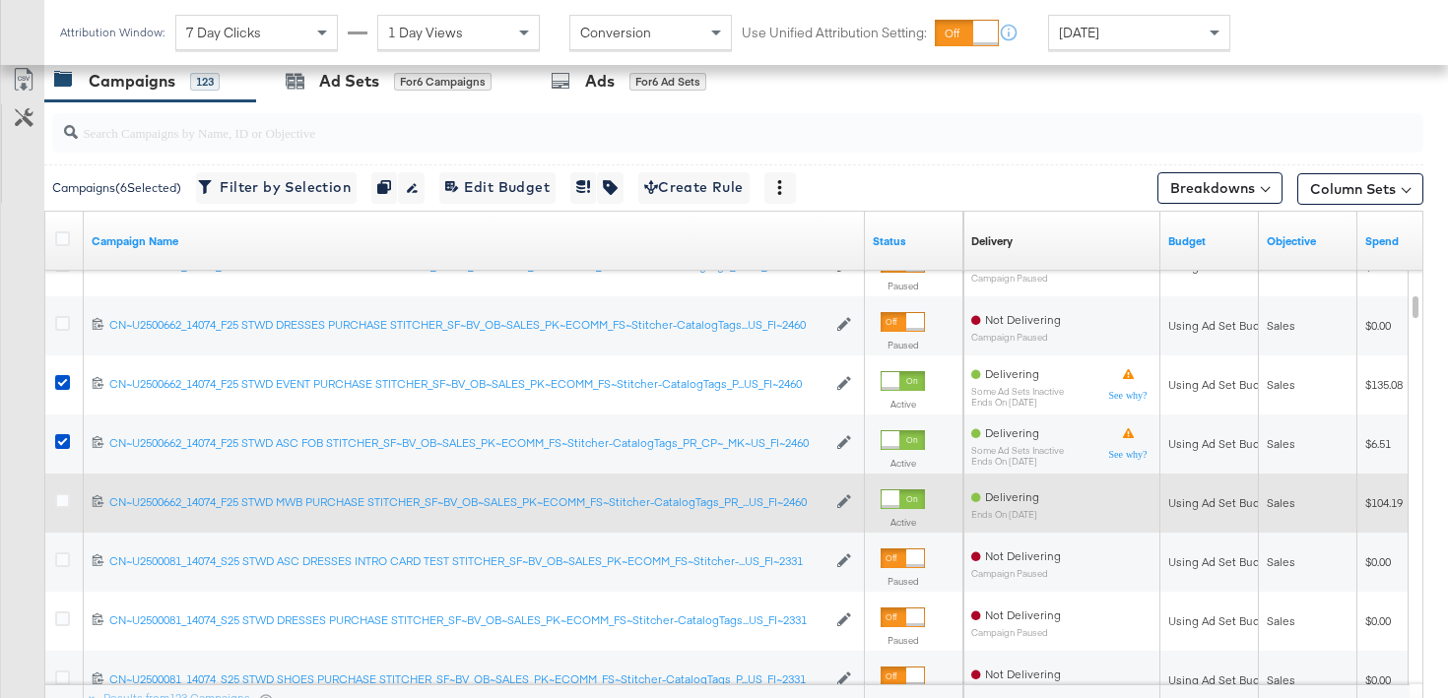
click at [57, 509] on div at bounding box center [65, 504] width 21 height 20
click at [58, 500] on icon at bounding box center [62, 501] width 15 height 15
click at [0, 0] on input "checkbox" at bounding box center [0, 0] width 0 height 0
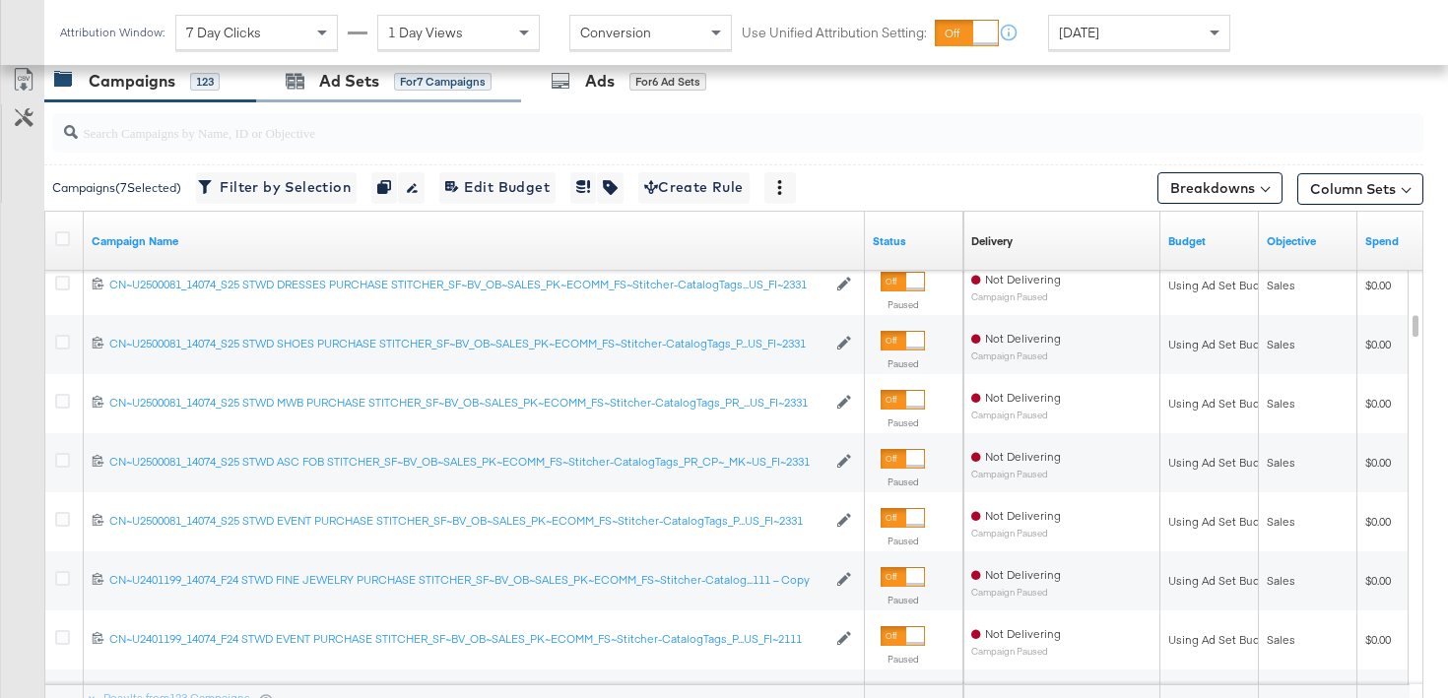
click at [380, 67] on div "Ad Sets for 7 Campaigns" at bounding box center [388, 81] width 265 height 42
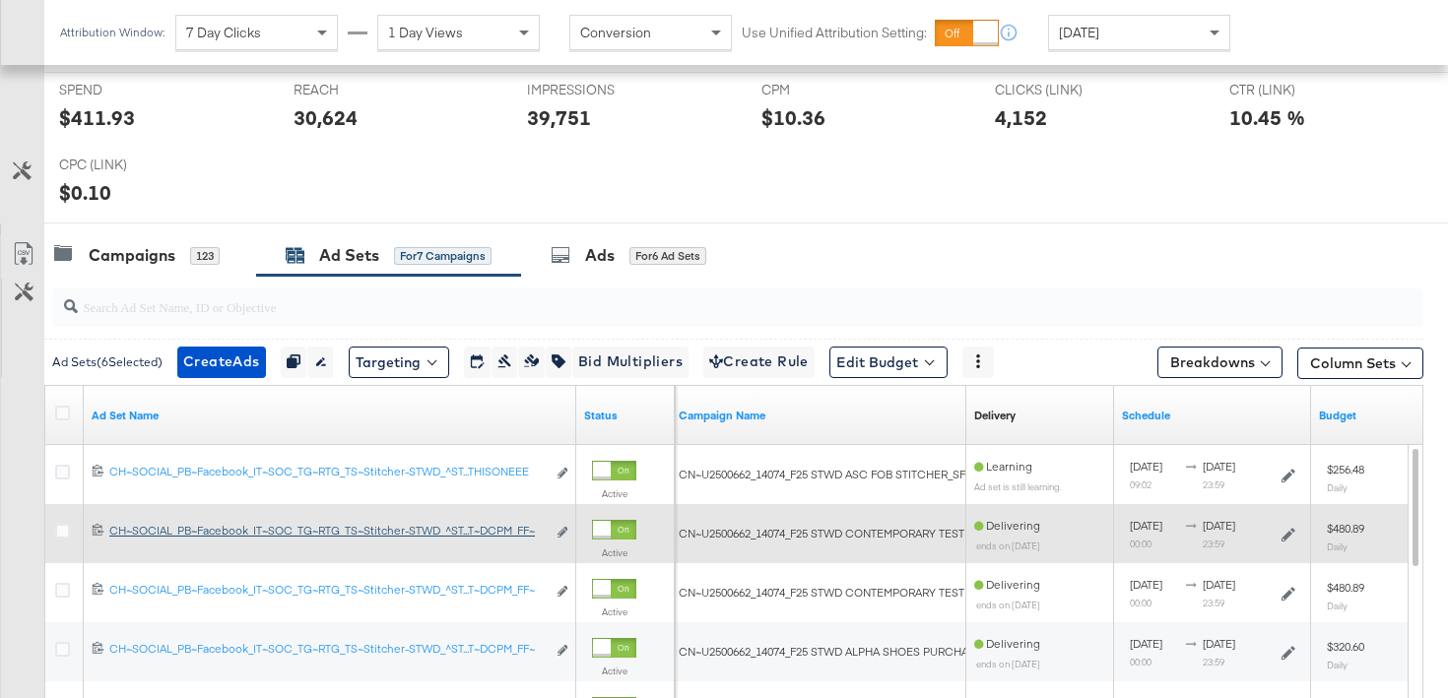
scroll to position [817, 0]
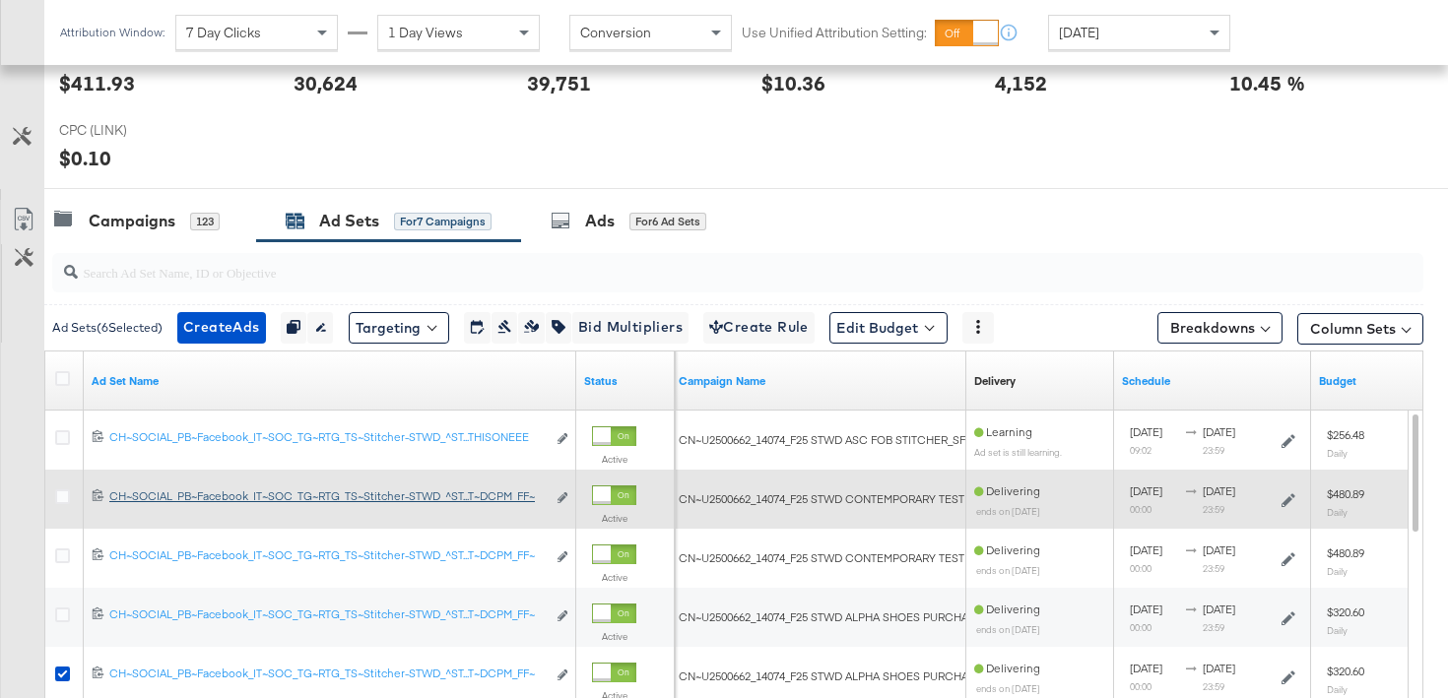
click at [109, 358] on div "Ad Set Name" at bounding box center [330, 381] width 493 height 59
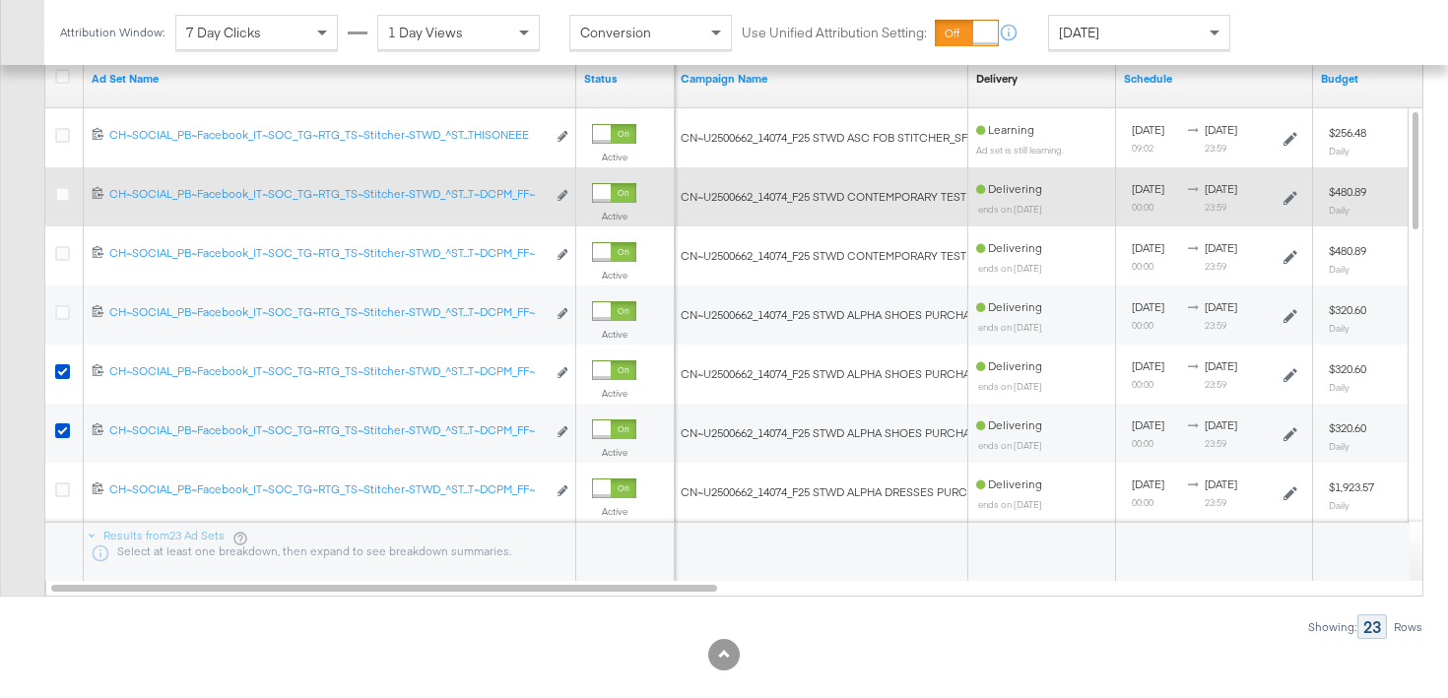
scroll to position [1114, 0]
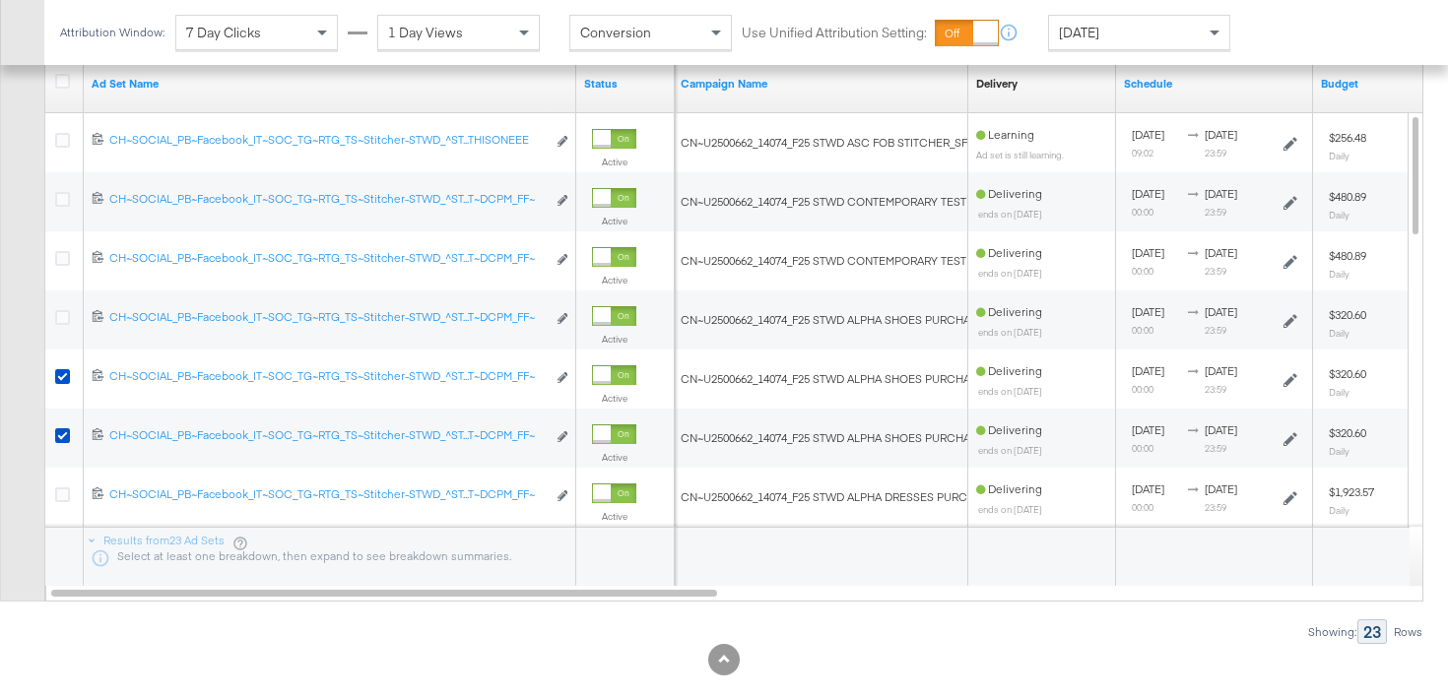
click at [1098, 26] on div "[DATE]" at bounding box center [1139, 32] width 180 height 33
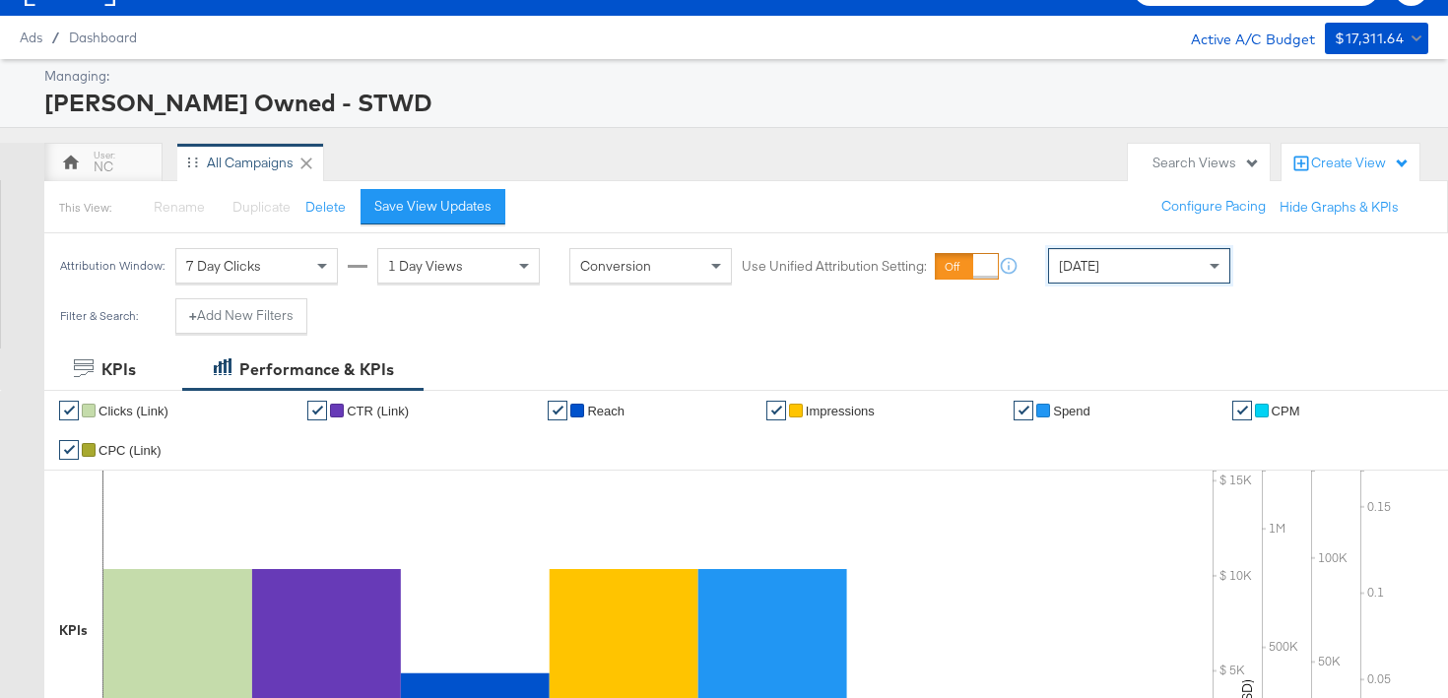
scroll to position [0, 0]
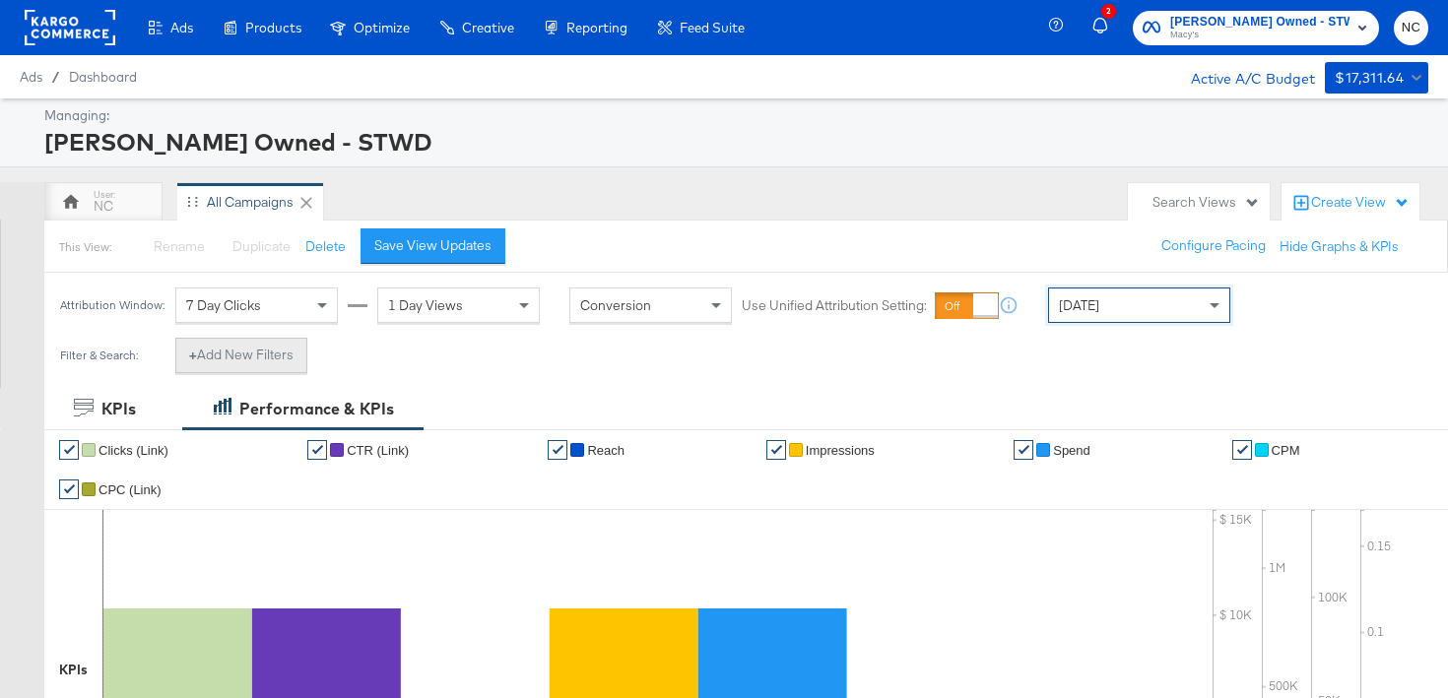
click at [240, 370] on button "+ Add New Filters" at bounding box center [241, 355] width 132 height 35
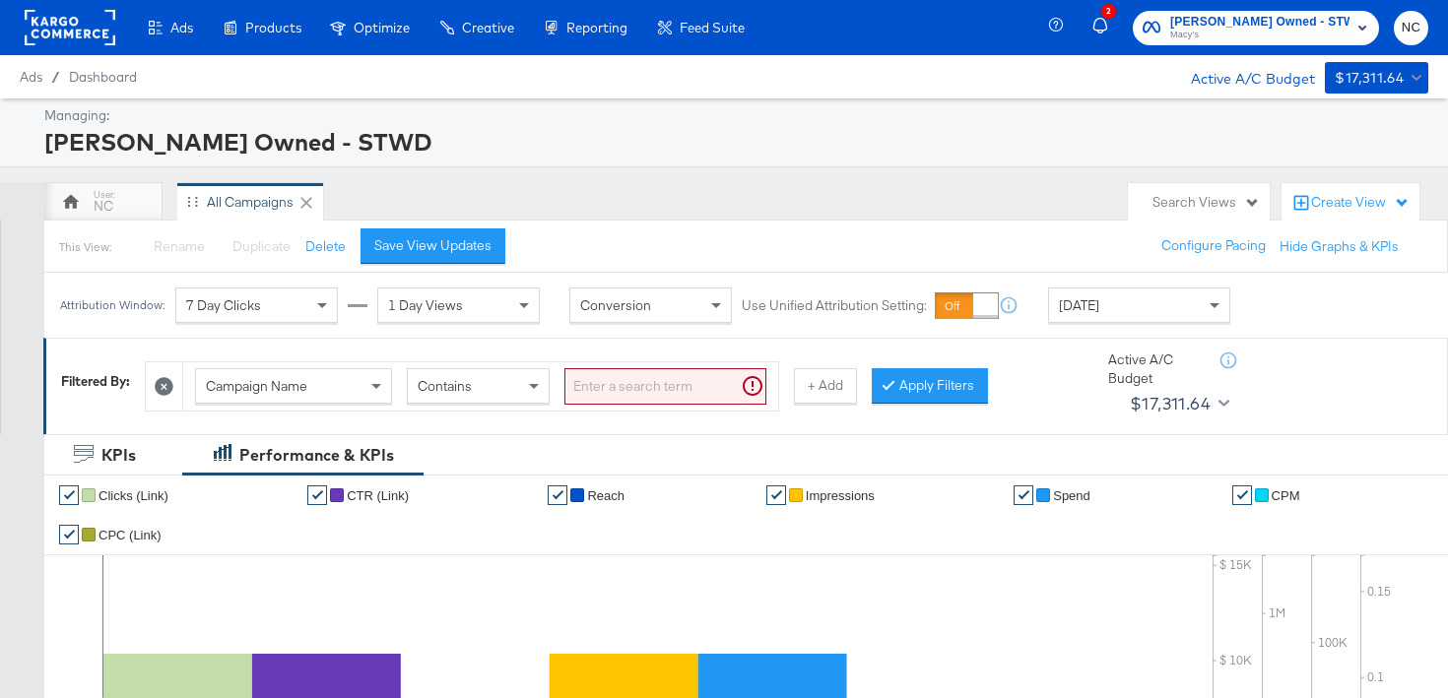
click at [299, 375] on div "Campaign Name" at bounding box center [293, 385] width 195 height 33
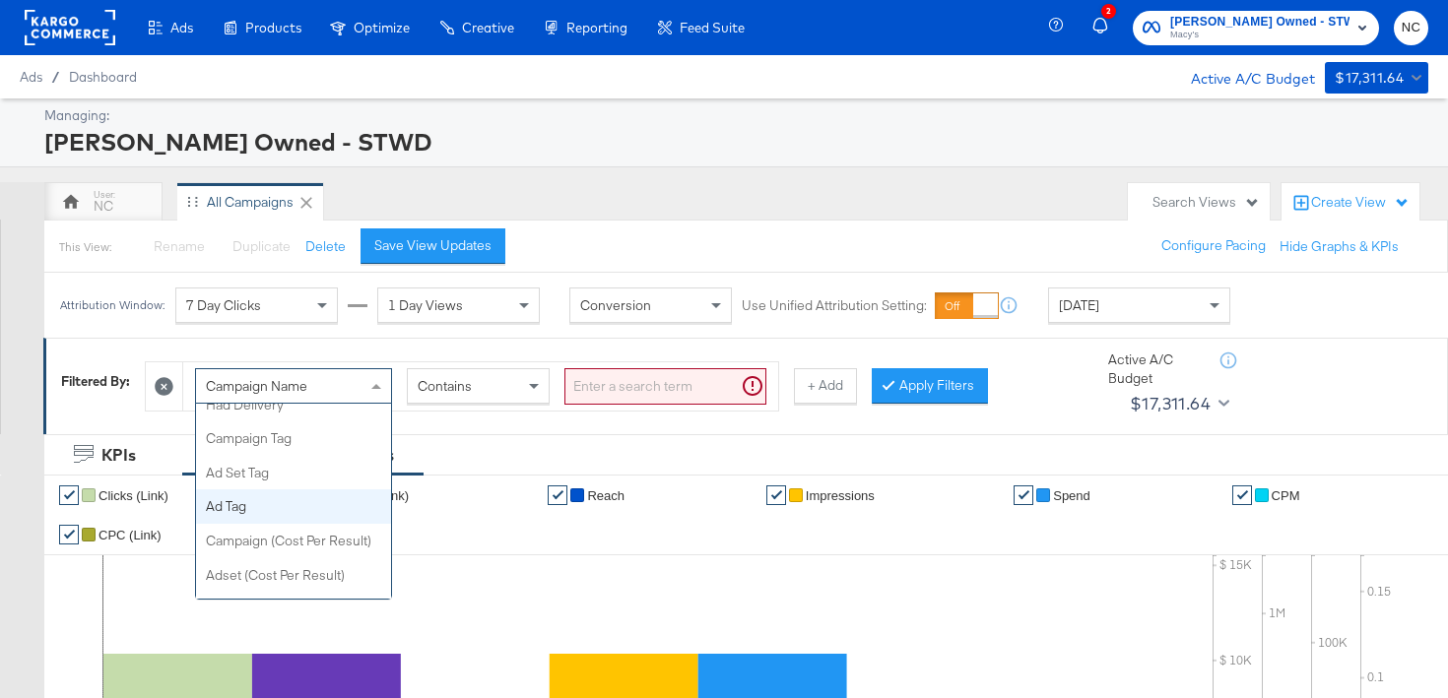
scroll to position [650, 0]
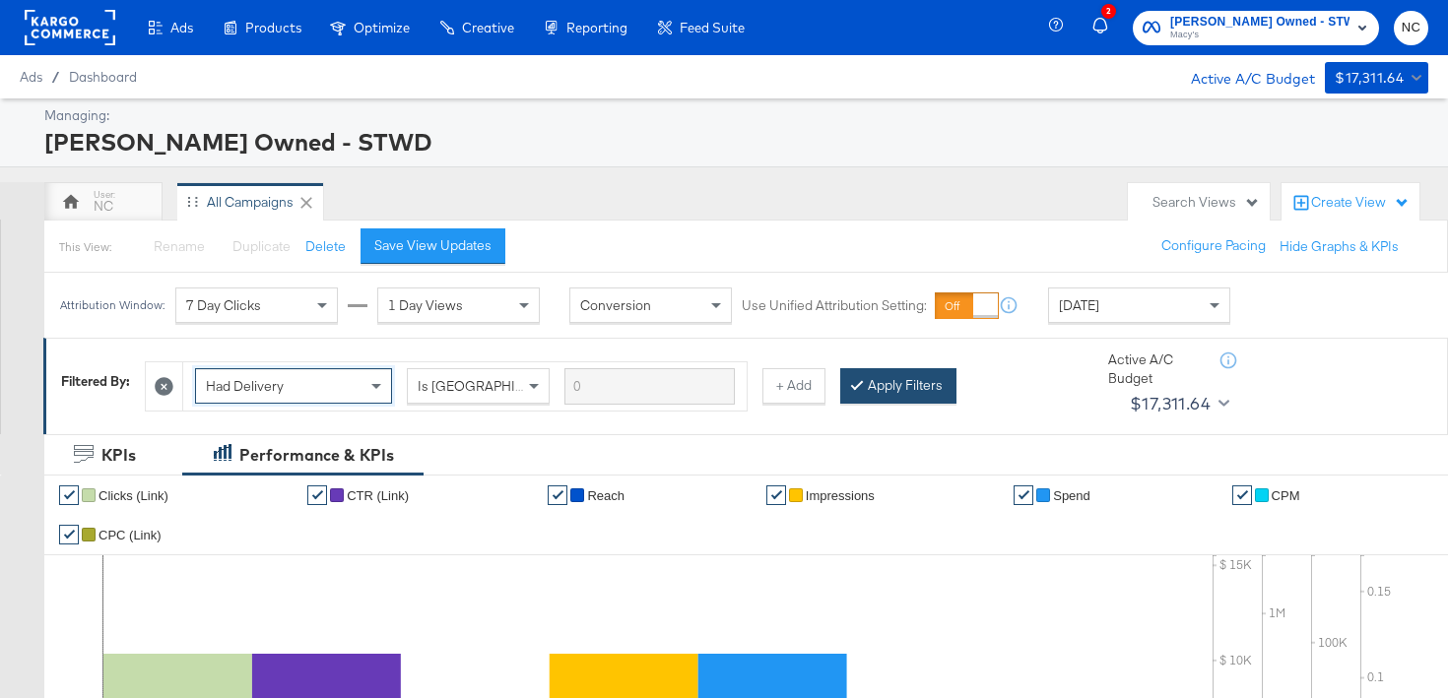
click at [891, 379] on button "Apply Filters" at bounding box center [898, 385] width 116 height 35
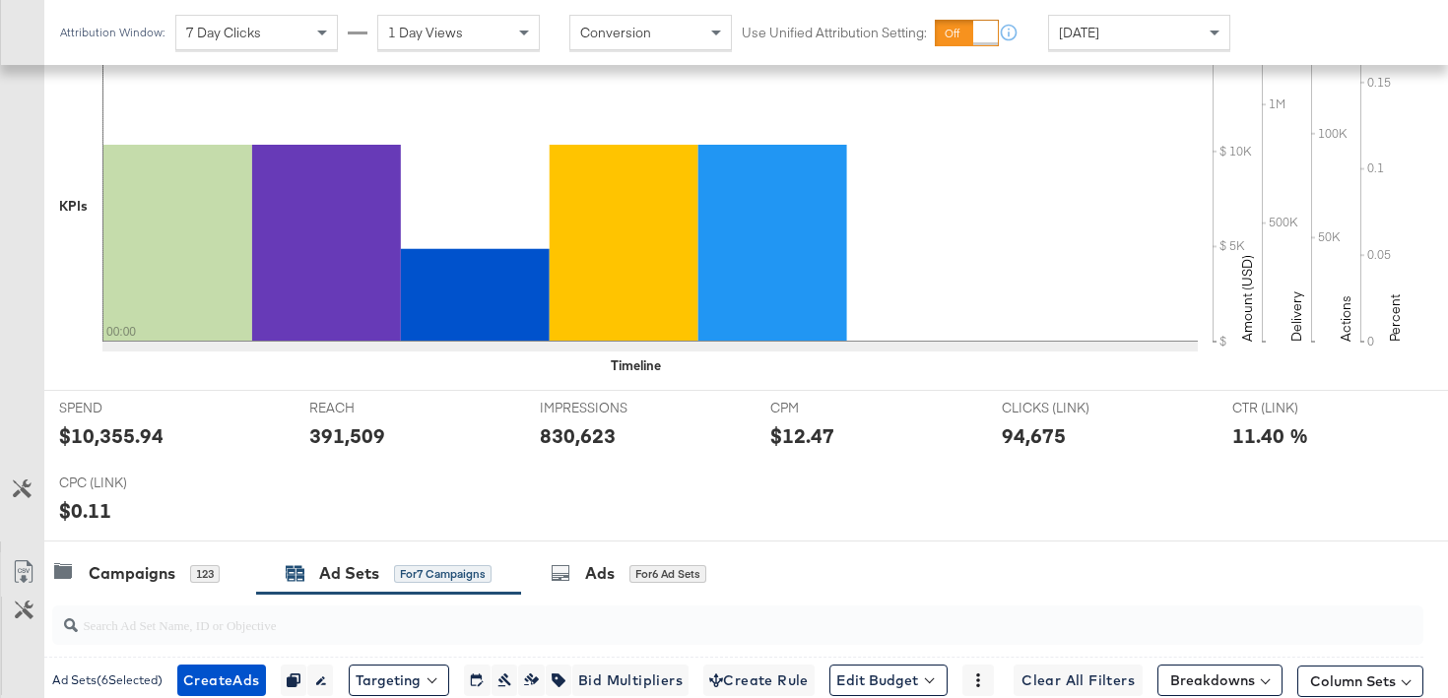
scroll to position [151, 0]
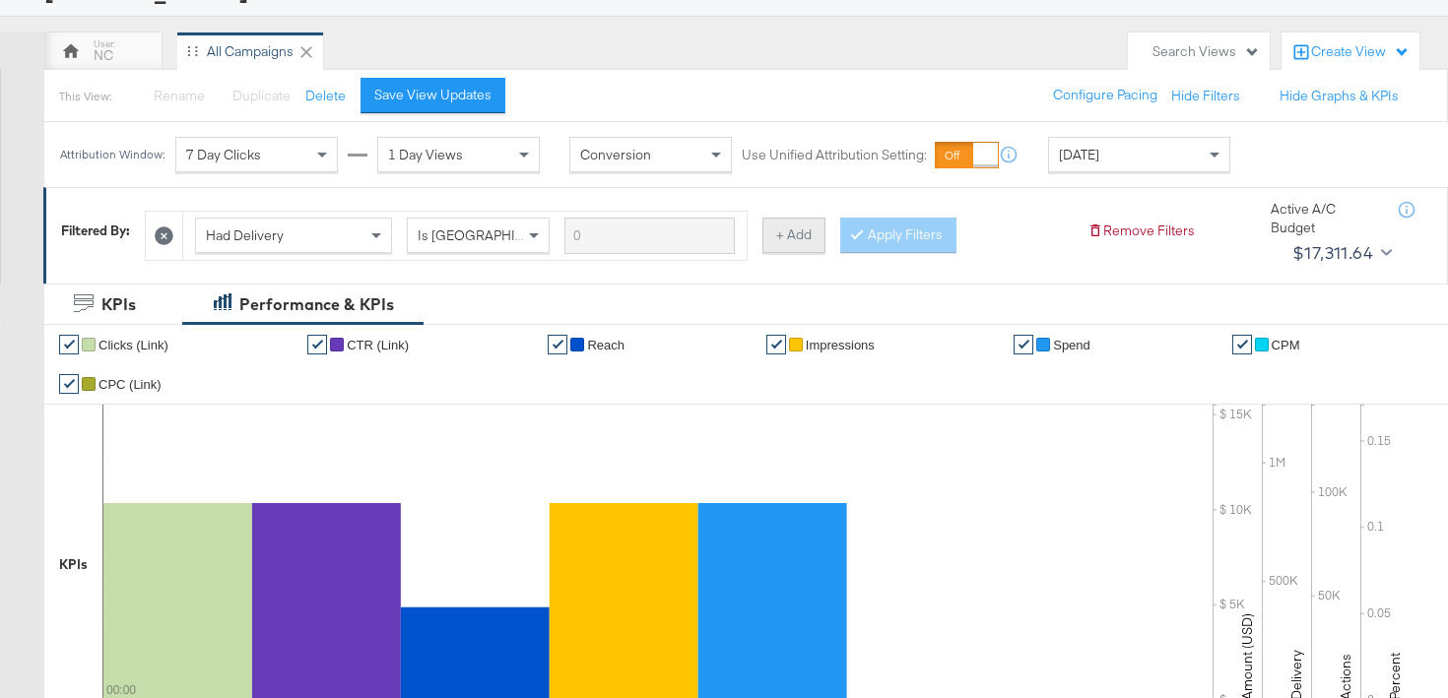
click at [765, 246] on button "+ Add" at bounding box center [794, 235] width 63 height 35
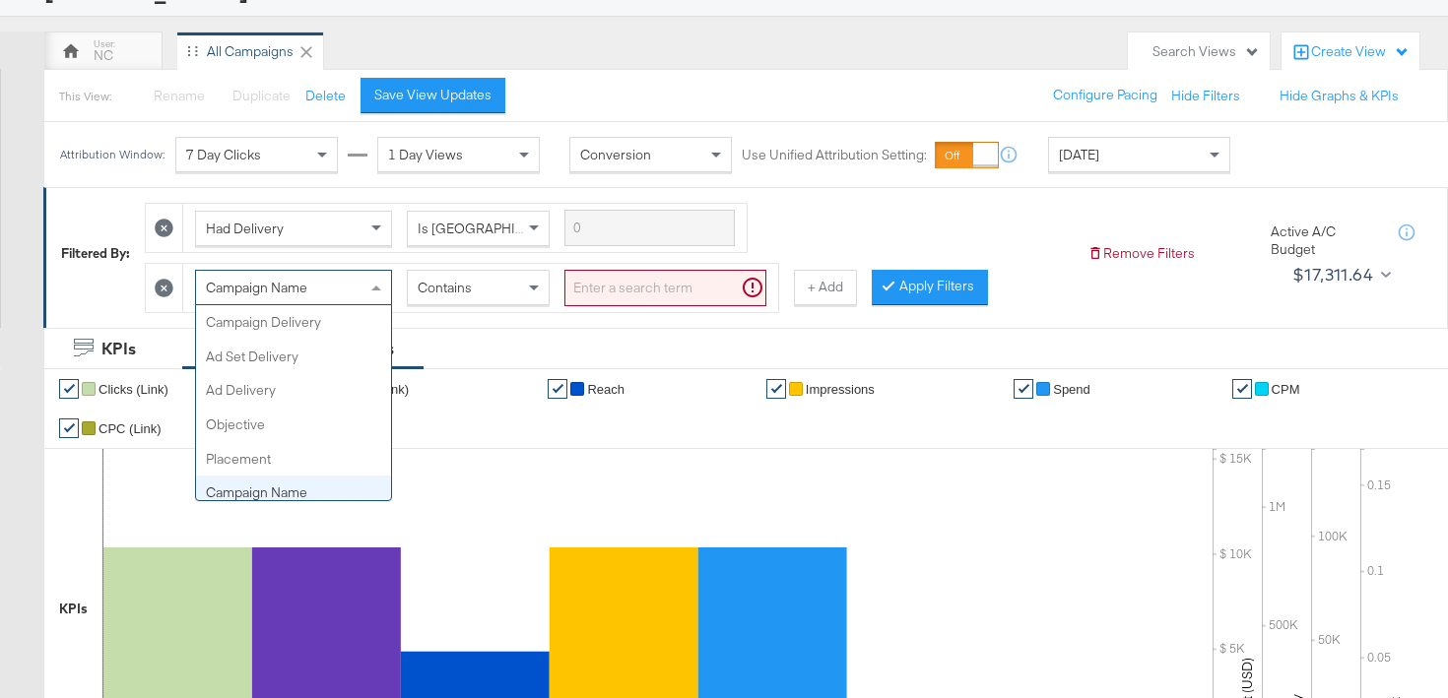
click at [350, 284] on div "Campaign Name" at bounding box center [293, 287] width 195 height 33
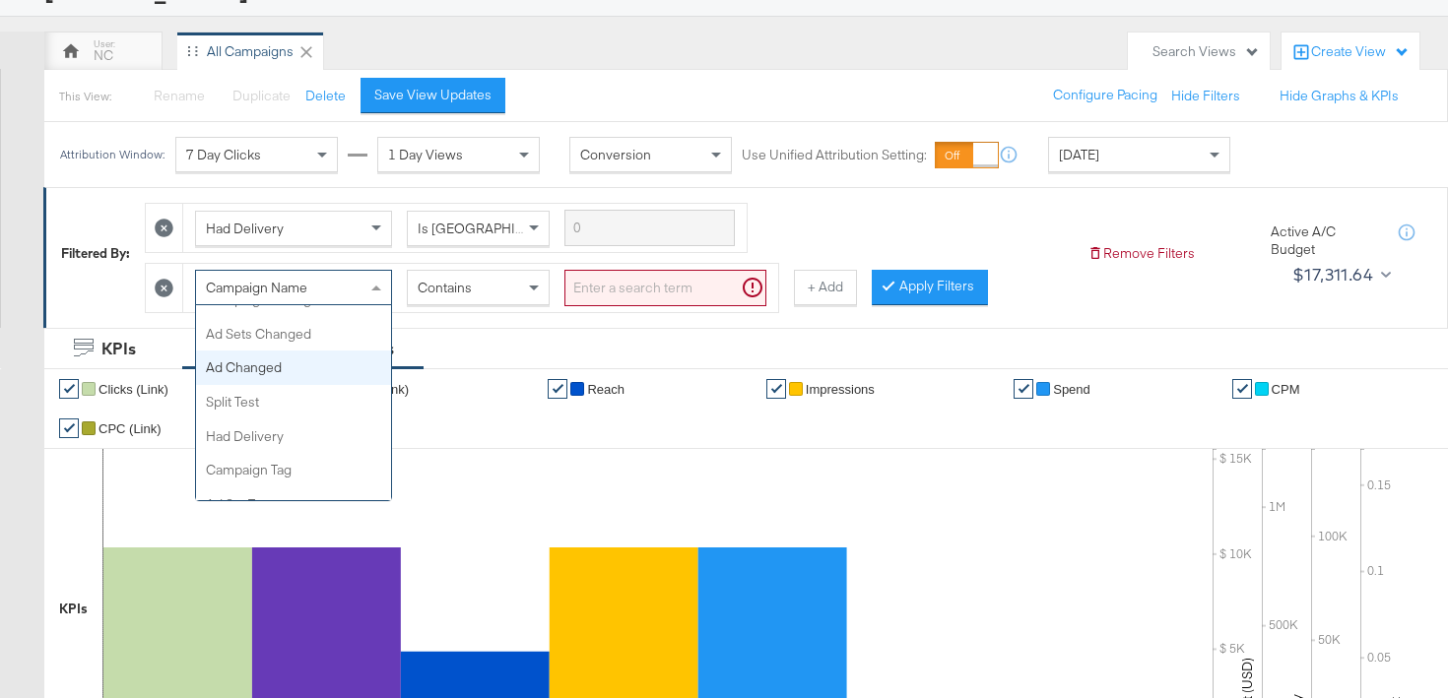
scroll to position [0, 0]
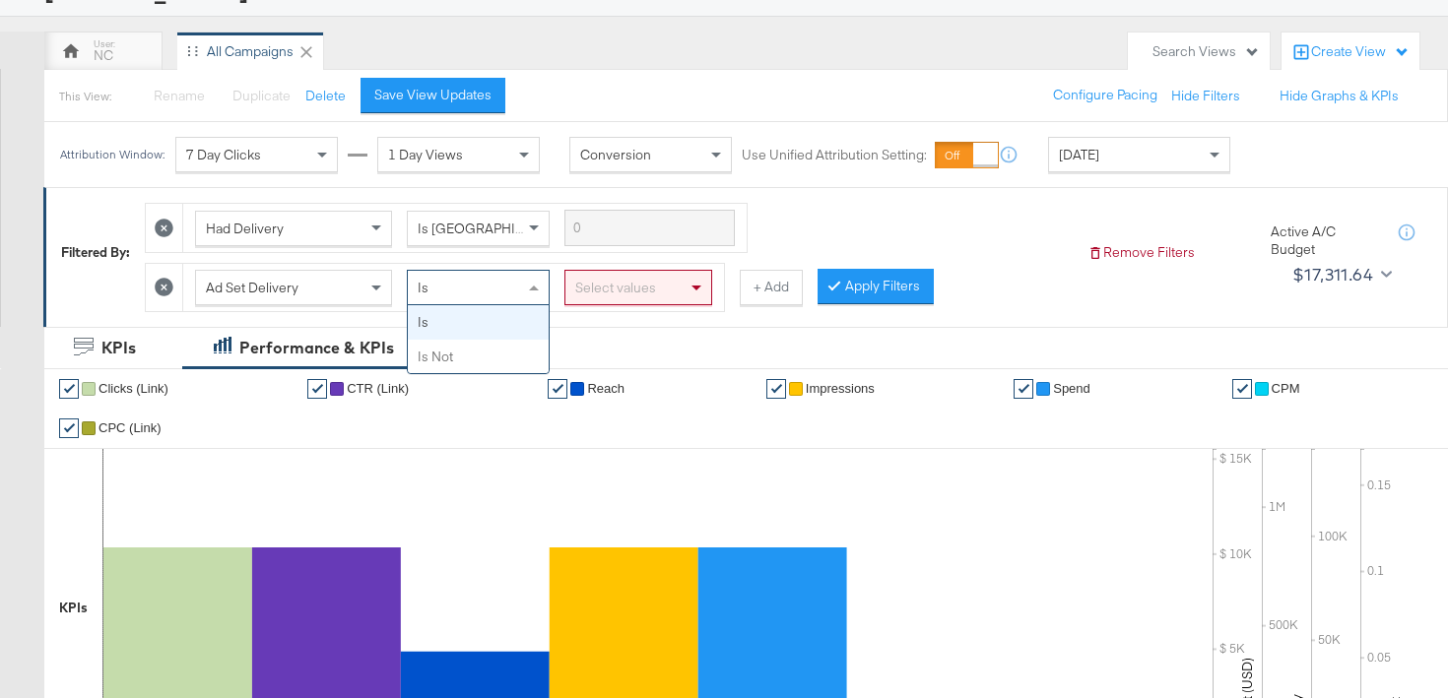
click at [489, 278] on div "Is" at bounding box center [478, 287] width 141 height 33
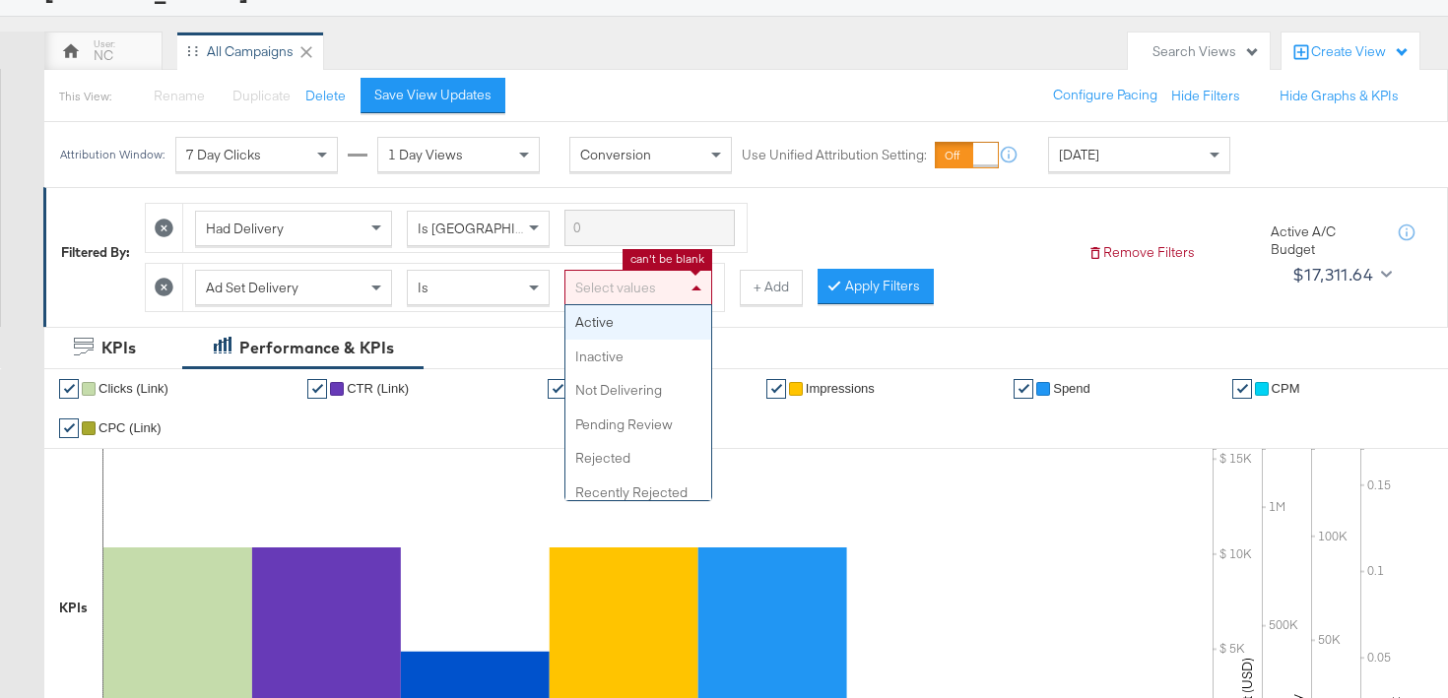
click at [632, 277] on div "Select values" at bounding box center [638, 287] width 146 height 33
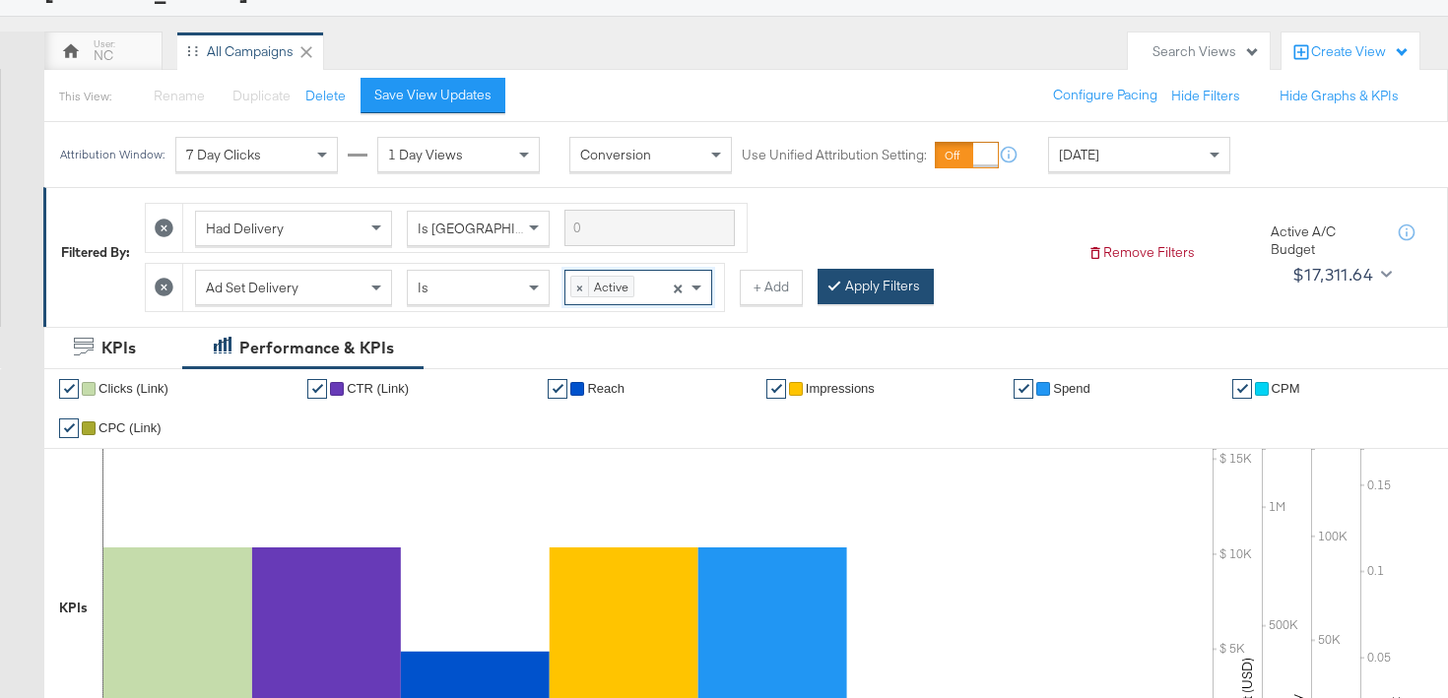
click at [891, 285] on button "Apply Filters" at bounding box center [876, 286] width 116 height 35
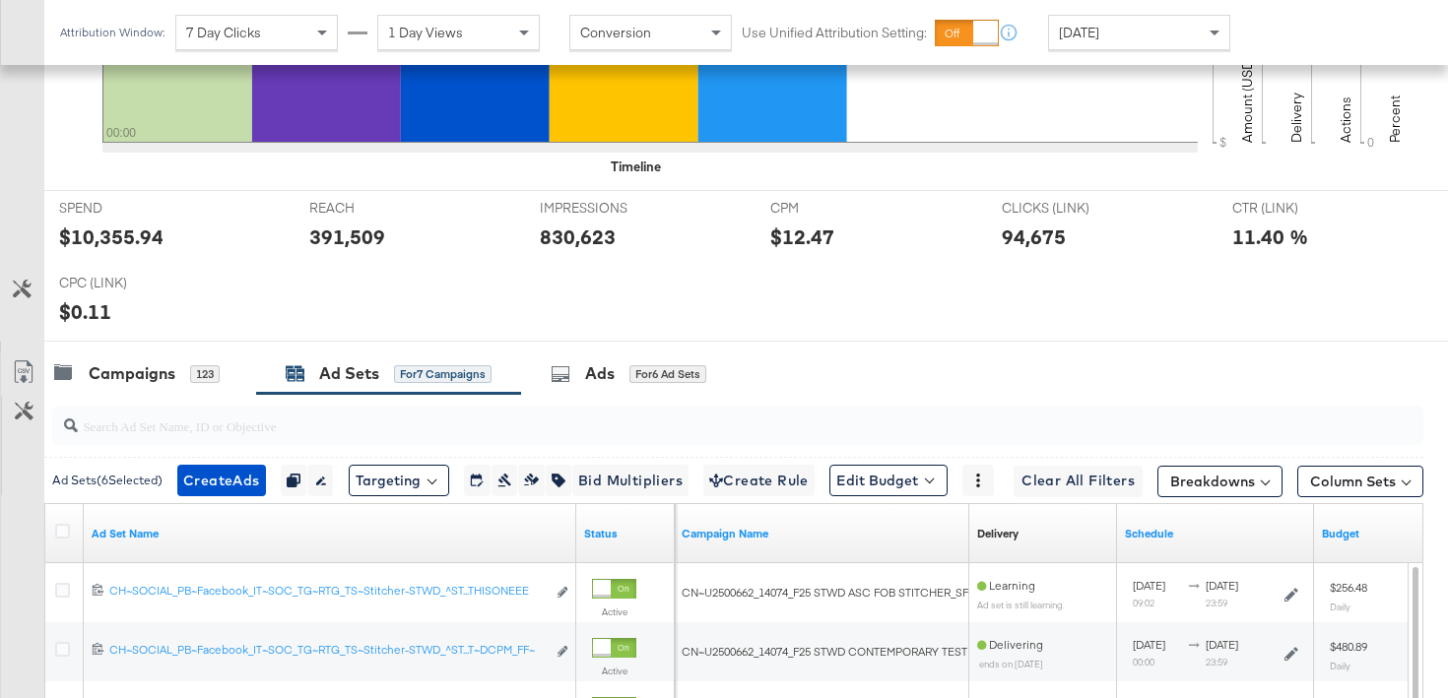
scroll to position [909, 0]
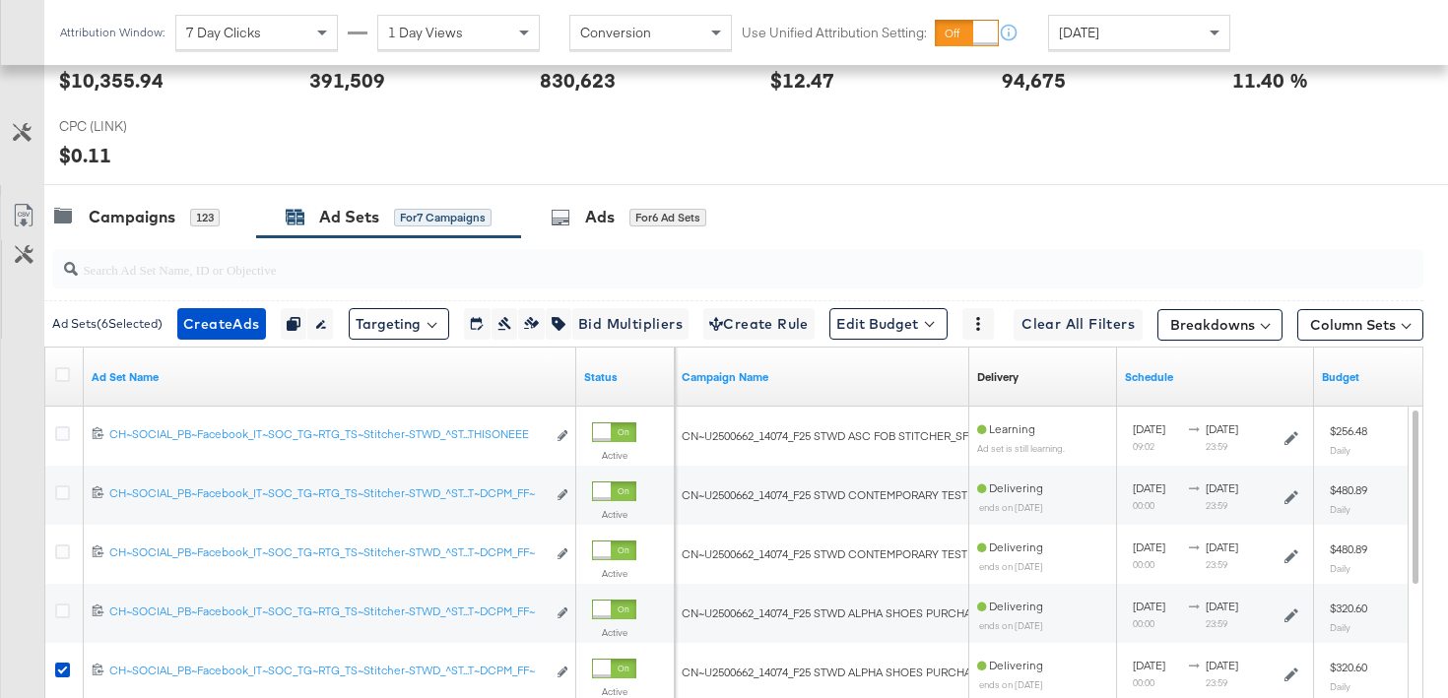
click at [63, 383] on div at bounding box center [65, 377] width 21 height 20
click at [58, 380] on icon at bounding box center [62, 374] width 15 height 15
click at [0, 0] on input "checkbox" at bounding box center [0, 0] width 0 height 0
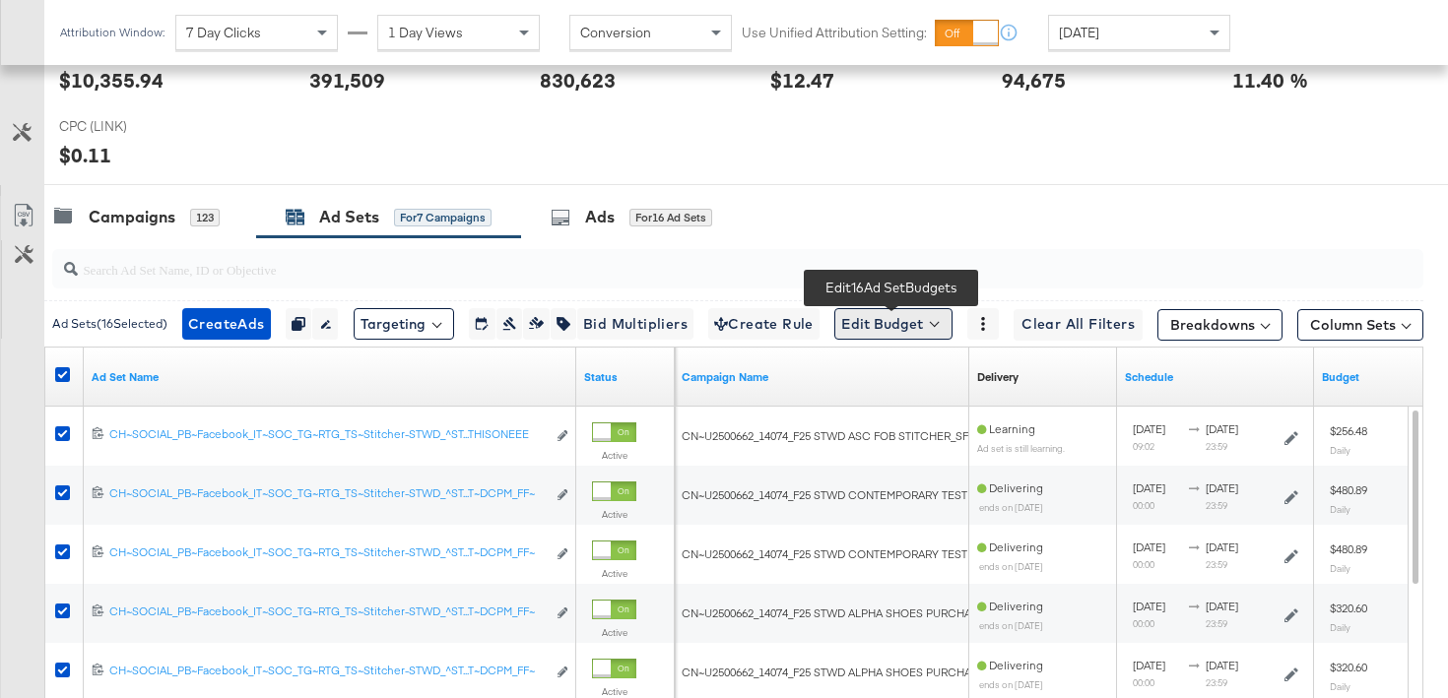
click at [891, 331] on button "Edit Budget" at bounding box center [893, 324] width 118 height 32
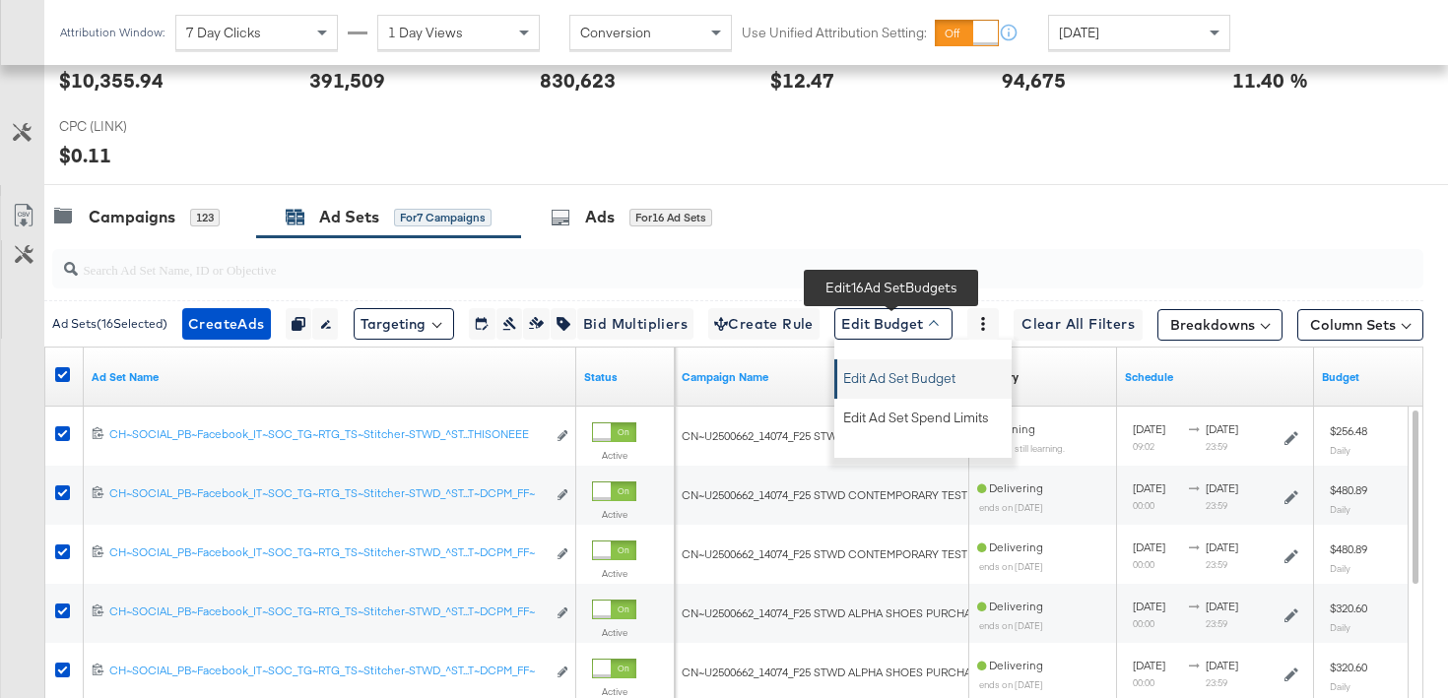
click at [861, 375] on span "Edit Ad Set Budget" at bounding box center [899, 376] width 112 height 26
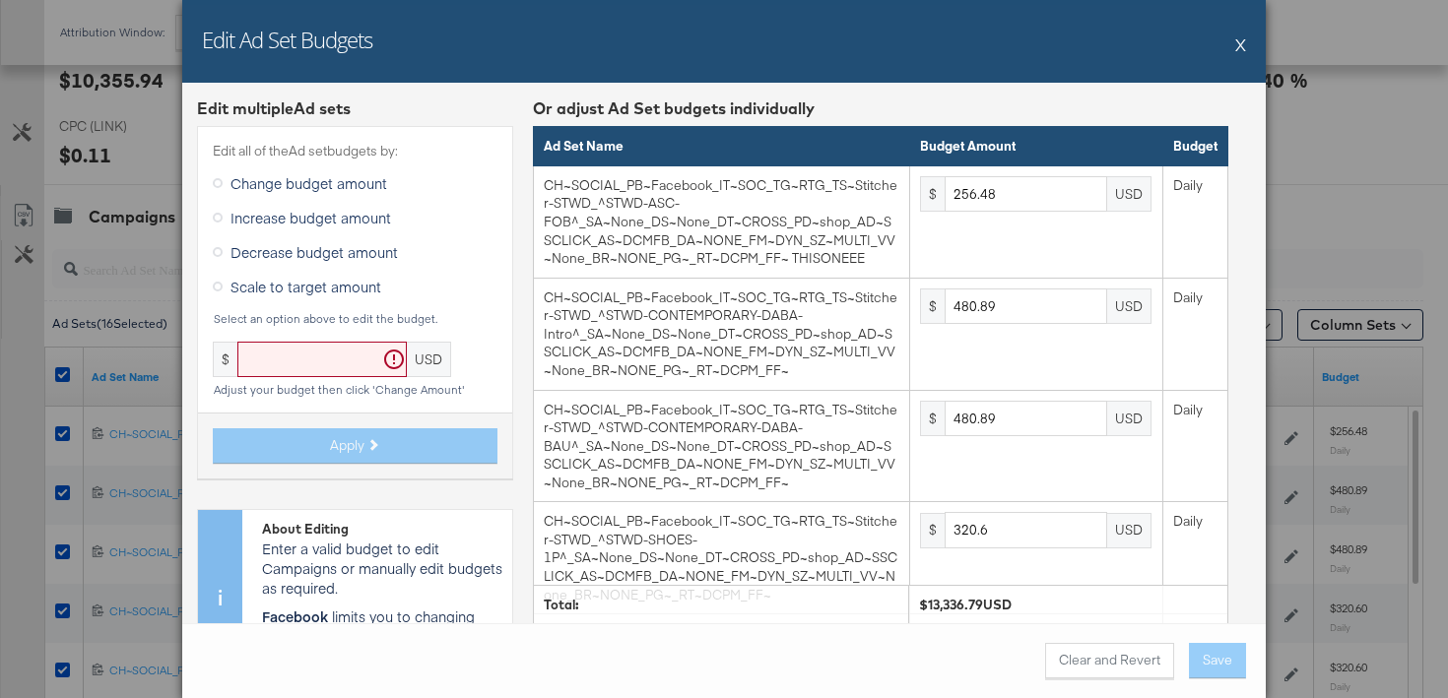
click at [313, 283] on span "Scale to target amount" at bounding box center [306, 287] width 151 height 20
click at [0, 0] on input "Scale to target amount" at bounding box center [0, 0] width 0 height 0
click at [290, 358] on input "text" at bounding box center [321, 360] width 169 height 36
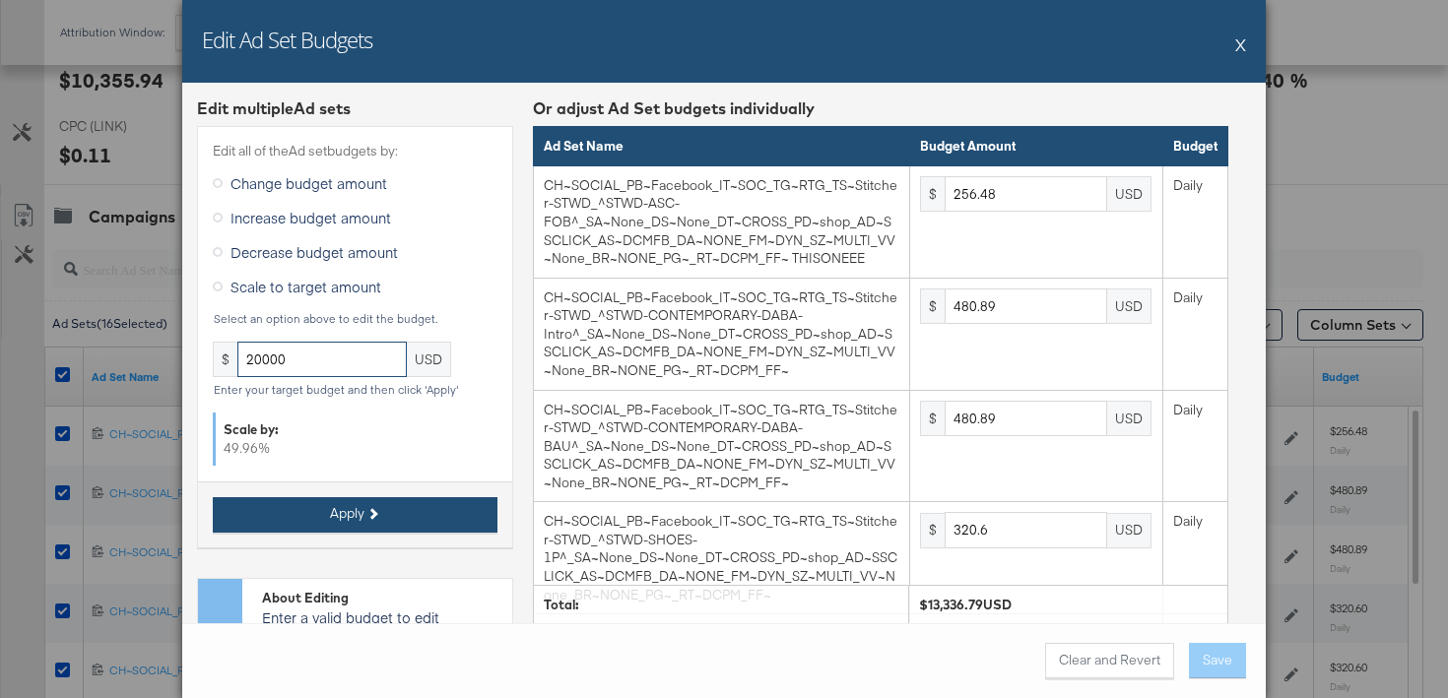
type input "20000"
click at [363, 514] on span "Apply" at bounding box center [347, 513] width 34 height 19
type input "384.62"
type input "721.14"
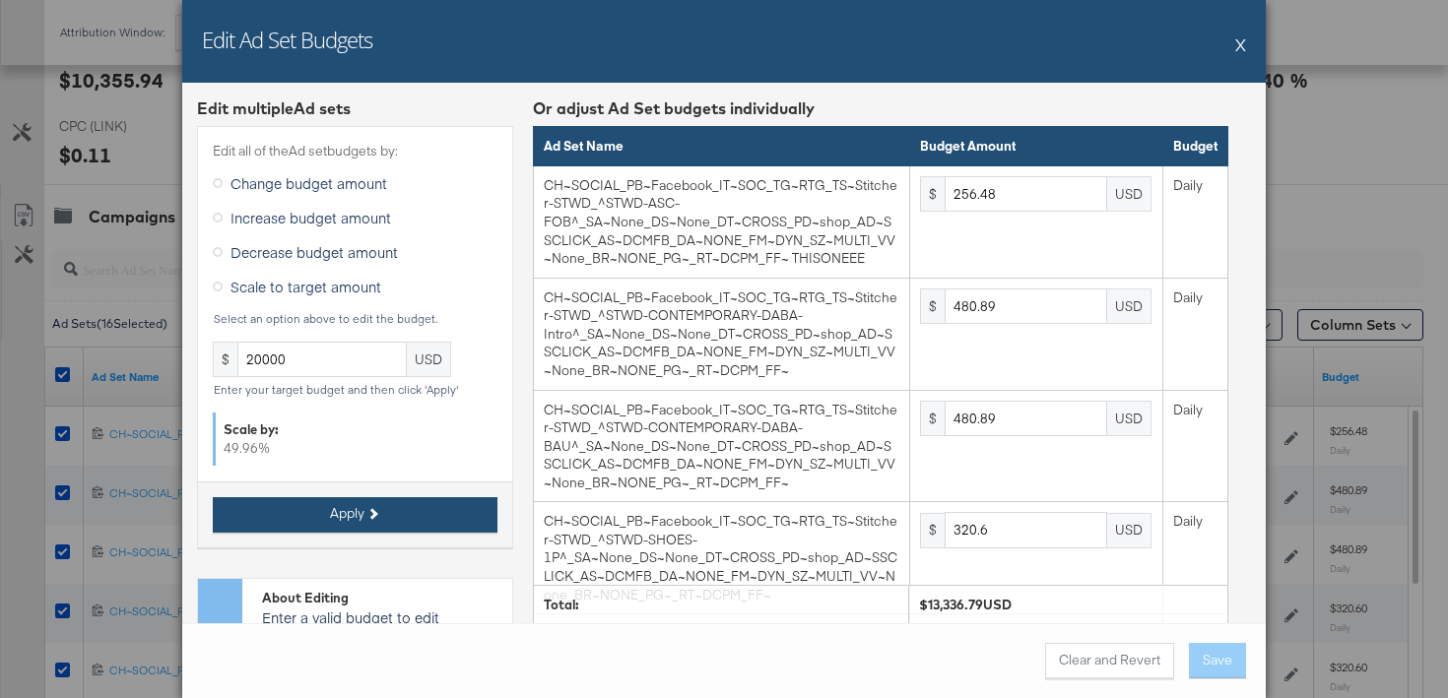
type input "480.77"
type input "2884.6"
type input "961.53"
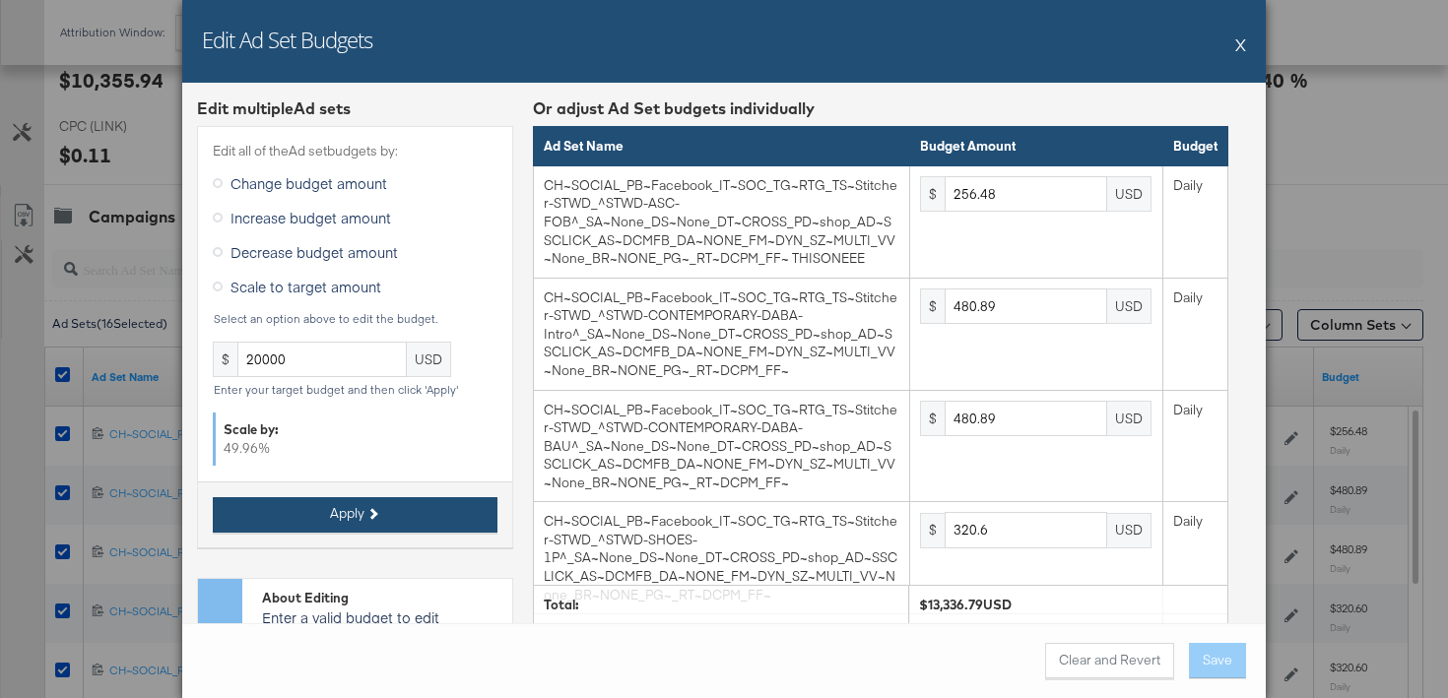
type input "961.53"
type input "480.77"
type input "961.53"
type input "2692.31"
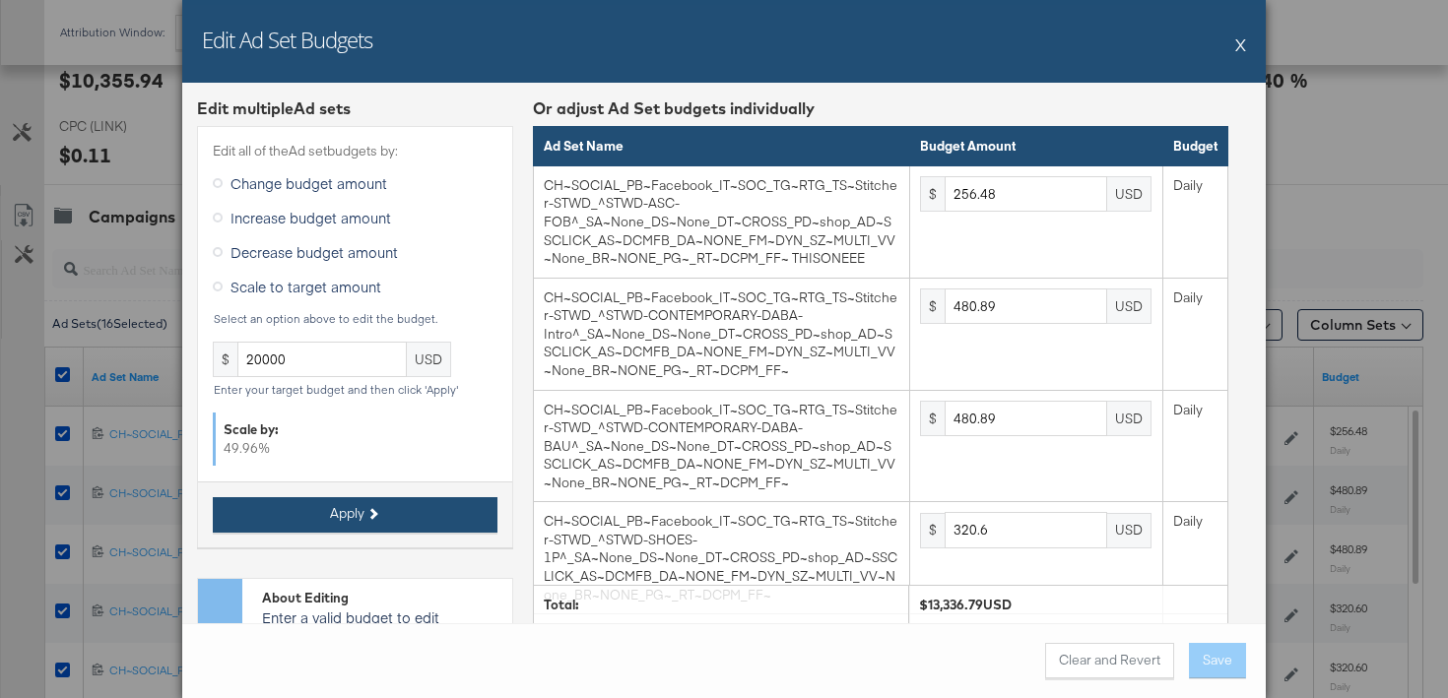
type input "2403.84"
type input "961.53"
type input "1730.76"
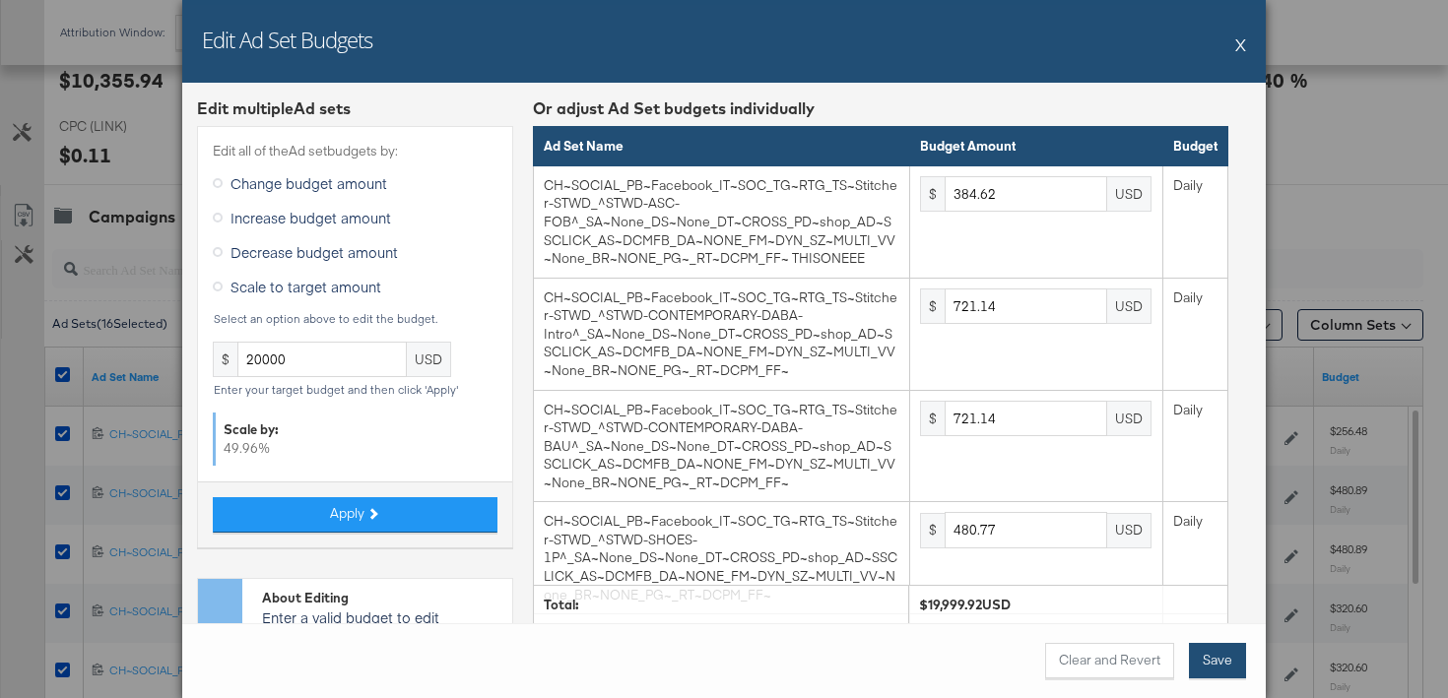
click at [1226, 651] on button "Save" at bounding box center [1217, 660] width 57 height 35
